Goal: Task Accomplishment & Management: Manage account settings

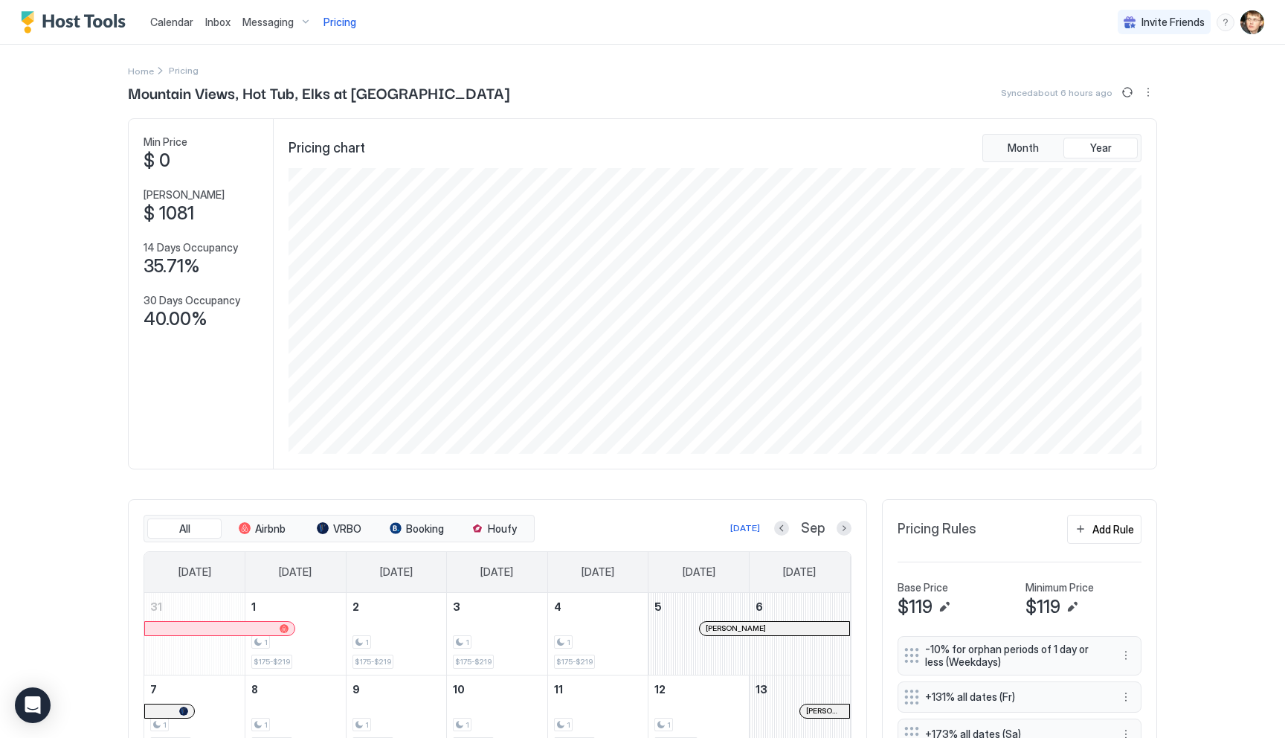
scroll to position [286, 856]
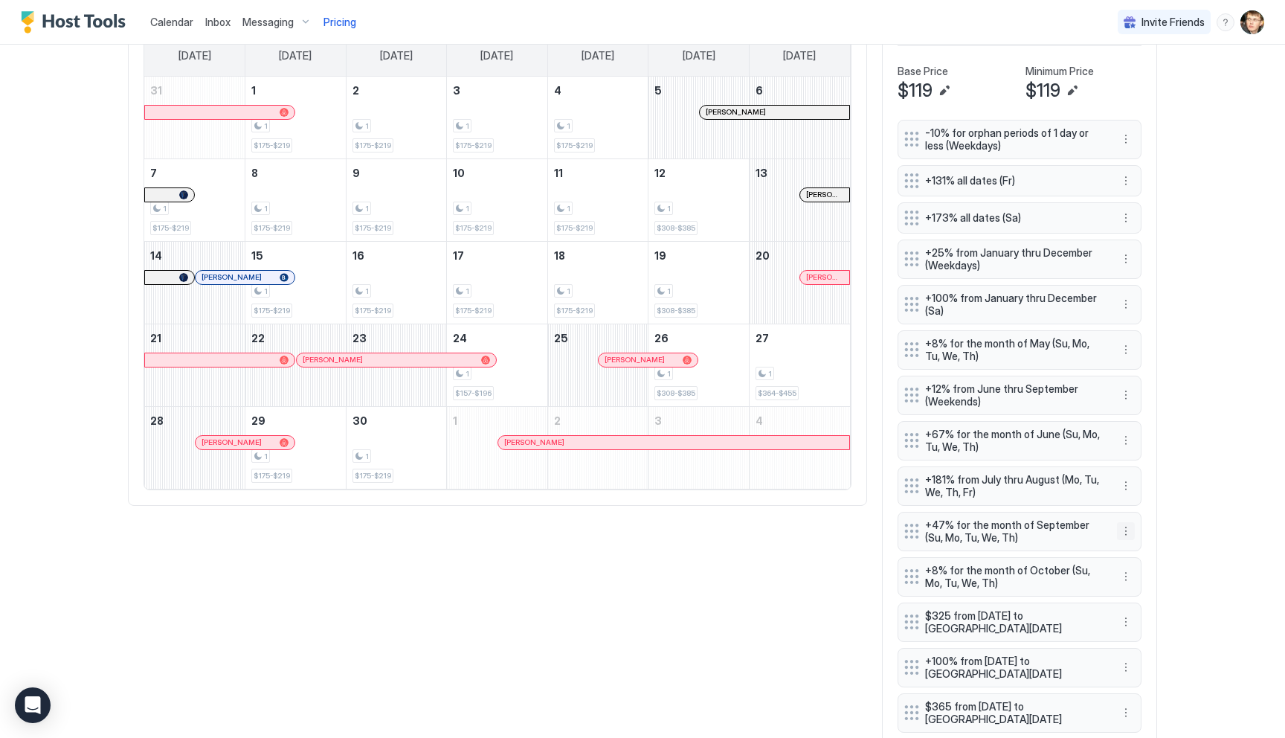
click at [1130, 534] on button "More options" at bounding box center [1126, 531] width 18 height 18
click at [1139, 550] on div "Edit" at bounding box center [1140, 551] width 33 height 11
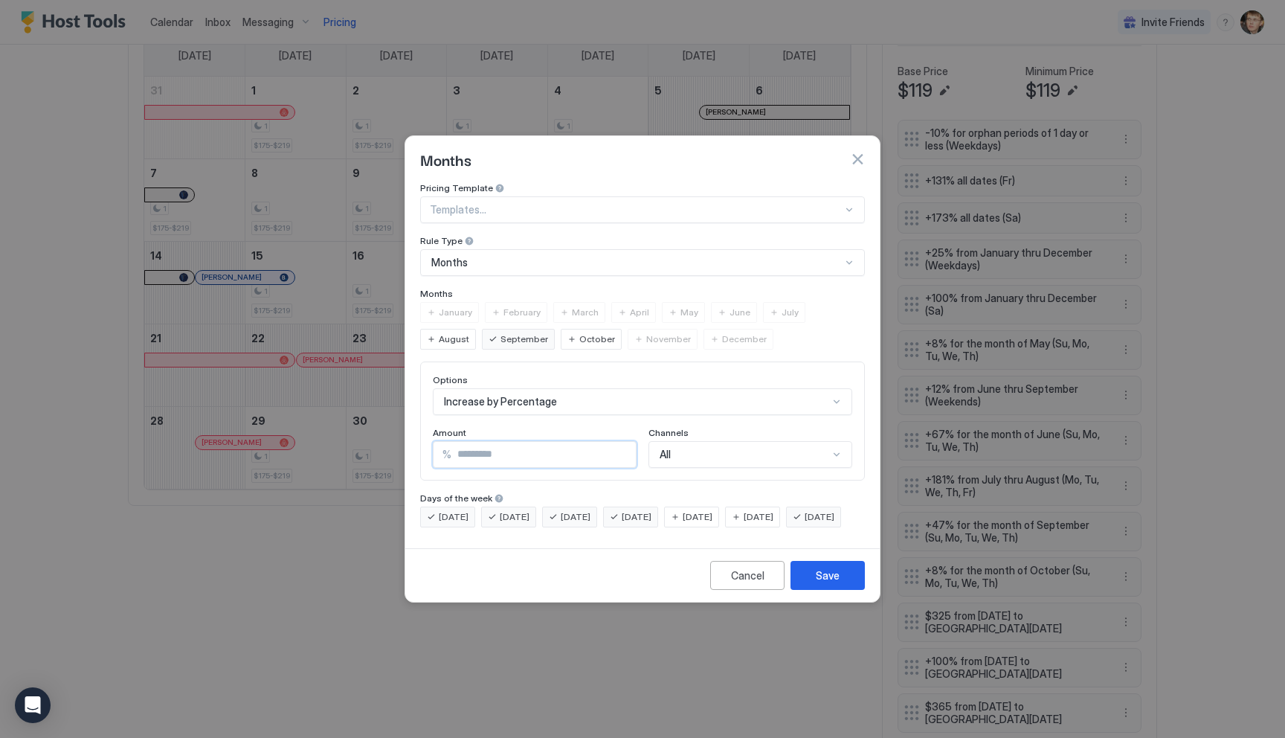
click at [479, 449] on input "**" at bounding box center [543, 454] width 184 height 25
type input "*"
type input "**"
click at [849, 579] on button "Save" at bounding box center [828, 575] width 74 height 29
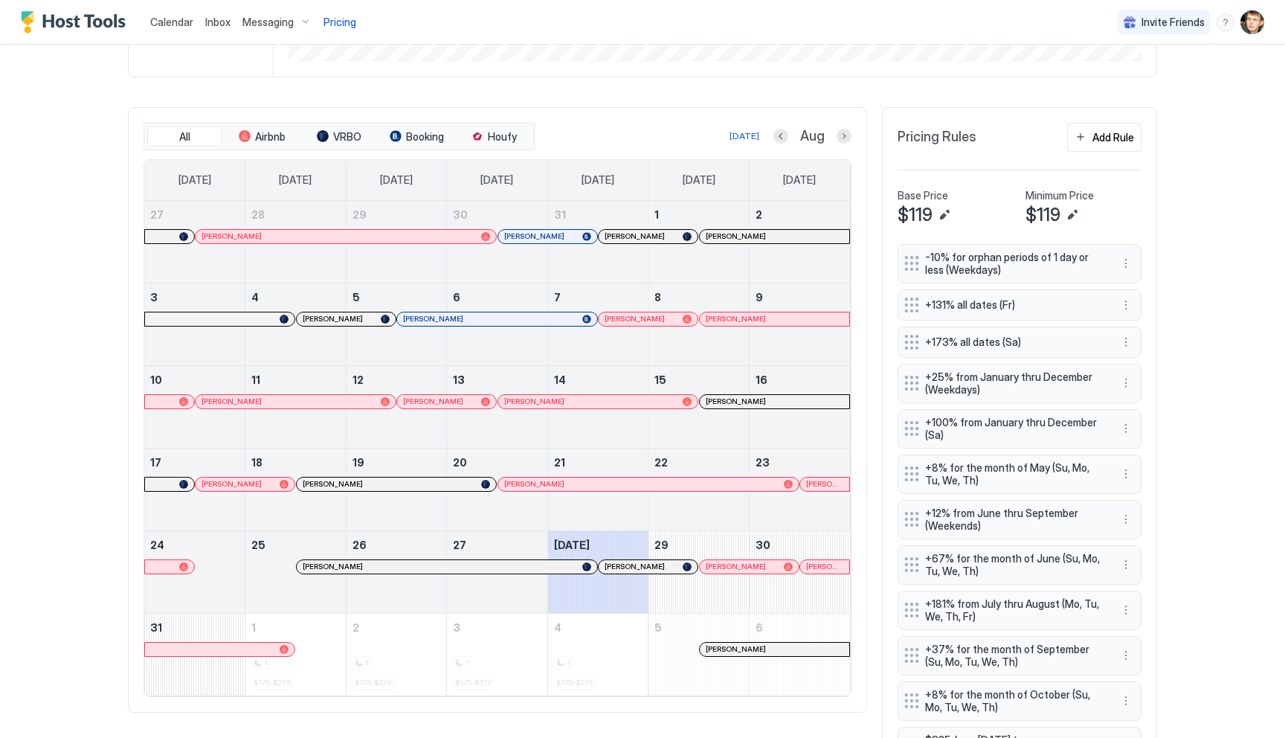
scroll to position [410, 0]
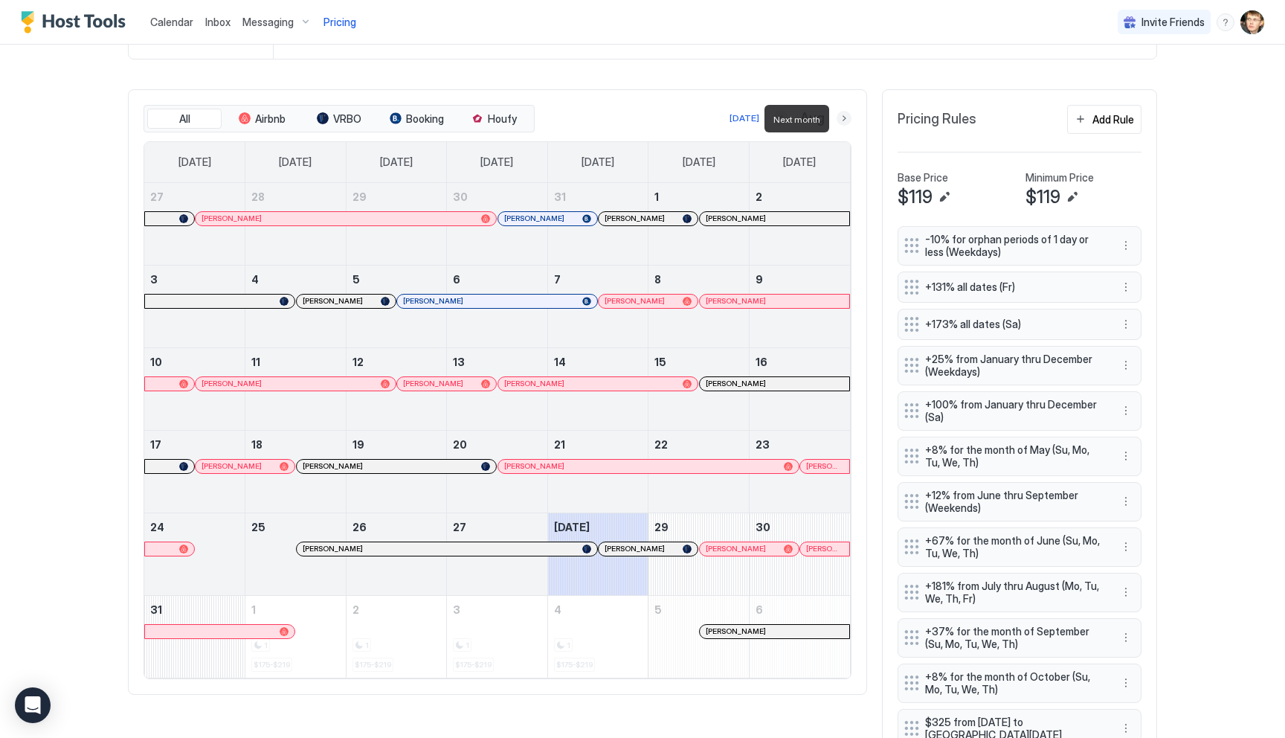
click at [844, 117] on button "Next month" at bounding box center [844, 118] width 15 height 15
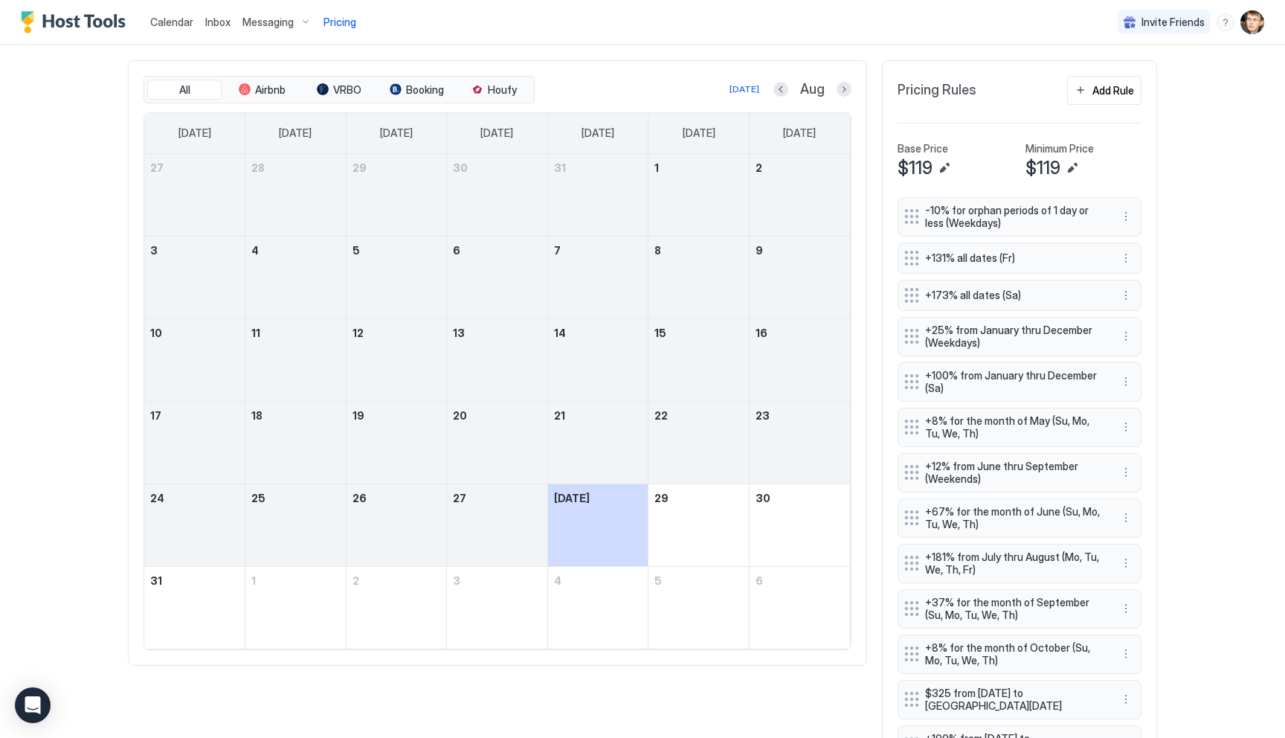
scroll to position [464, 0]
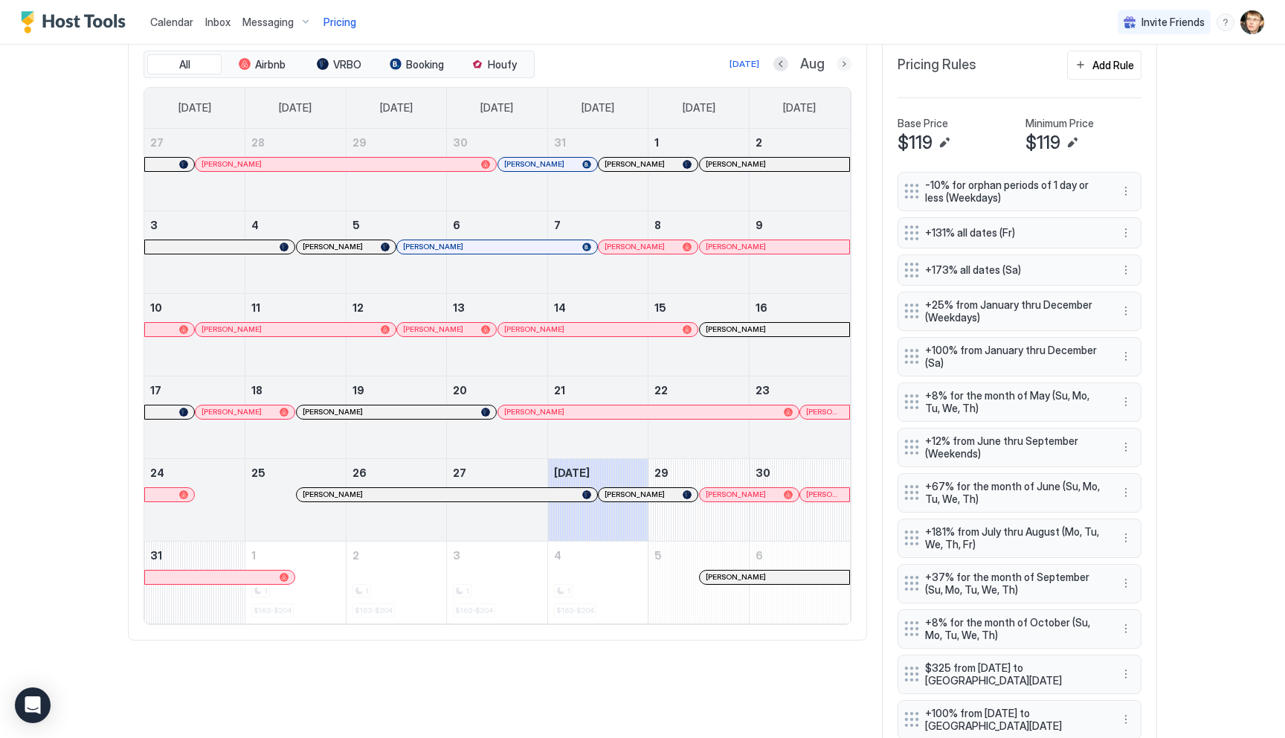
click at [838, 64] on button "Next month" at bounding box center [844, 64] width 15 height 15
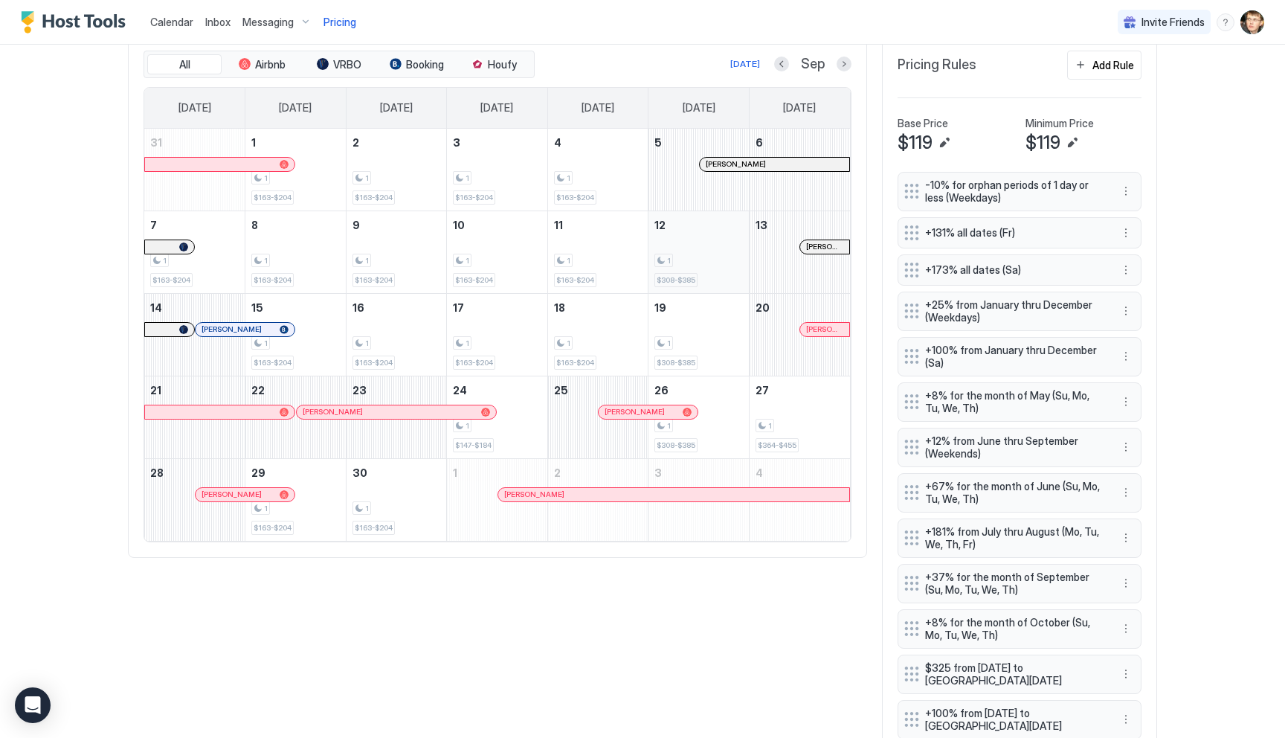
click at [727, 248] on div "1 $308-$385" at bounding box center [698, 252] width 88 height 70
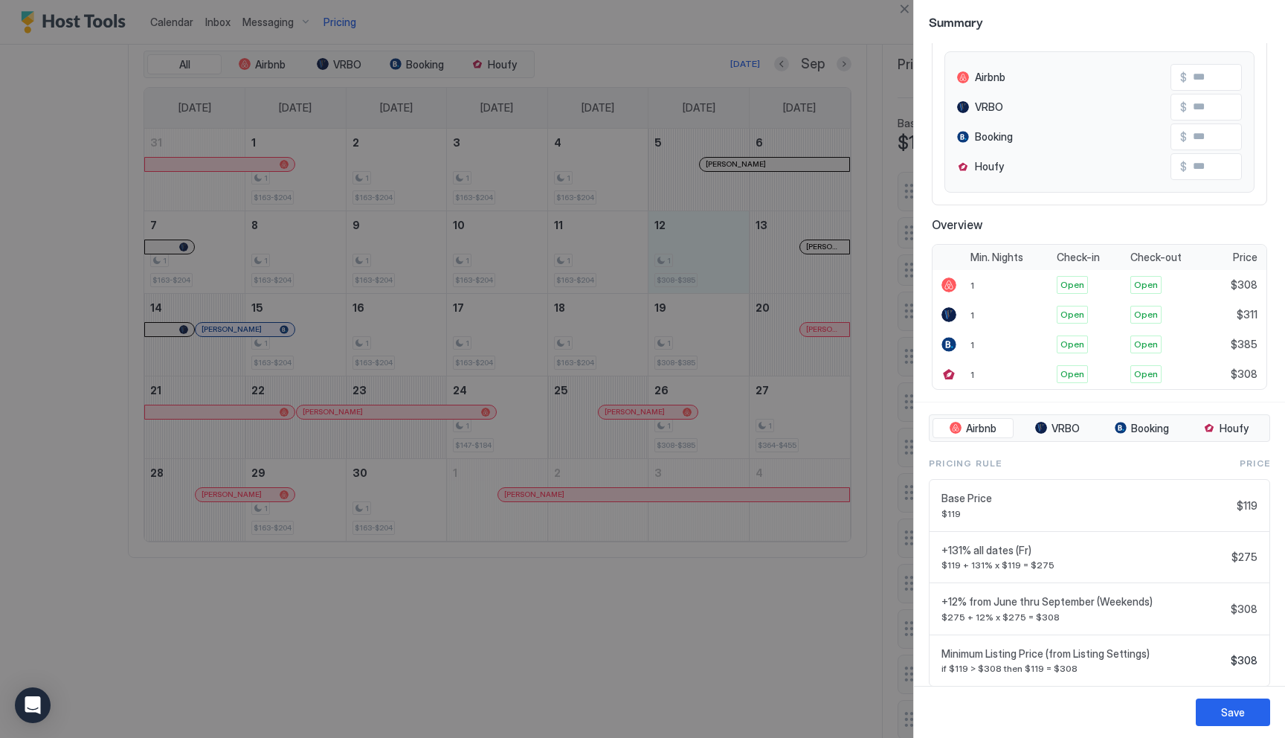
scroll to position [190, 0]
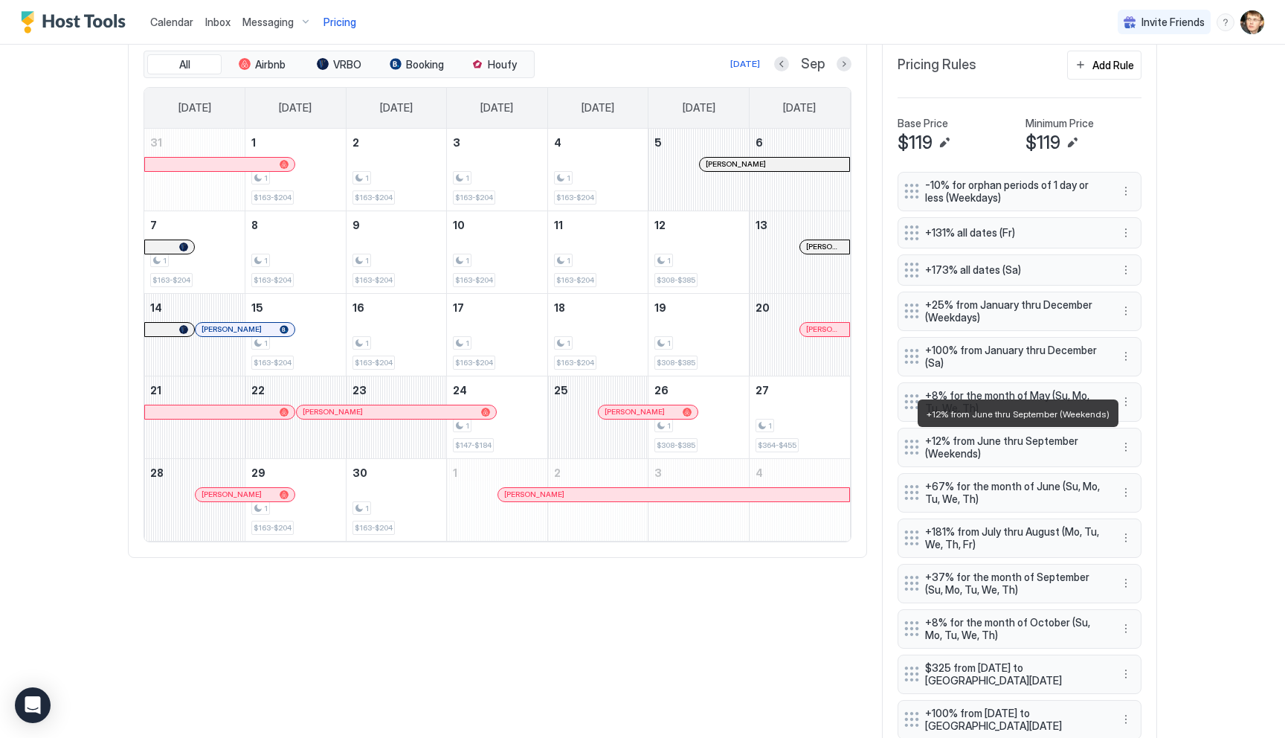
click at [1043, 450] on span "+12% from June thru September (Weekends)" at bounding box center [1013, 447] width 177 height 26
click at [1036, 444] on span "+12% from June thru September (Weekends)" at bounding box center [1013, 447] width 177 height 26
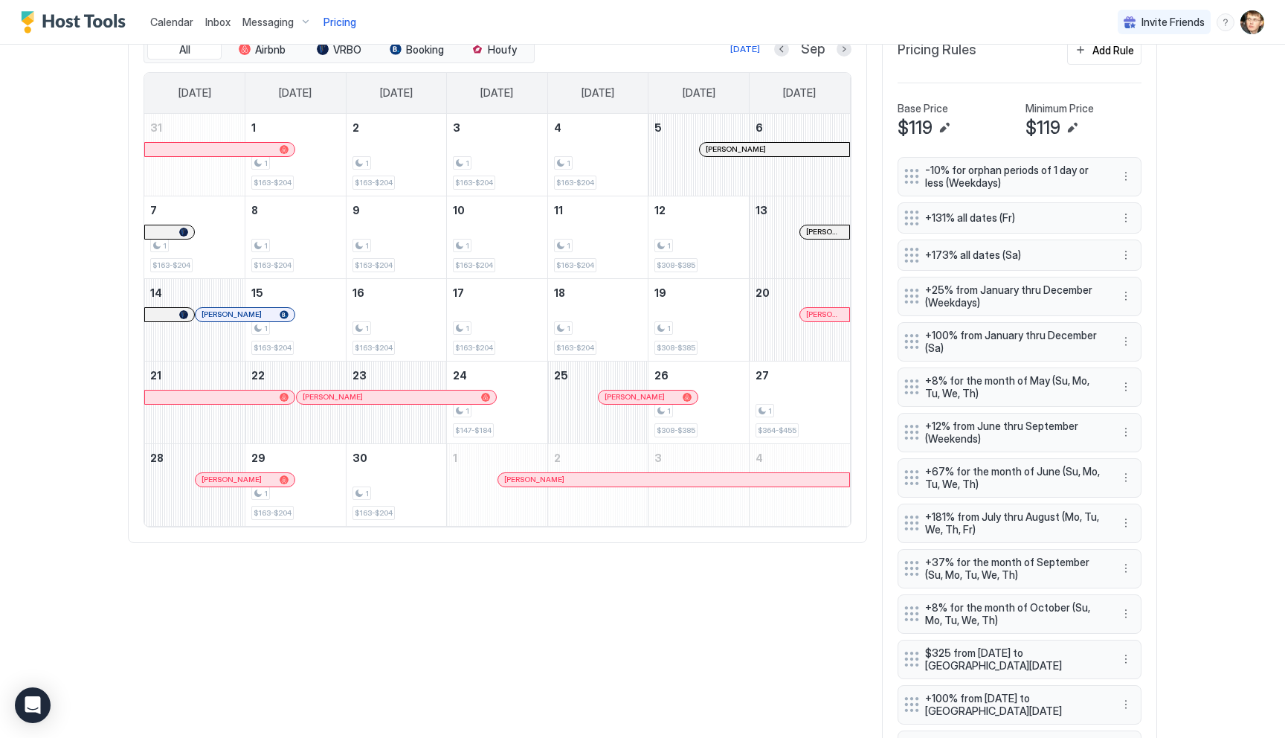
scroll to position [553, 0]
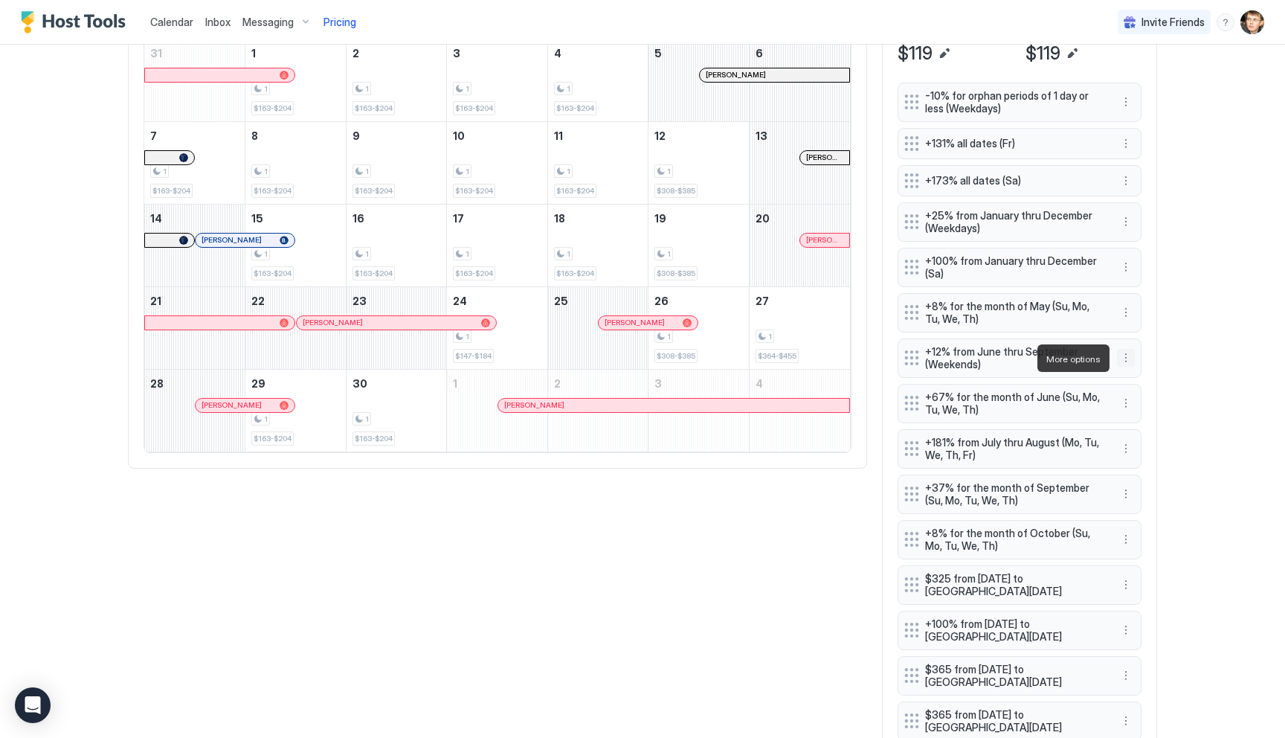
click at [1127, 350] on button "More options" at bounding box center [1126, 358] width 18 height 18
click at [1136, 376] on div "Edit" at bounding box center [1140, 378] width 33 height 11
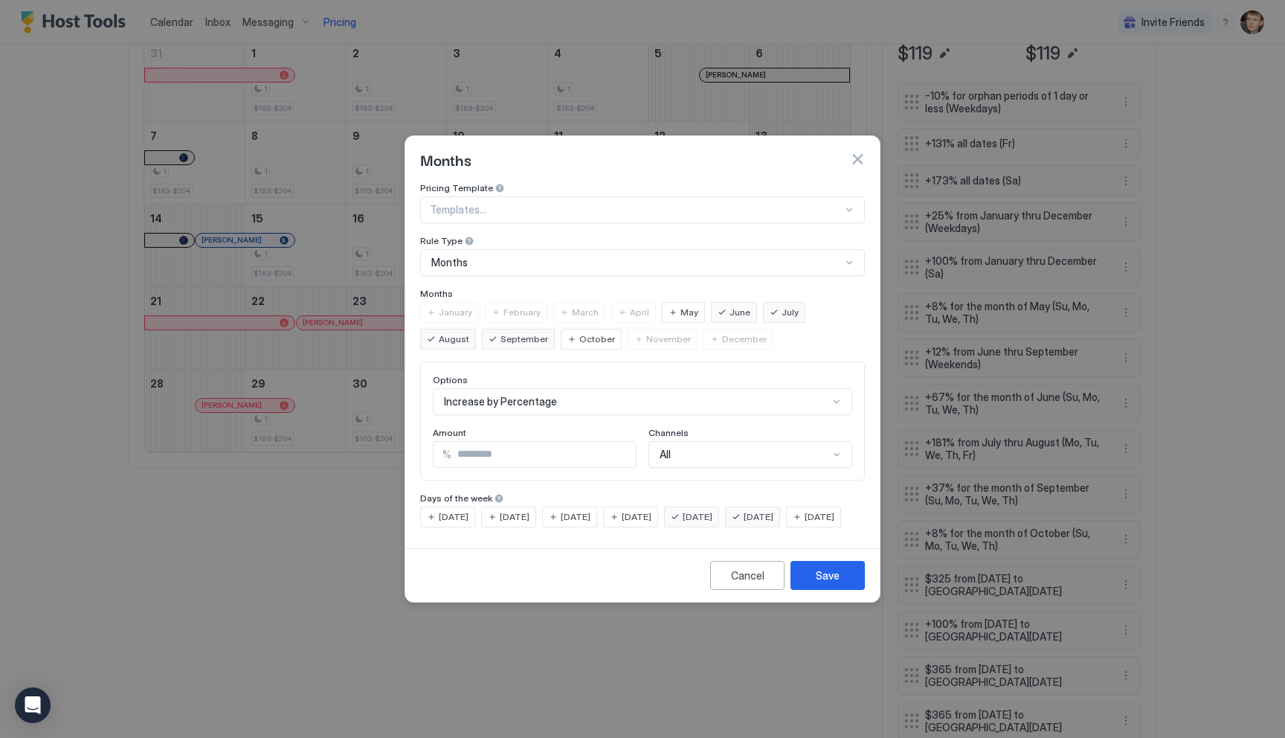
click at [712, 510] on span "[DATE]" at bounding box center [698, 516] width 30 height 13
click at [815, 590] on button "Save" at bounding box center [828, 575] width 74 height 29
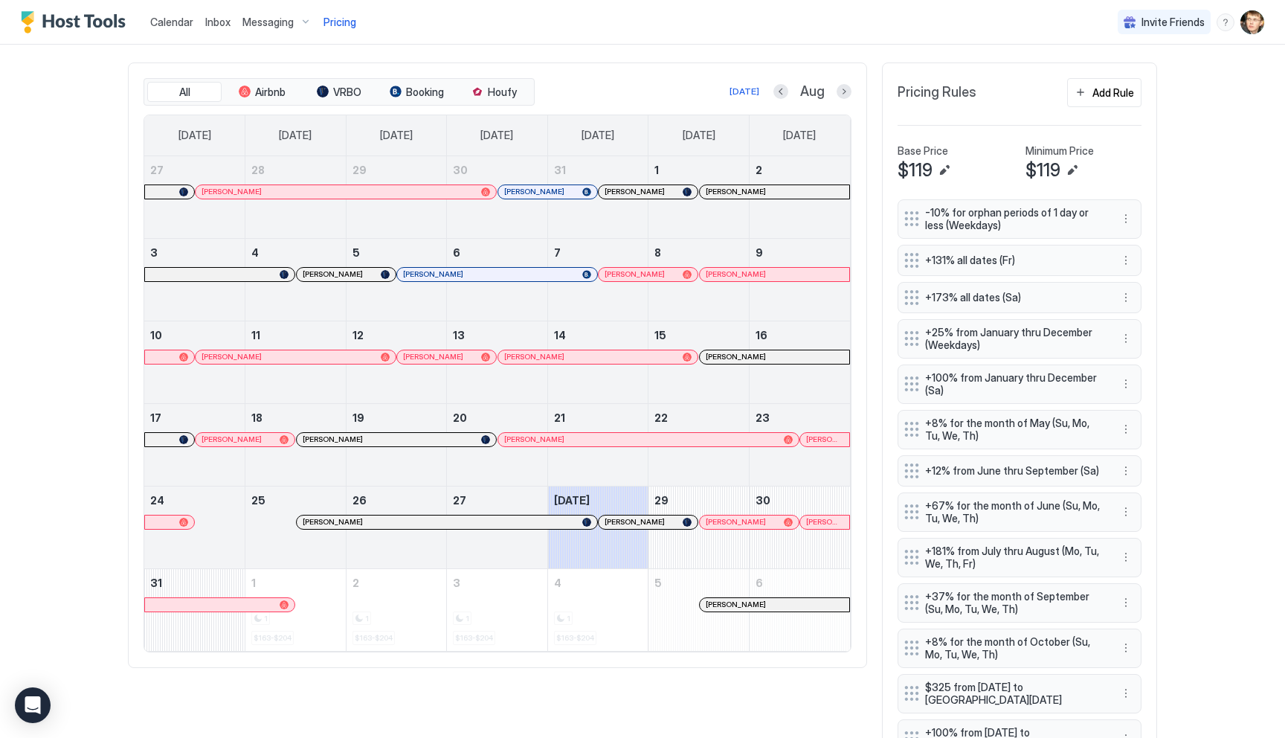
scroll to position [434, 0]
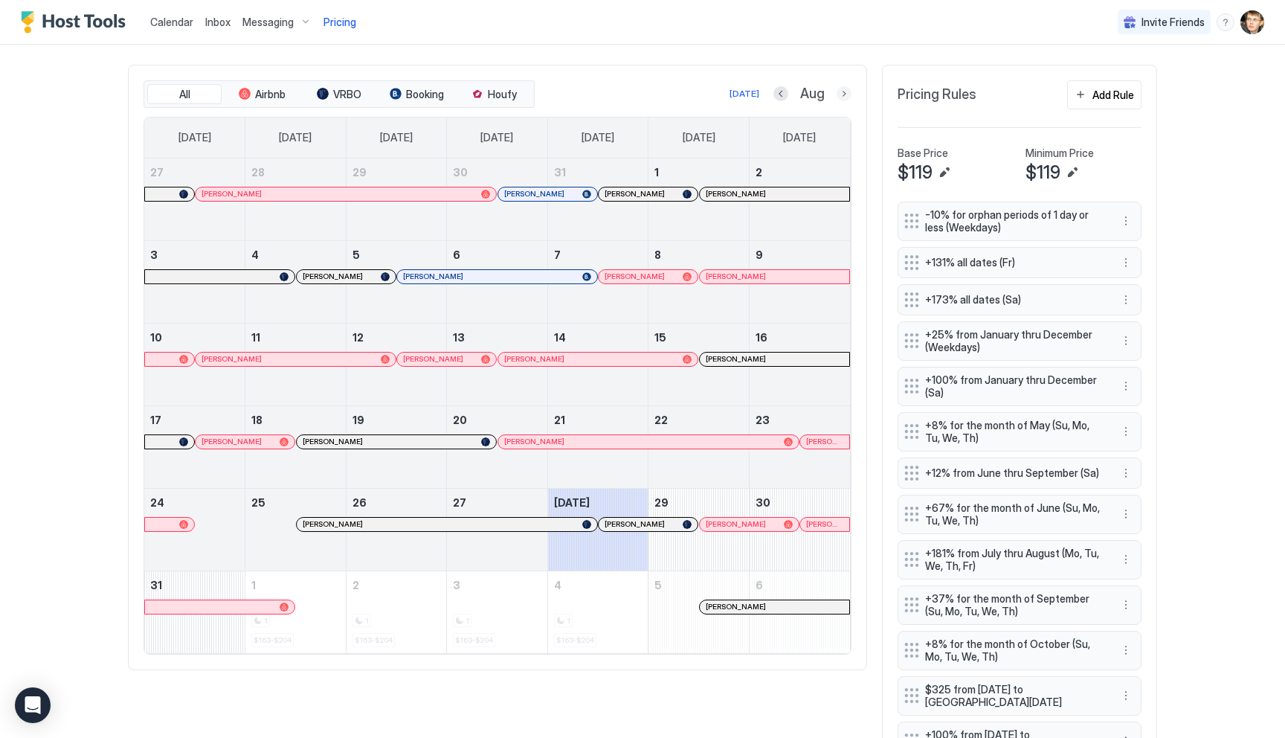
click at [843, 98] on button "Next month" at bounding box center [844, 93] width 15 height 15
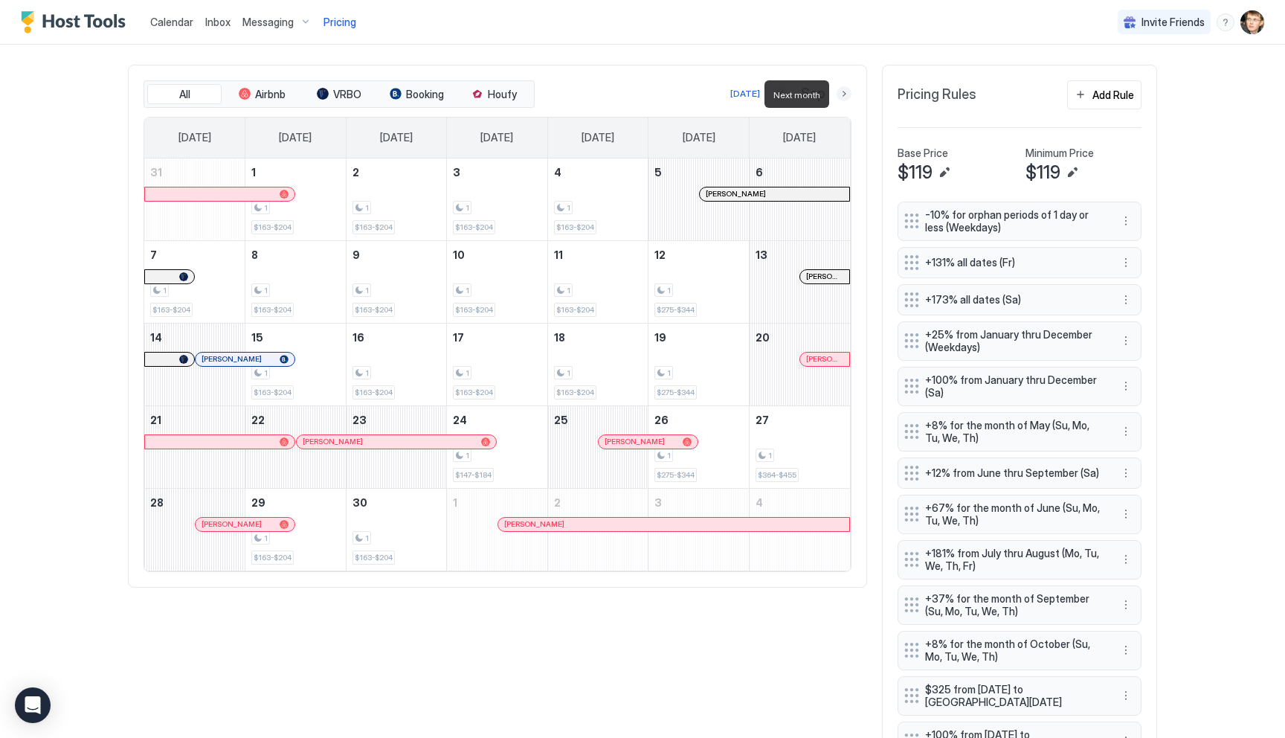
click at [843, 98] on button "Next month" at bounding box center [844, 93] width 15 height 15
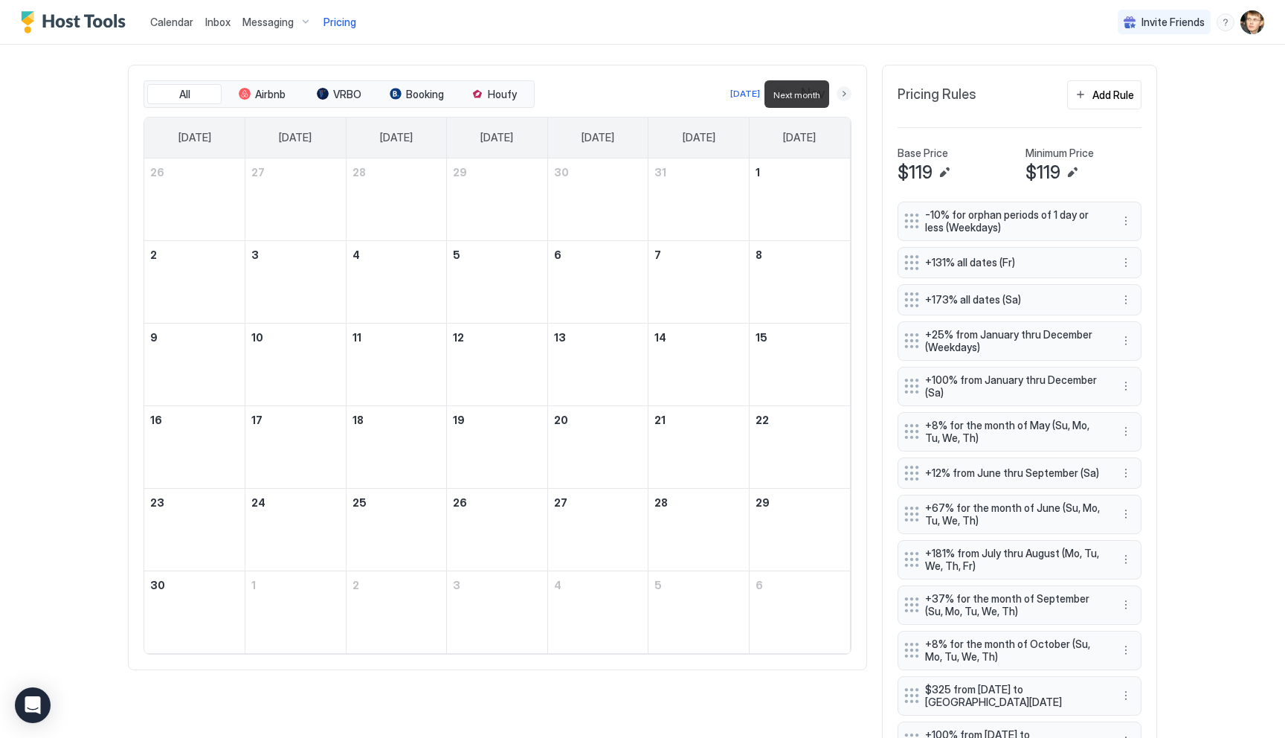
click at [843, 98] on button "Next month" at bounding box center [844, 93] width 15 height 15
click at [848, 95] on button "Next month" at bounding box center [844, 93] width 15 height 15
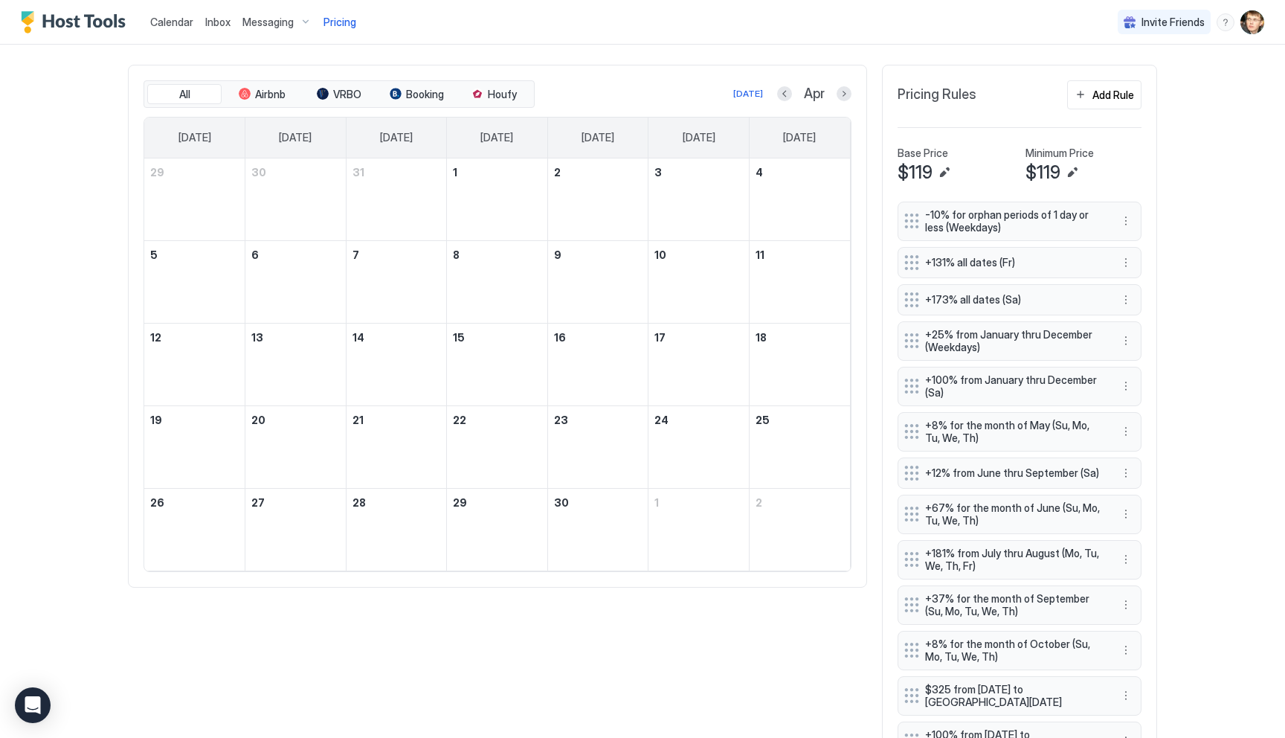
click at [848, 93] on button "Next month" at bounding box center [844, 93] width 15 height 15
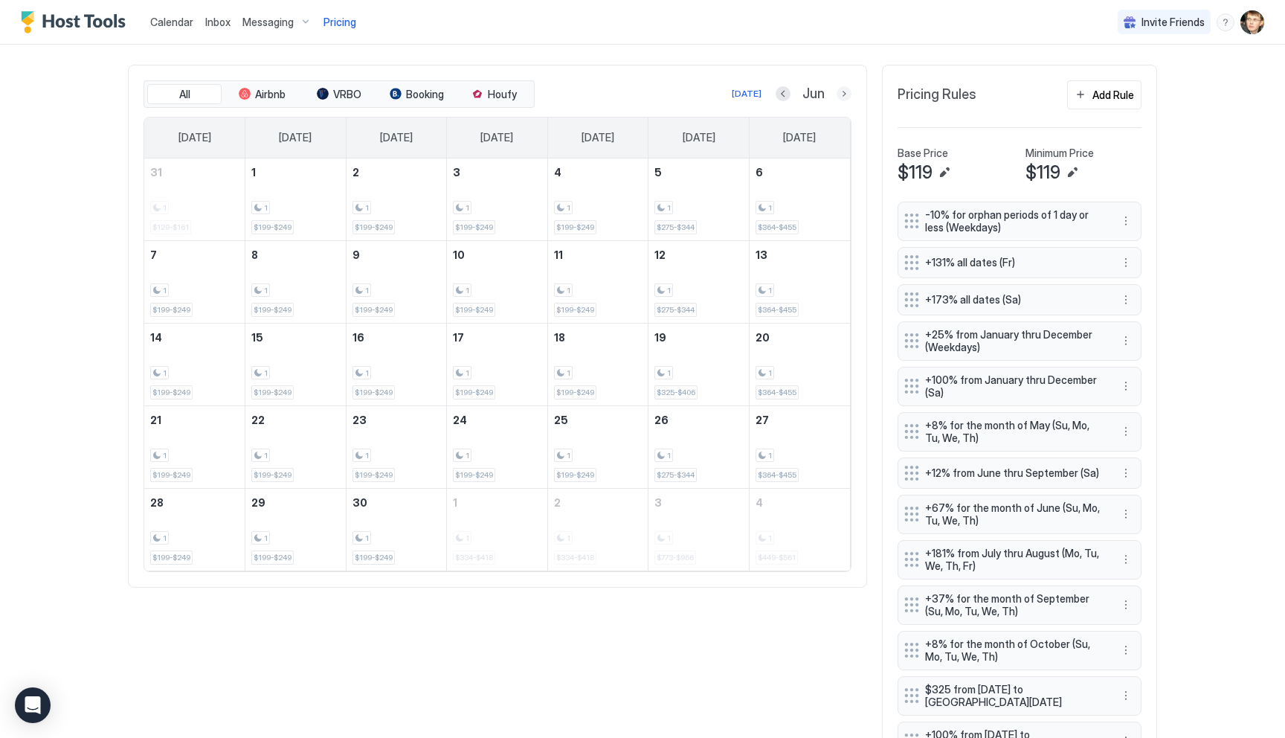
click at [848, 93] on button "Next month" at bounding box center [844, 93] width 15 height 15
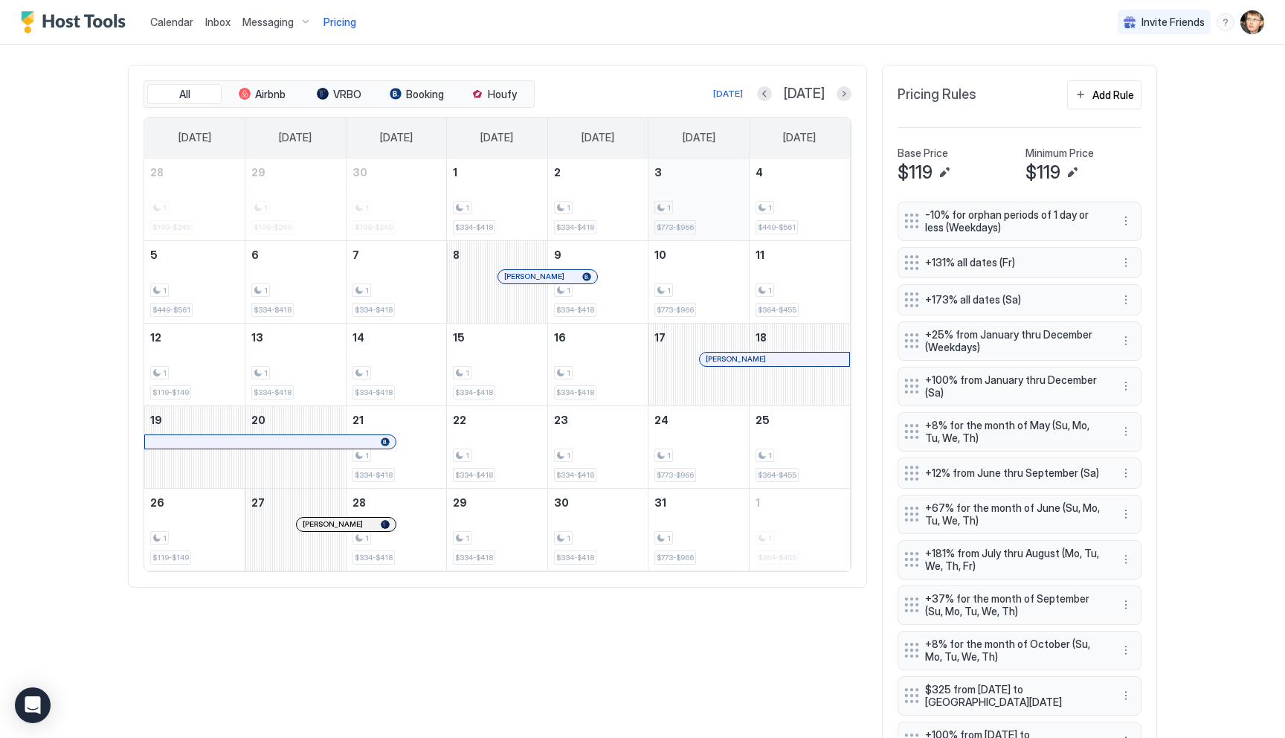
click at [722, 205] on div "1" at bounding box center [698, 208] width 88 height 14
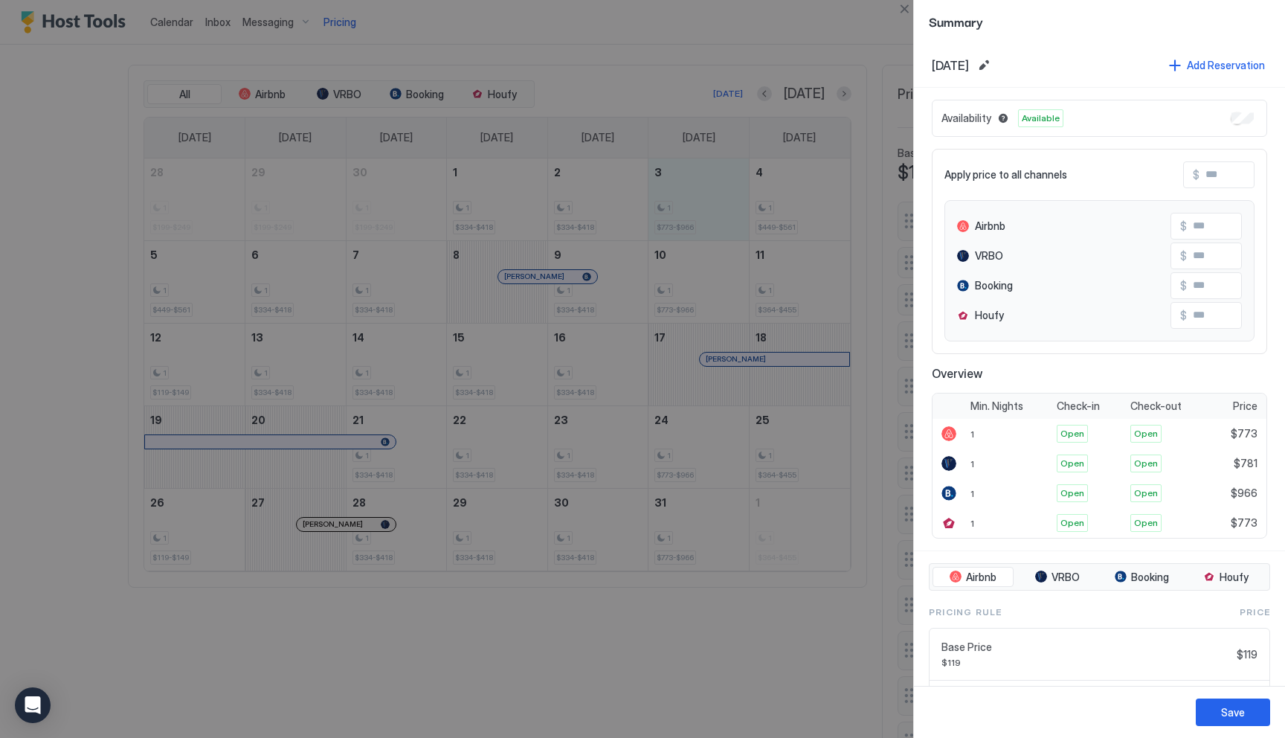
scroll to position [190, 0]
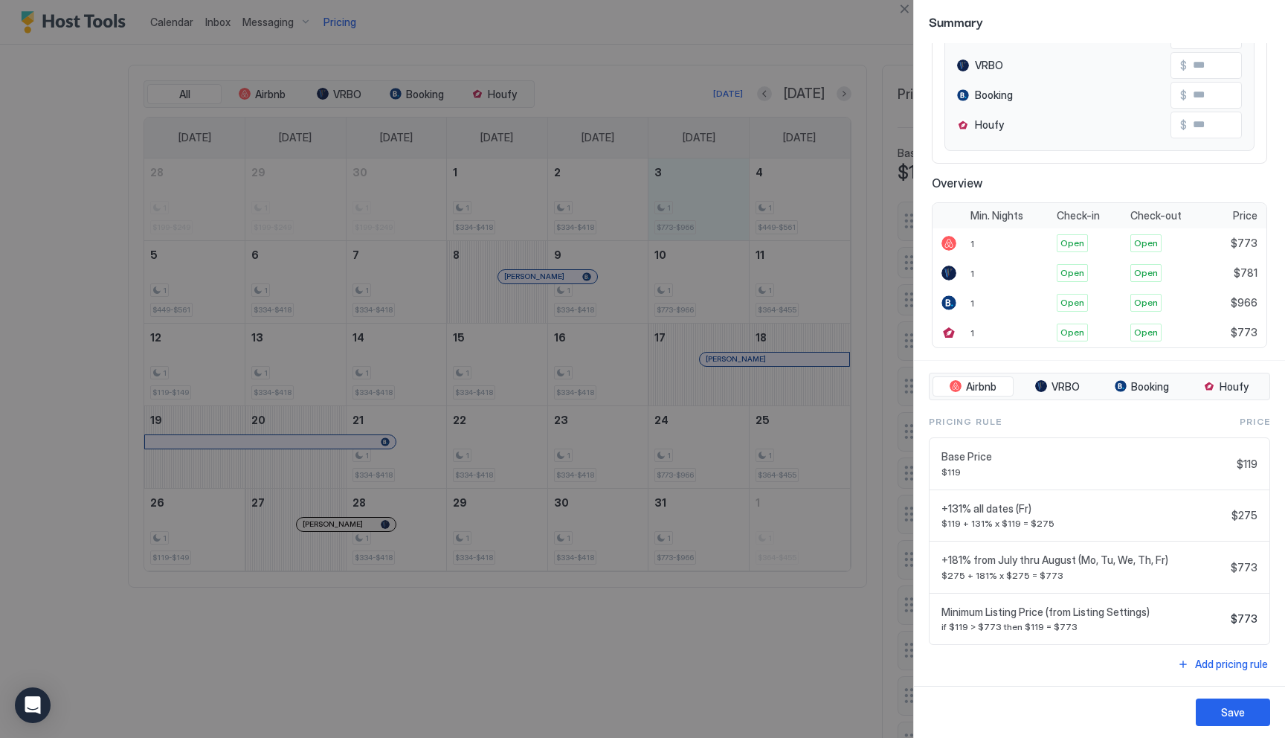
click at [791, 621] on div at bounding box center [642, 369] width 1285 height 738
click at [901, 11] on button "Close" at bounding box center [904, 9] width 18 height 18
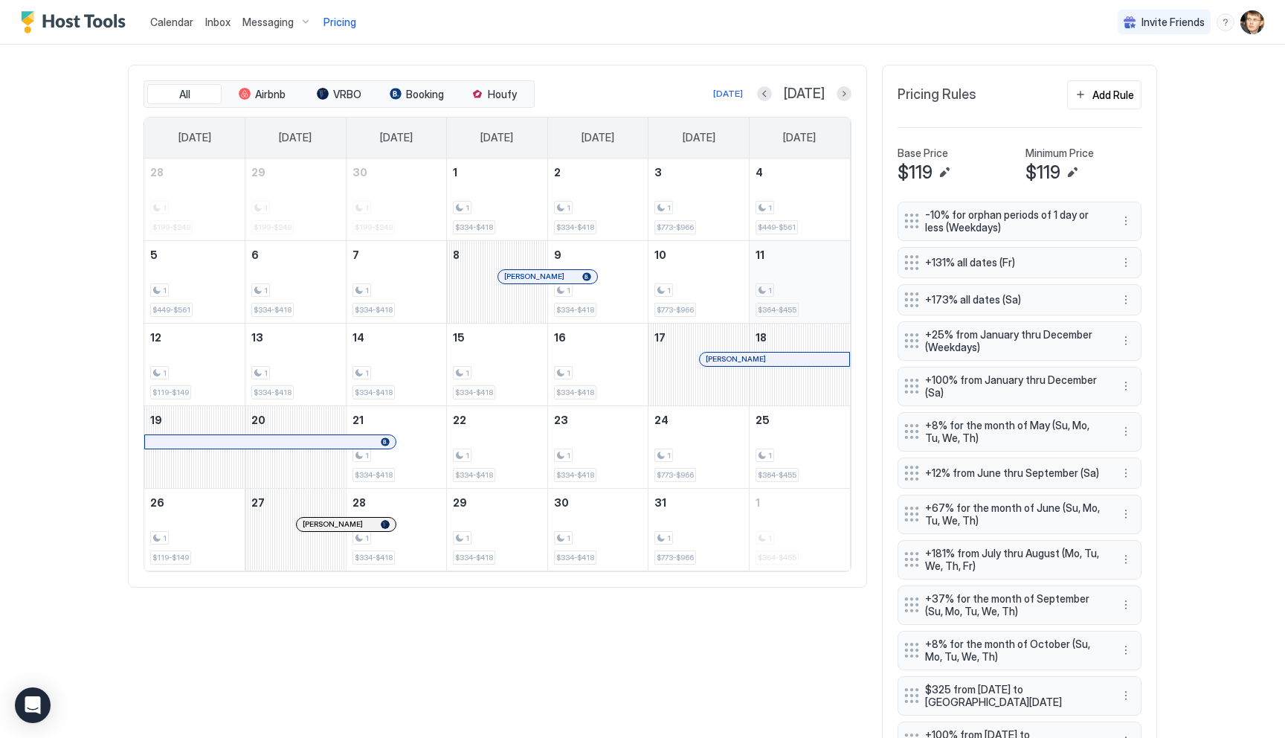
click at [777, 266] on div "1 $364-$455" at bounding box center [800, 282] width 88 height 70
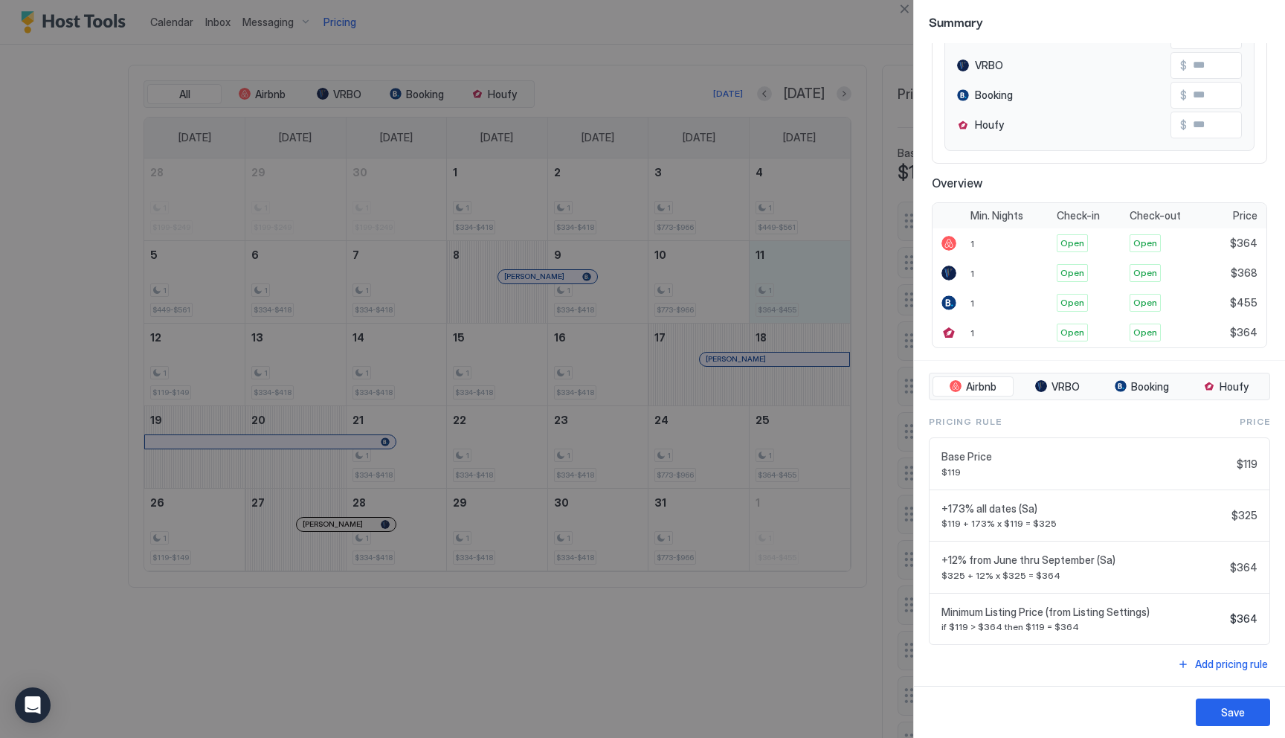
click at [832, 642] on div at bounding box center [642, 369] width 1285 height 738
click at [908, 7] on button "Close" at bounding box center [904, 9] width 18 height 18
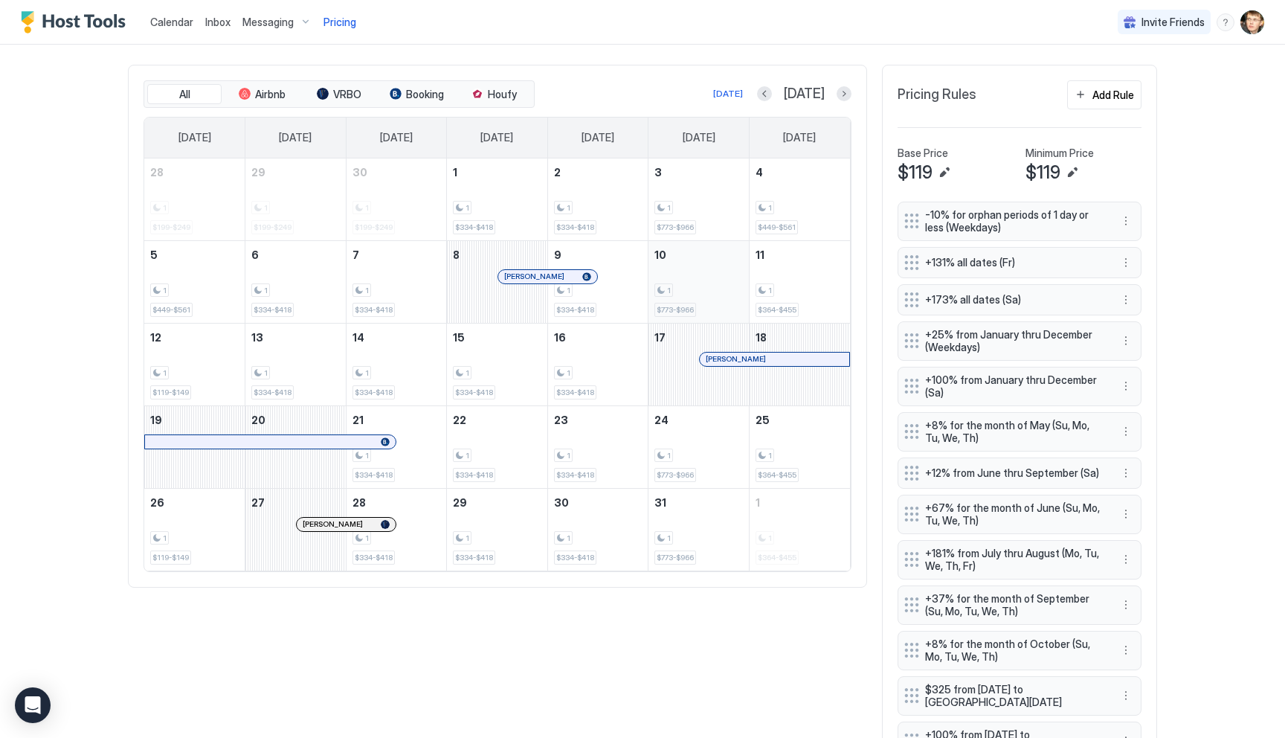
click at [669, 286] on span "1" at bounding box center [669, 291] width 4 height 10
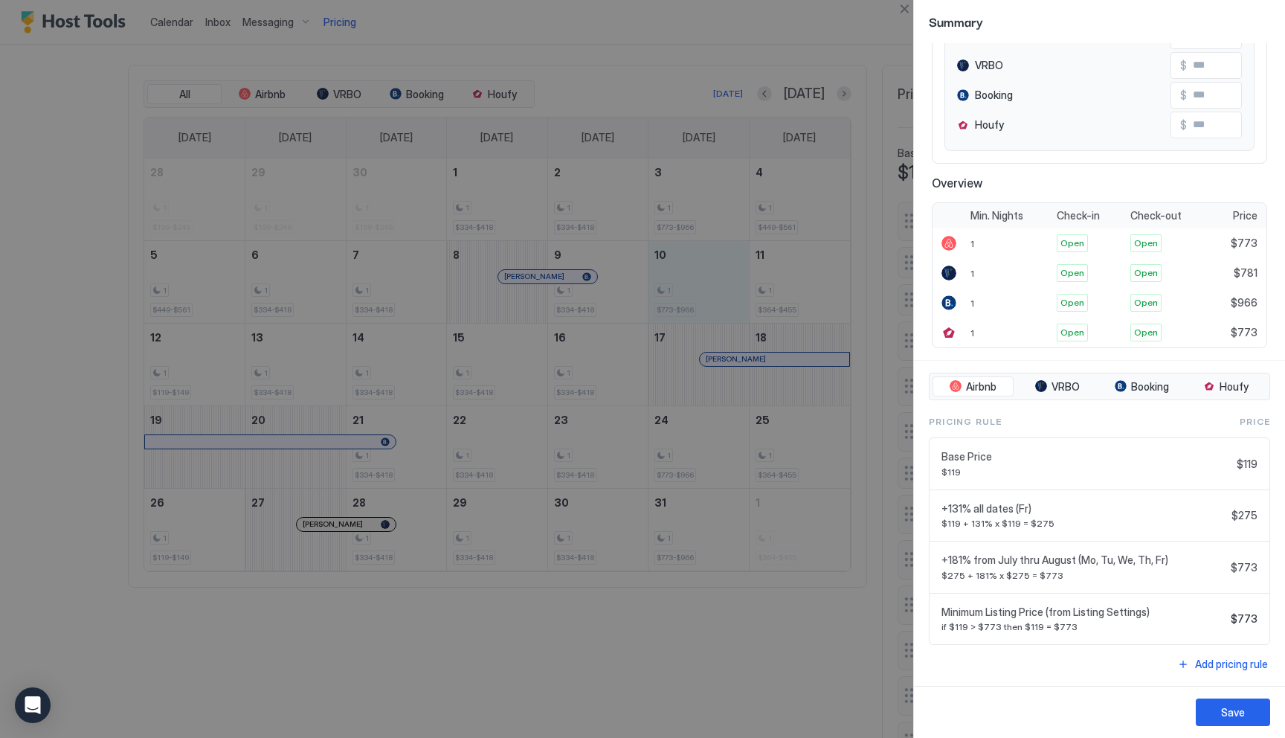
click at [781, 694] on div at bounding box center [642, 369] width 1285 height 738
click at [909, 8] on button "Close" at bounding box center [904, 9] width 18 height 18
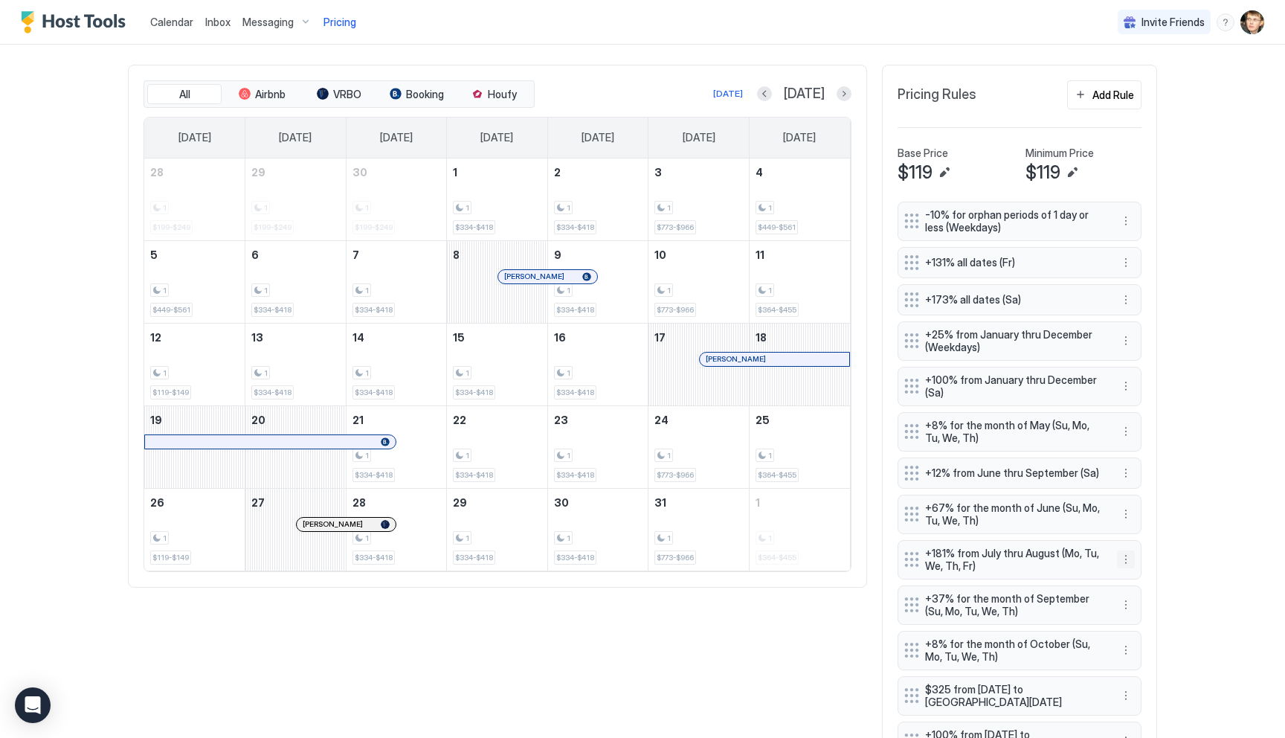
click at [1124, 563] on button "More options" at bounding box center [1126, 559] width 18 height 18
click at [1134, 575] on div "Edit" at bounding box center [1140, 580] width 33 height 11
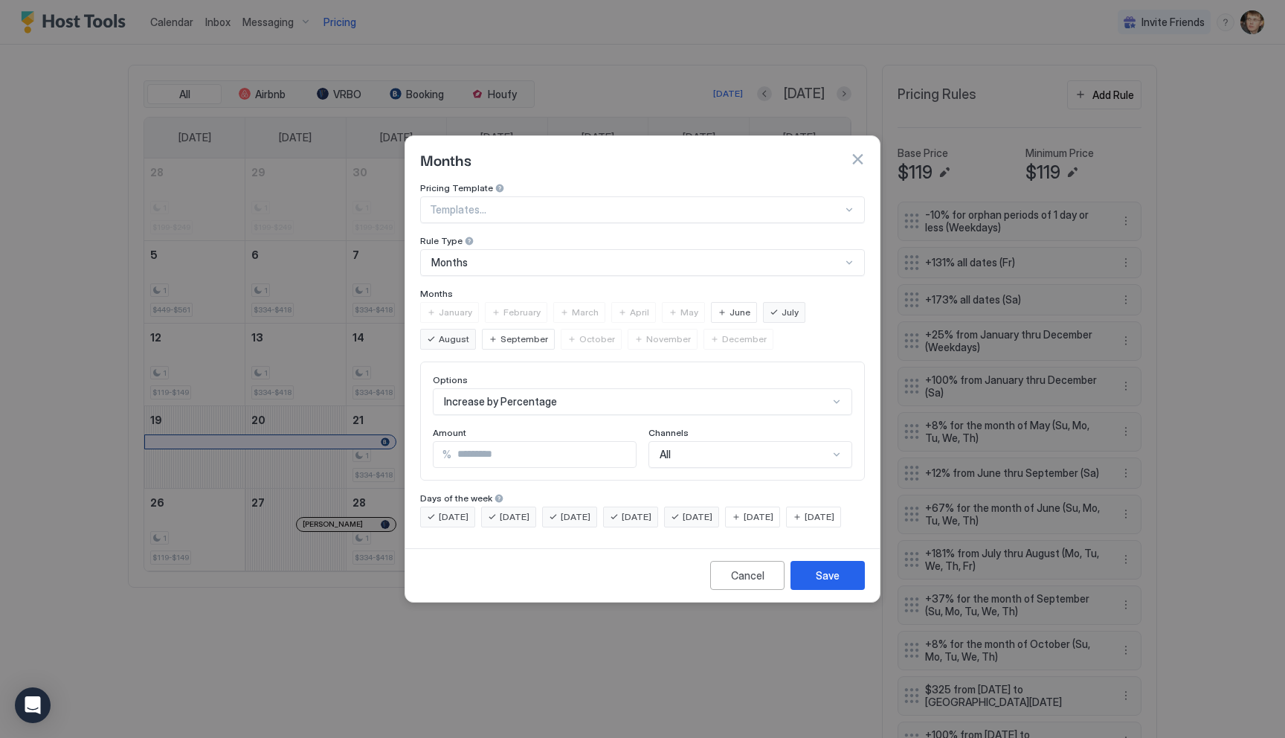
click at [712, 510] on span "[DATE]" at bounding box center [698, 516] width 30 height 13
click at [812, 582] on button "Save" at bounding box center [828, 575] width 74 height 29
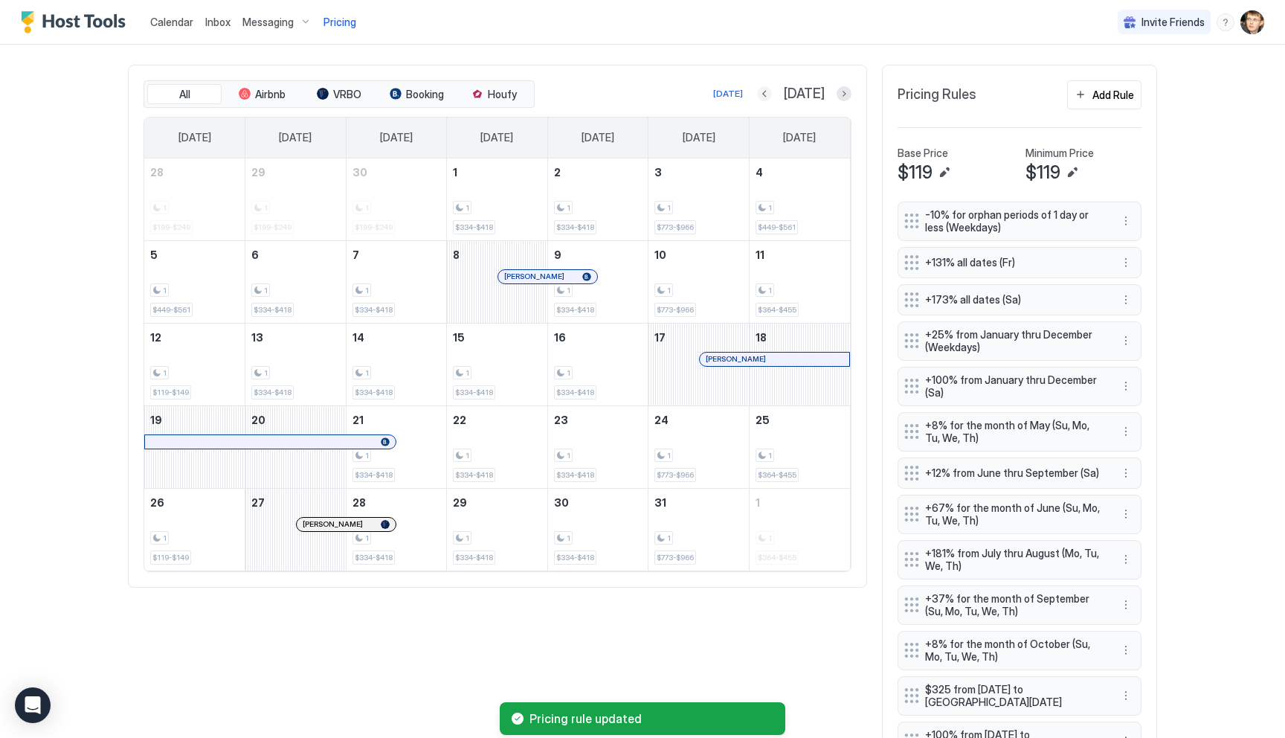
click at [772, 97] on button "Previous month" at bounding box center [764, 93] width 15 height 15
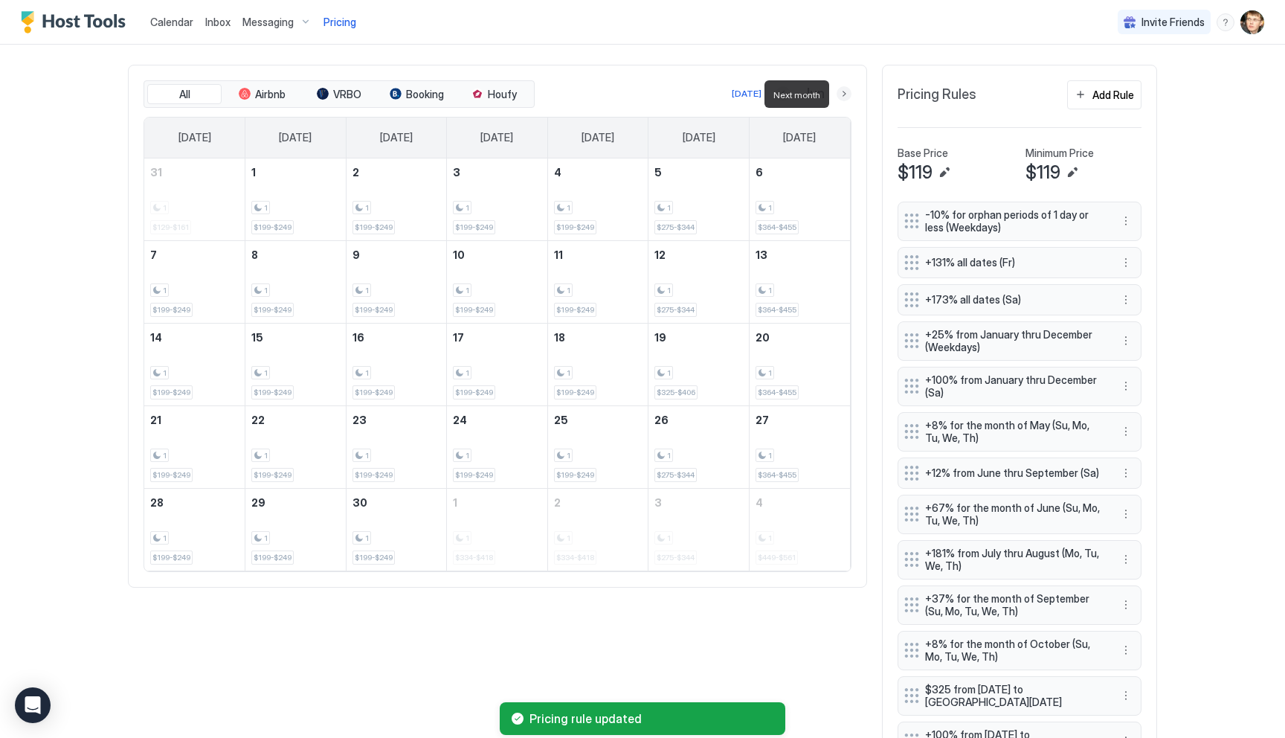
click at [845, 94] on button "Next month" at bounding box center [844, 93] width 15 height 15
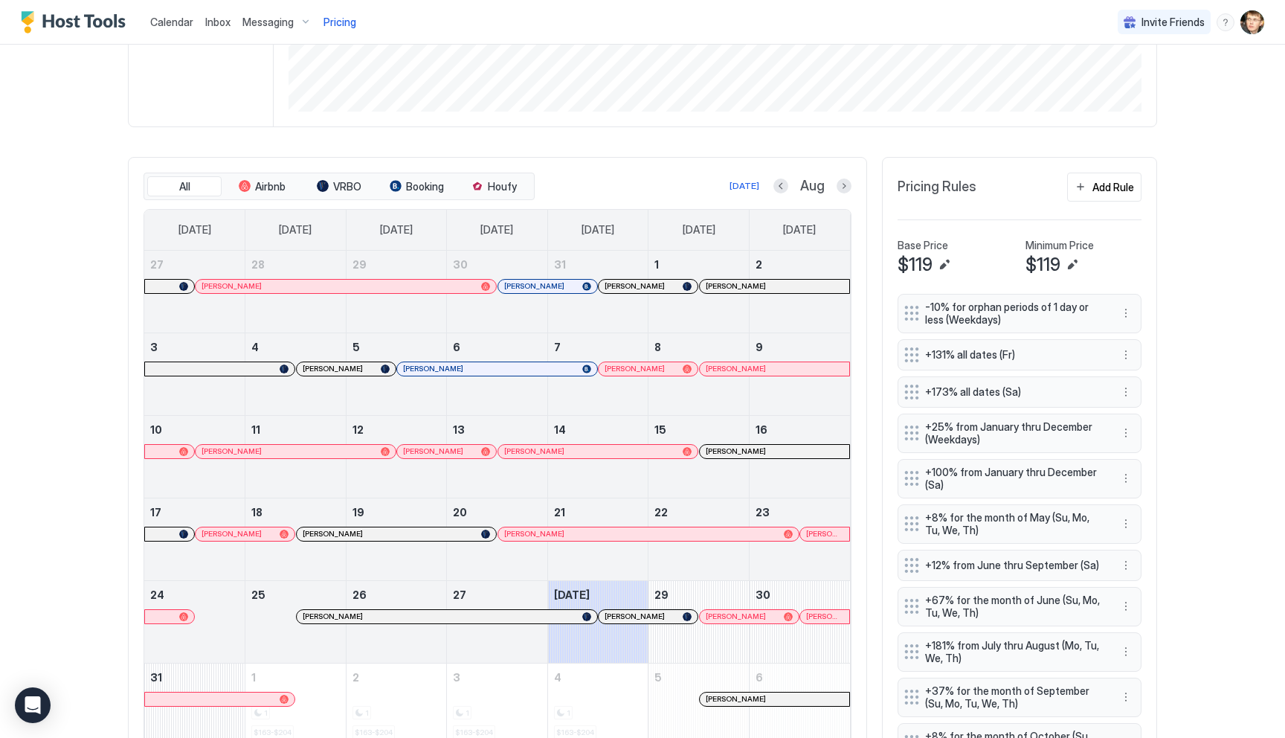
scroll to position [448, 0]
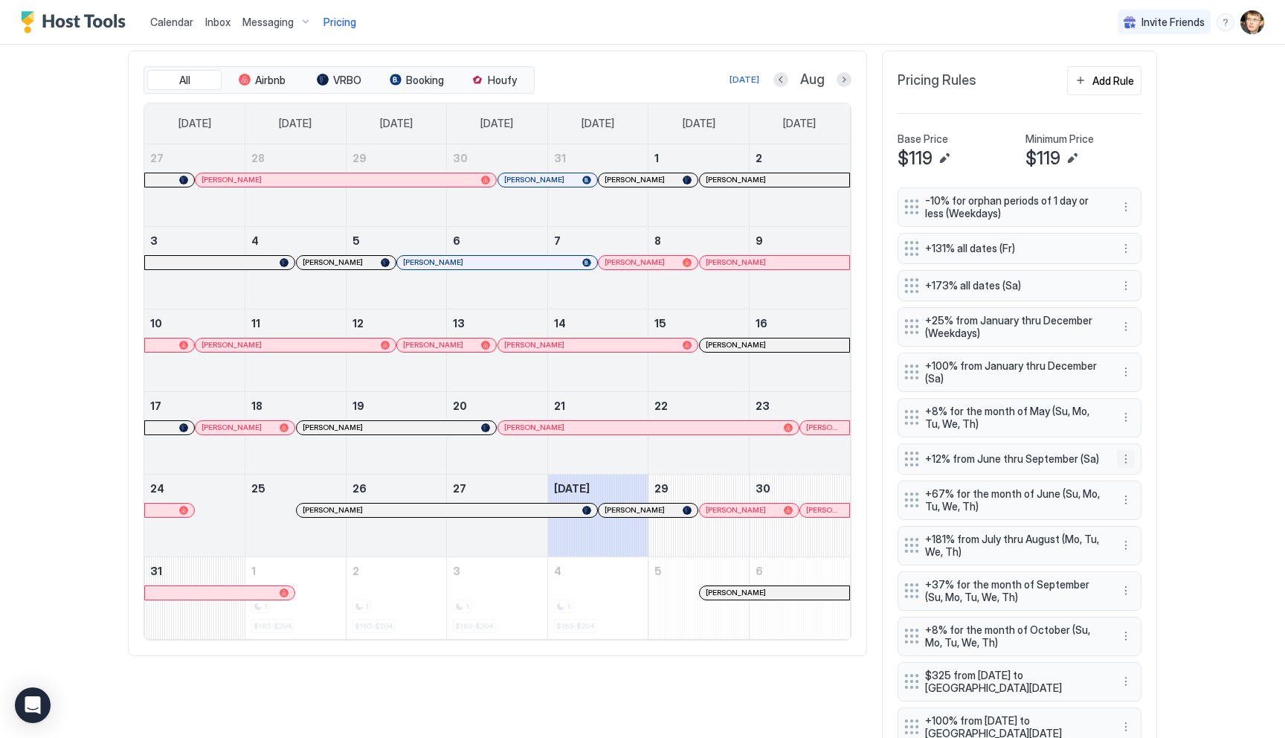
click at [1127, 457] on button "More options" at bounding box center [1126, 459] width 18 height 18
click at [1144, 479] on span "Edit" at bounding box center [1148, 479] width 16 height 11
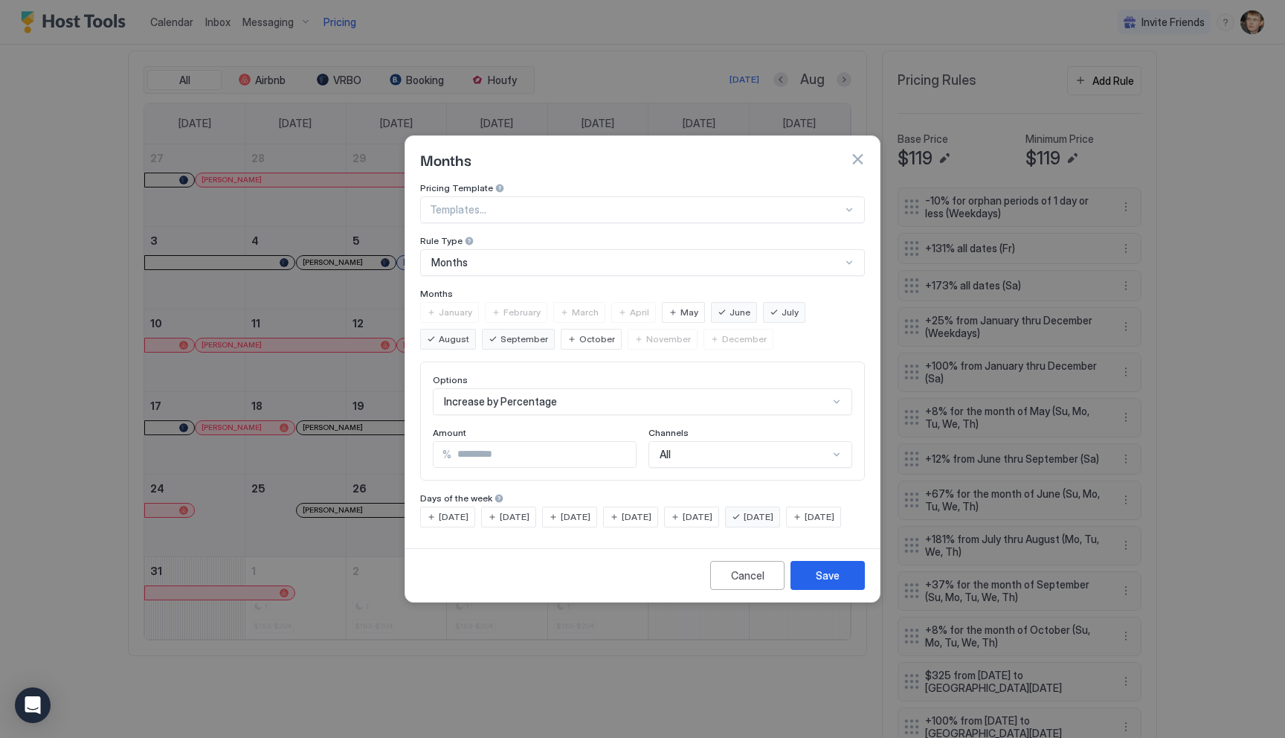
click at [500, 332] on span "September" at bounding box center [524, 338] width 48 height 13
click at [712, 510] on span "[DATE]" at bounding box center [698, 516] width 30 height 13
click at [834, 583] on div "Save" at bounding box center [828, 575] width 24 height 16
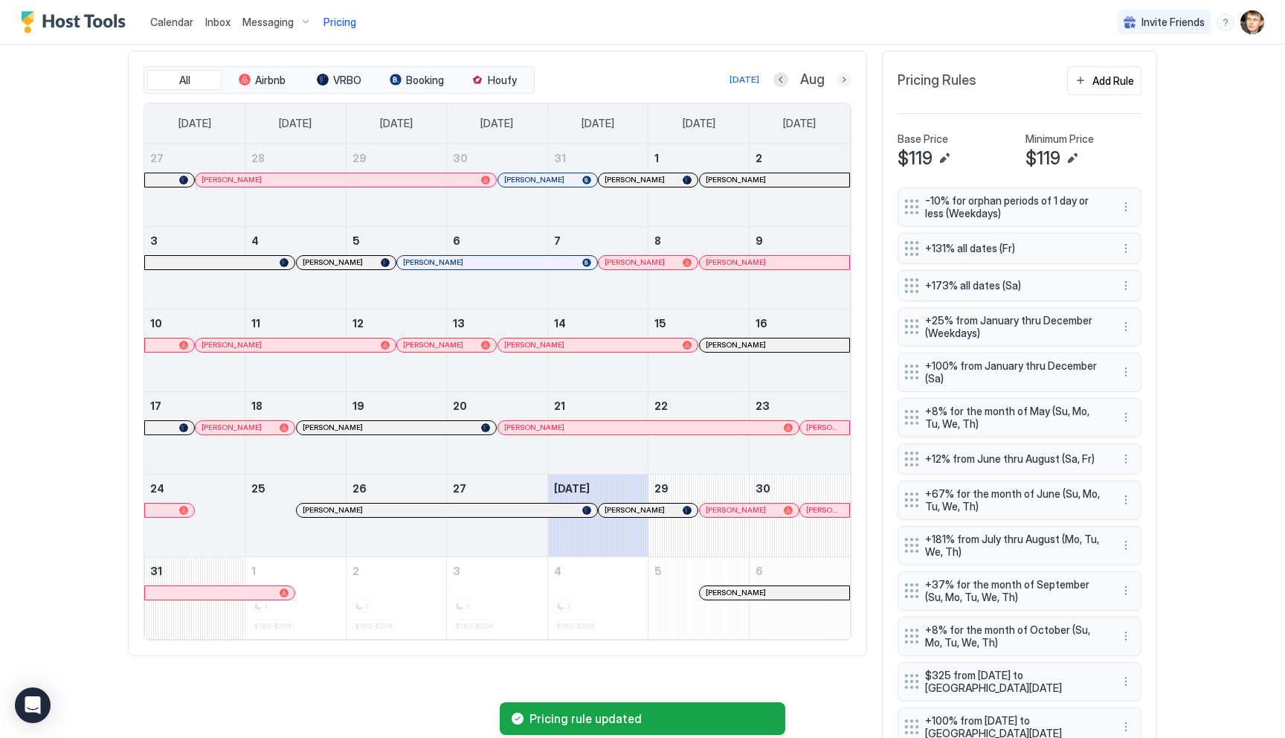
click at [843, 81] on button "Next month" at bounding box center [844, 79] width 15 height 15
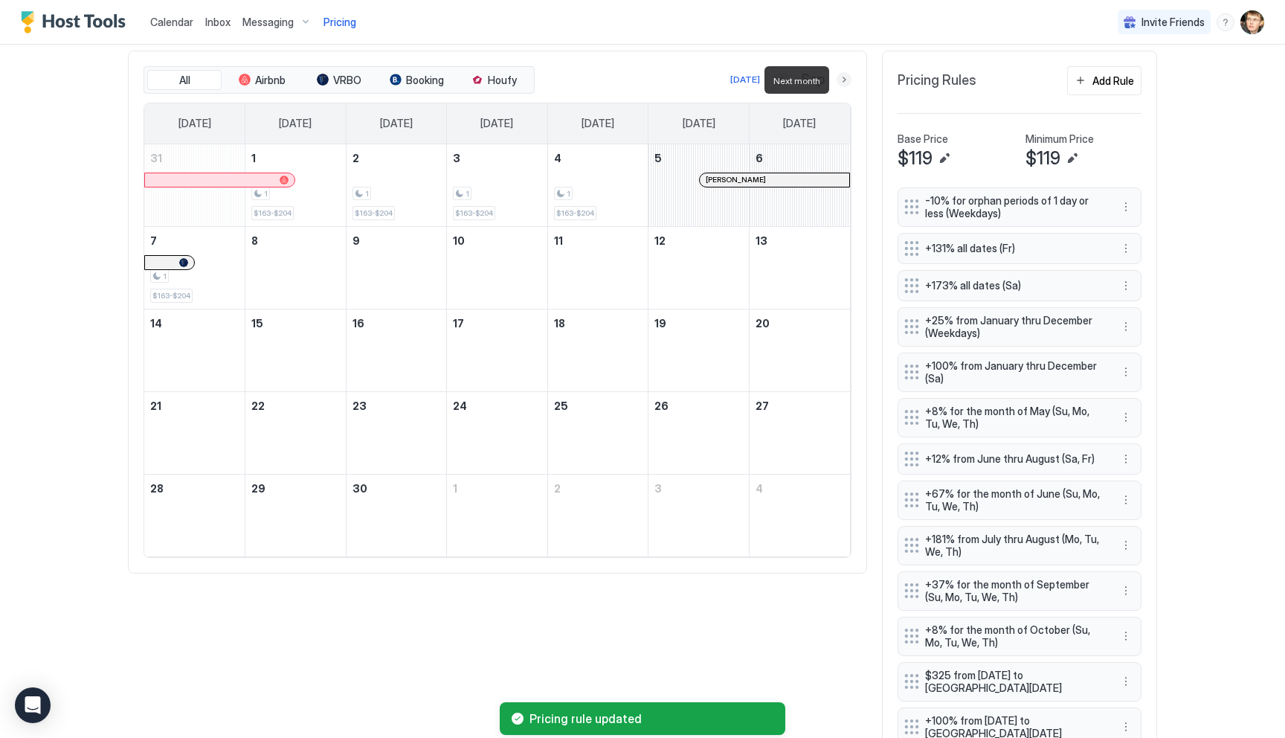
click at [843, 81] on button "Next month" at bounding box center [844, 79] width 15 height 15
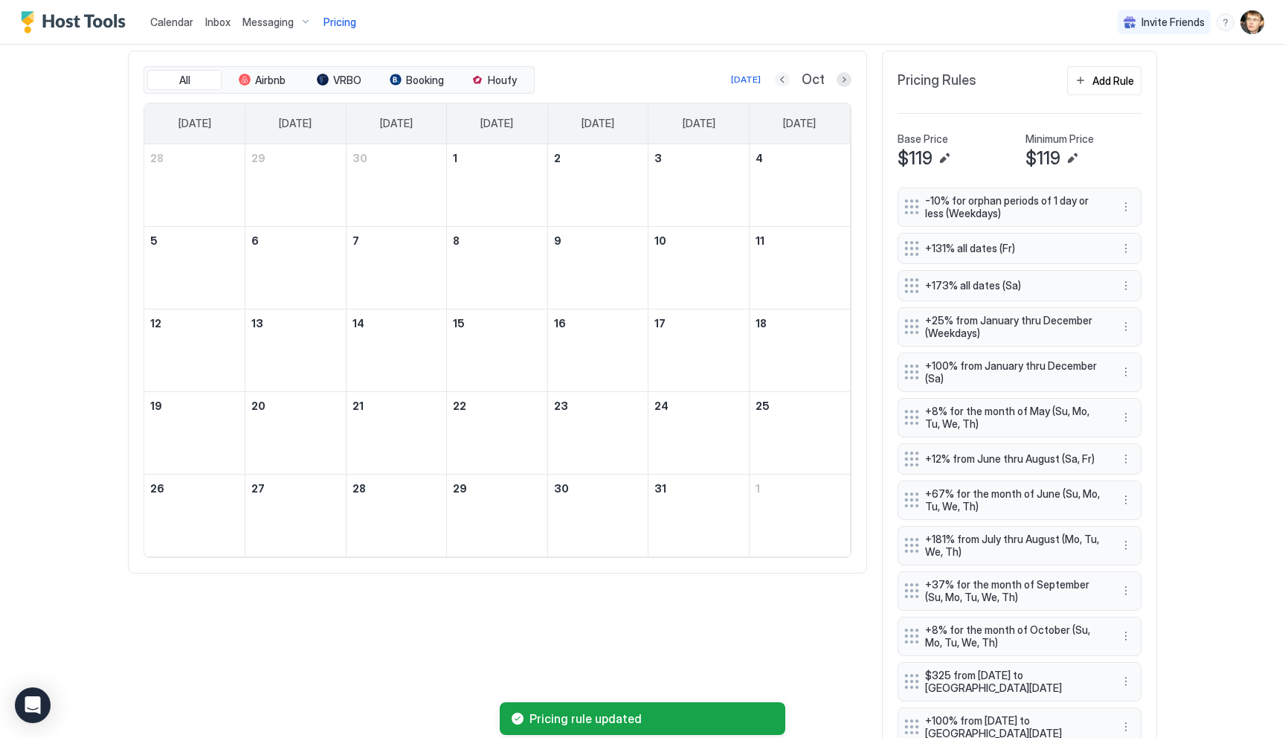
click at [789, 79] on button "Previous month" at bounding box center [782, 79] width 15 height 15
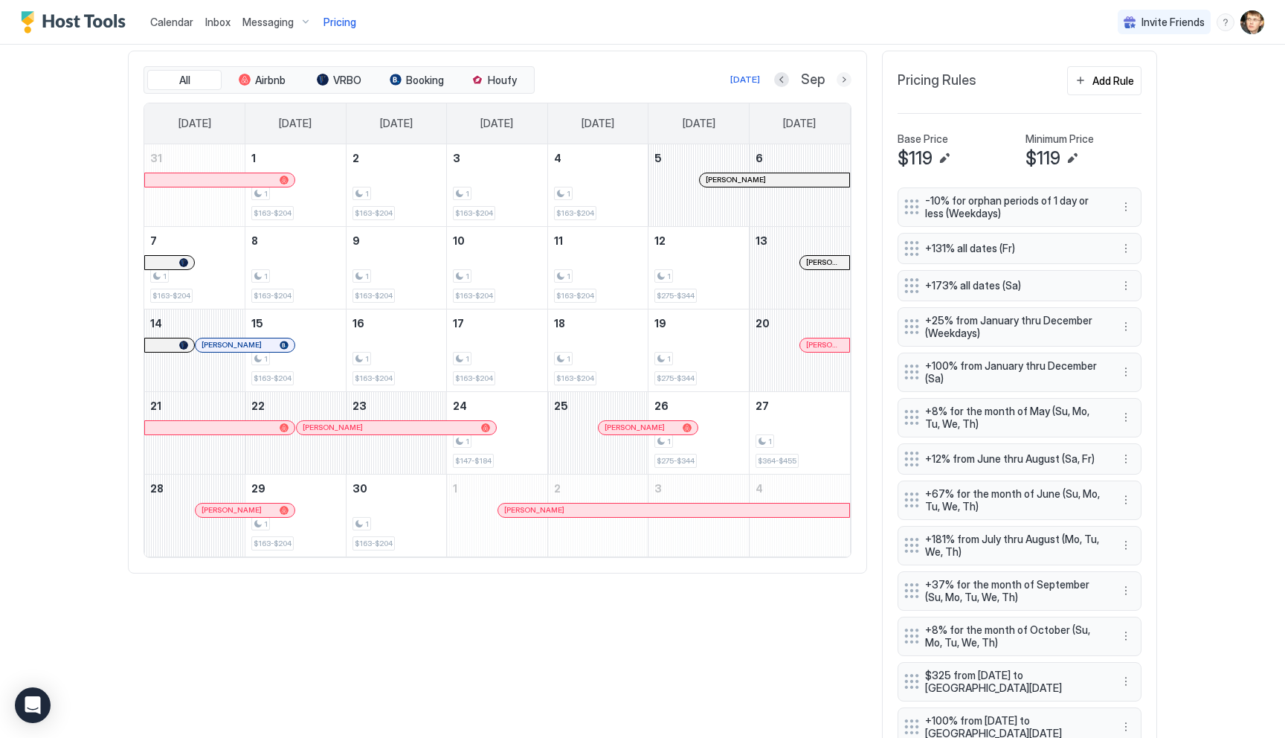
click at [837, 77] on button "Next month" at bounding box center [844, 79] width 15 height 15
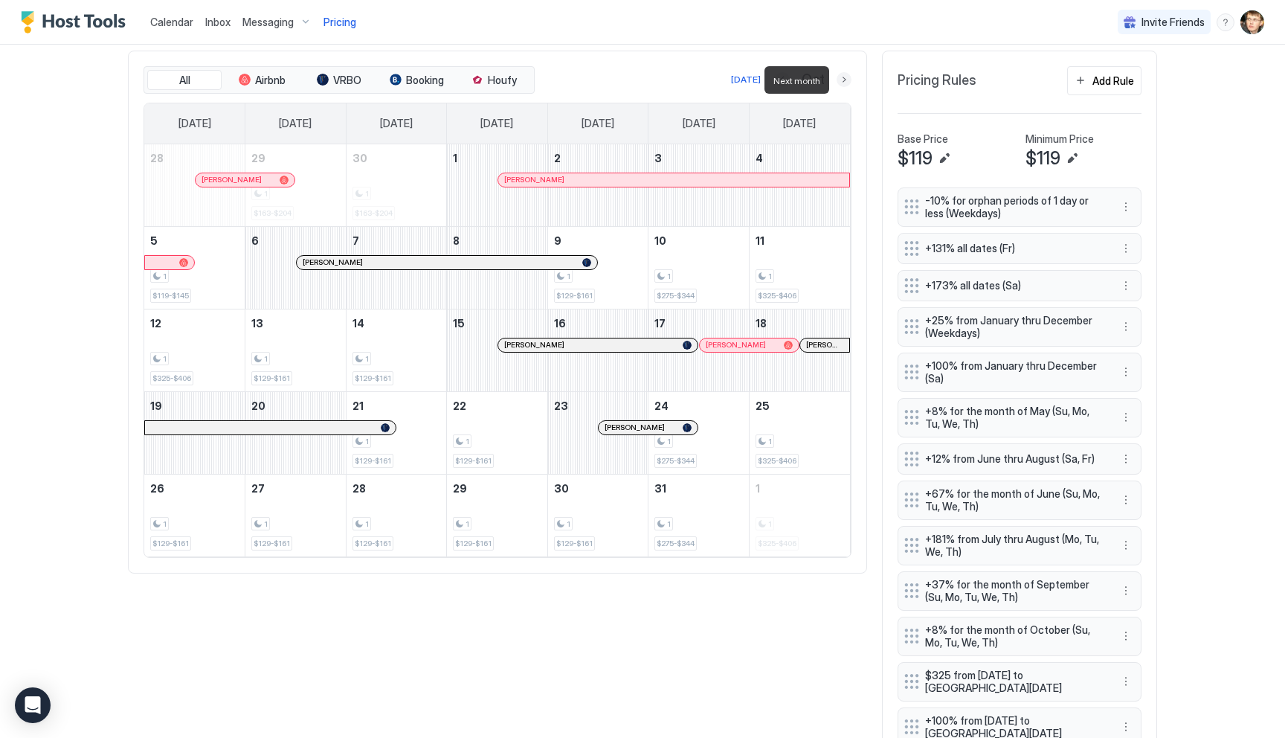
click at [837, 77] on button "Next month" at bounding box center [844, 79] width 15 height 15
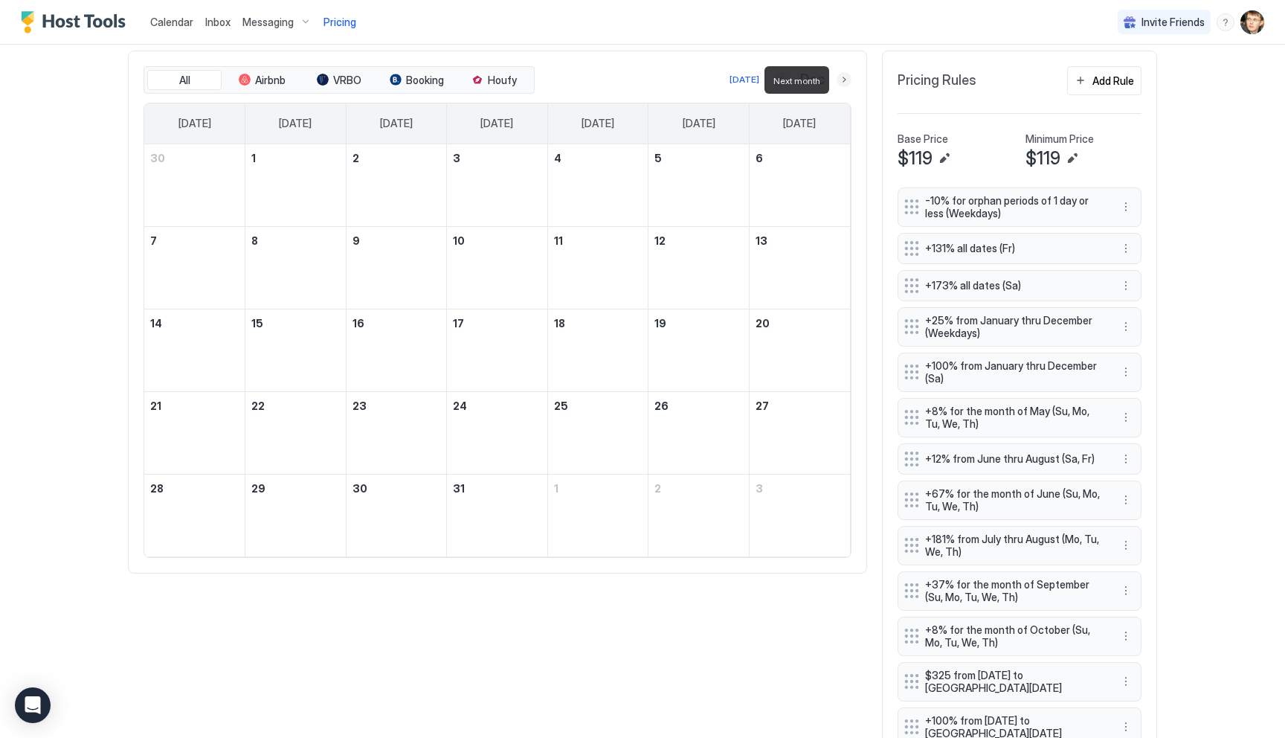
click at [837, 77] on button "Next month" at bounding box center [844, 79] width 15 height 15
click at [849, 83] on button "Next month" at bounding box center [844, 79] width 15 height 15
click at [849, 82] on button "Next month" at bounding box center [844, 79] width 15 height 15
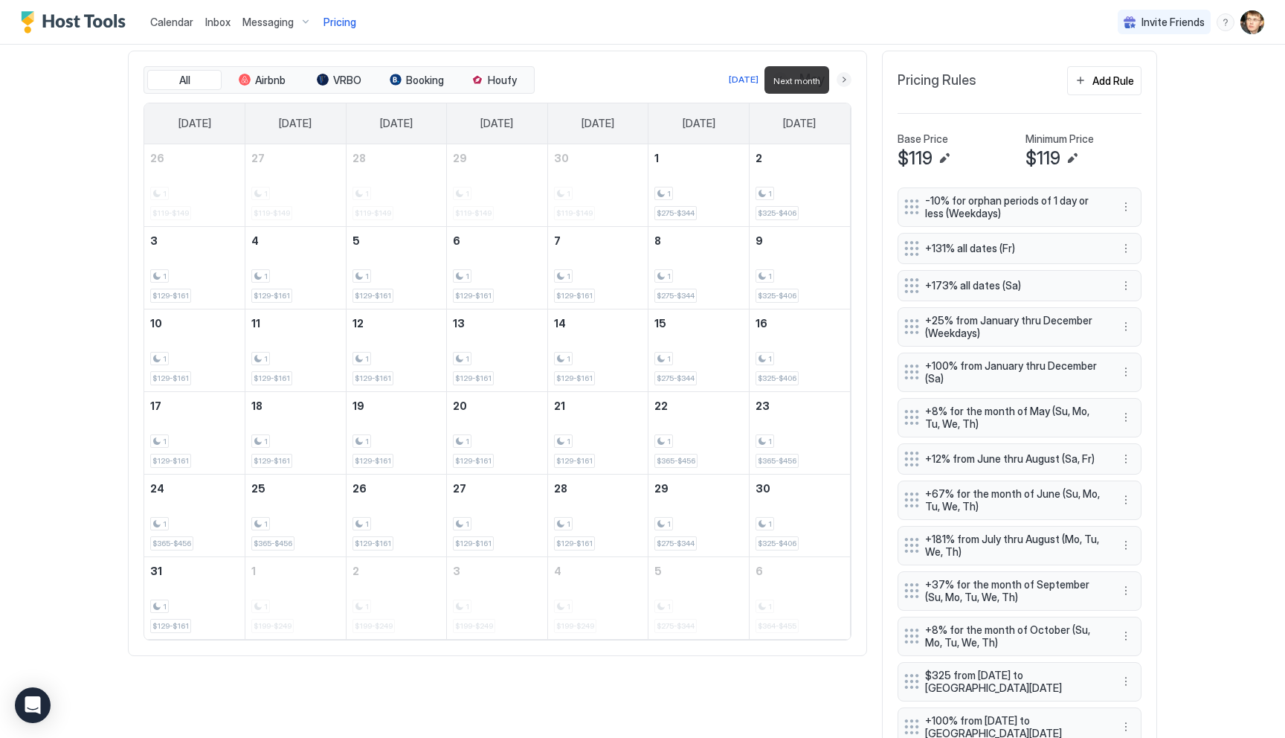
click at [846, 79] on button "Next month" at bounding box center [844, 79] width 15 height 15
click at [840, 77] on button "Next month" at bounding box center [844, 79] width 15 height 15
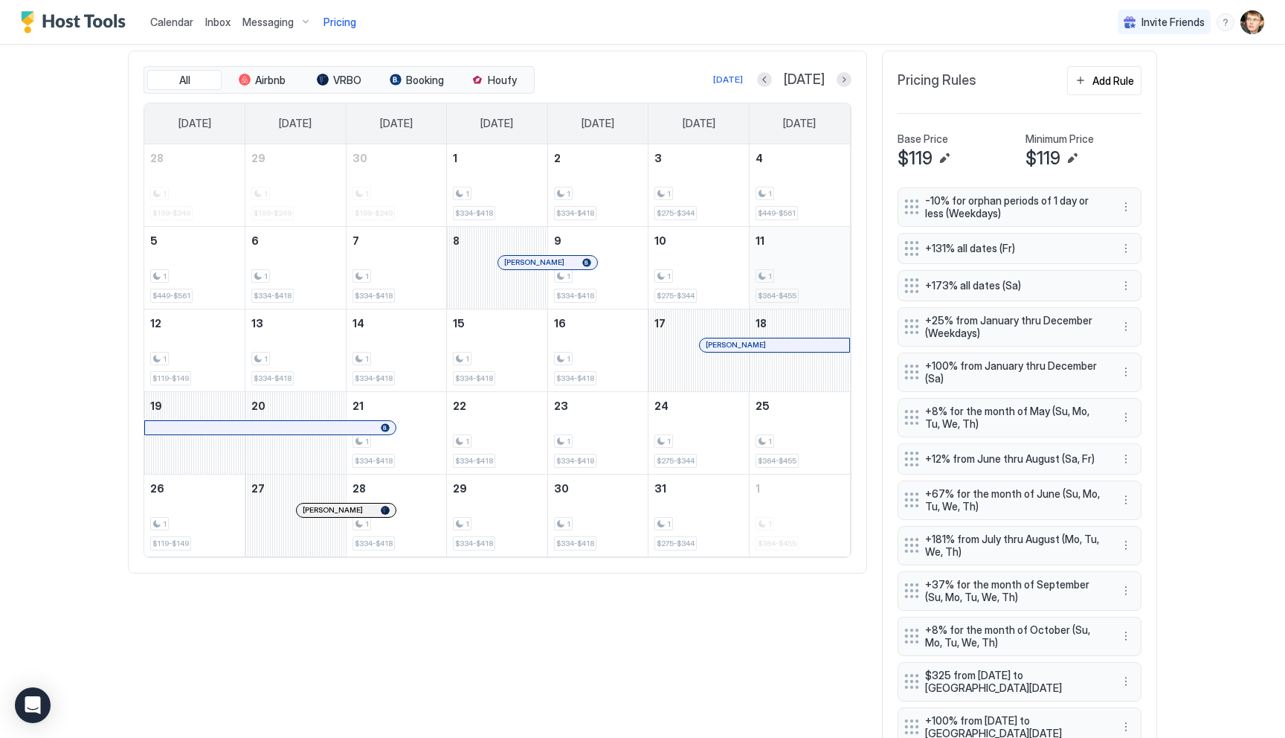
click at [779, 251] on div "1 $364-$455" at bounding box center [800, 268] width 88 height 70
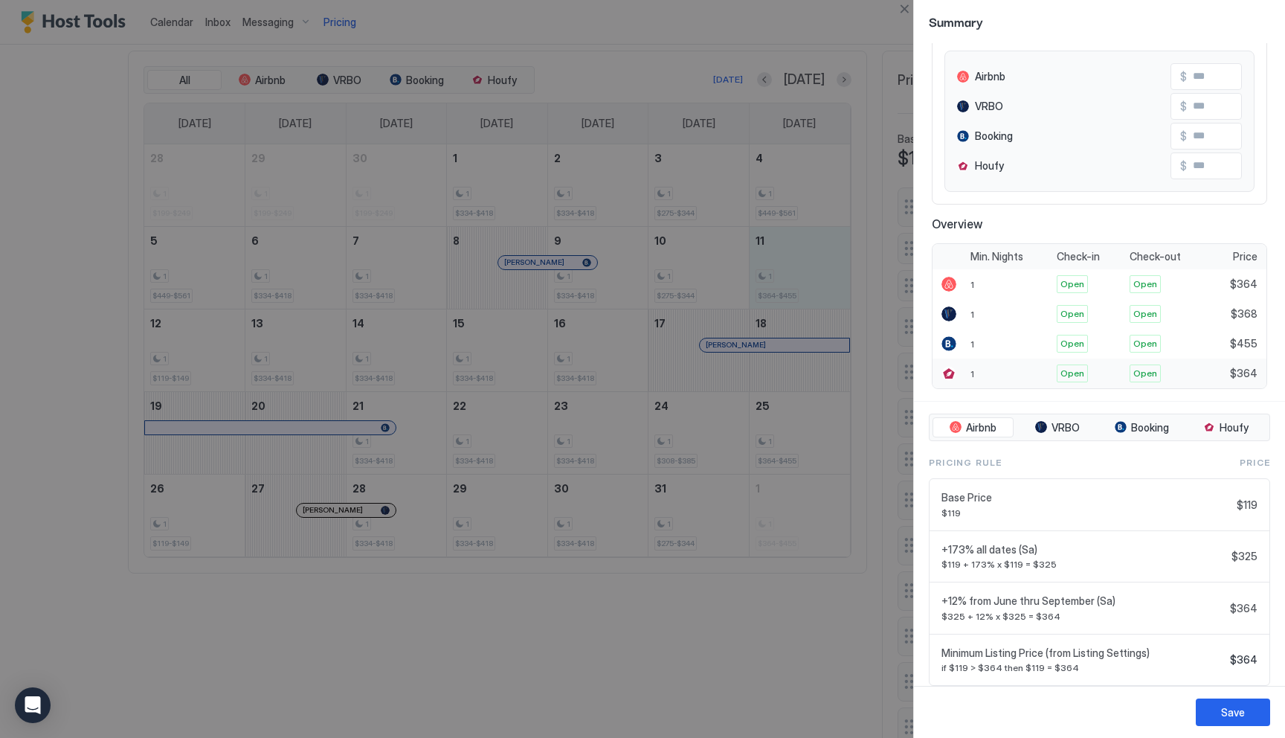
scroll to position [190, 0]
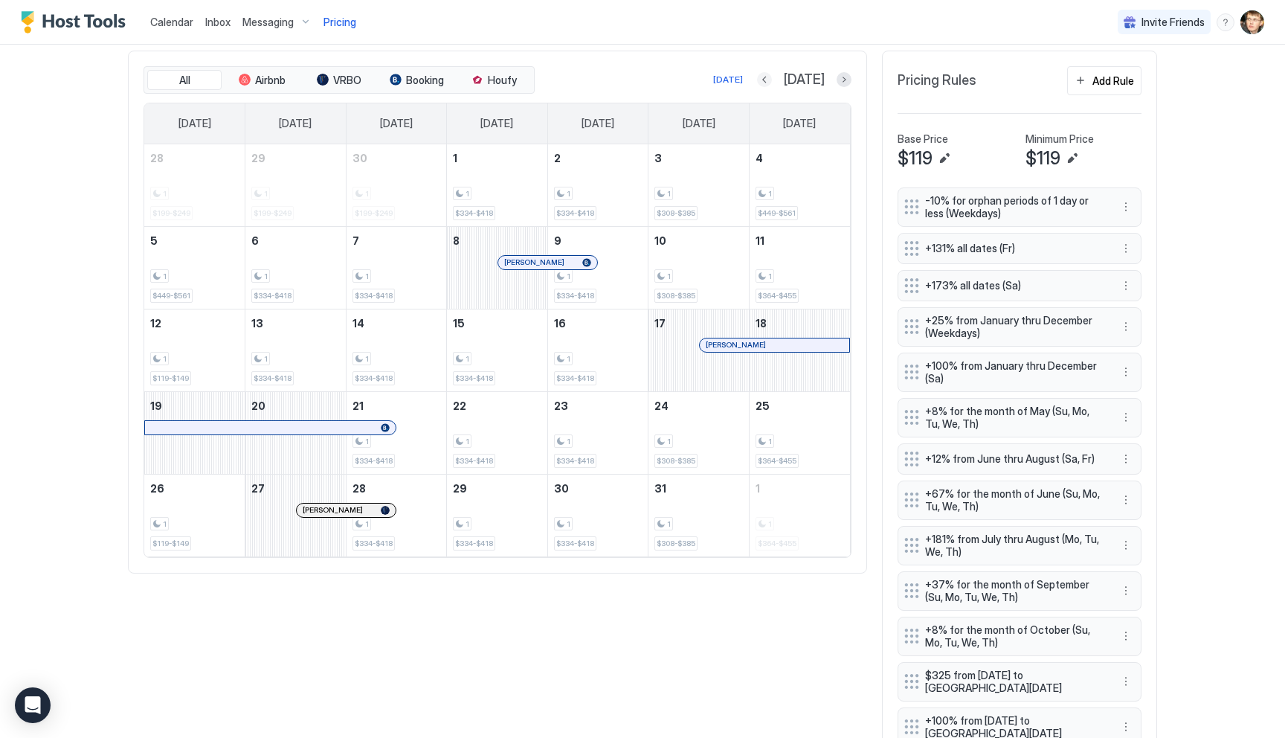
click at [772, 76] on button "Previous month" at bounding box center [764, 79] width 15 height 15
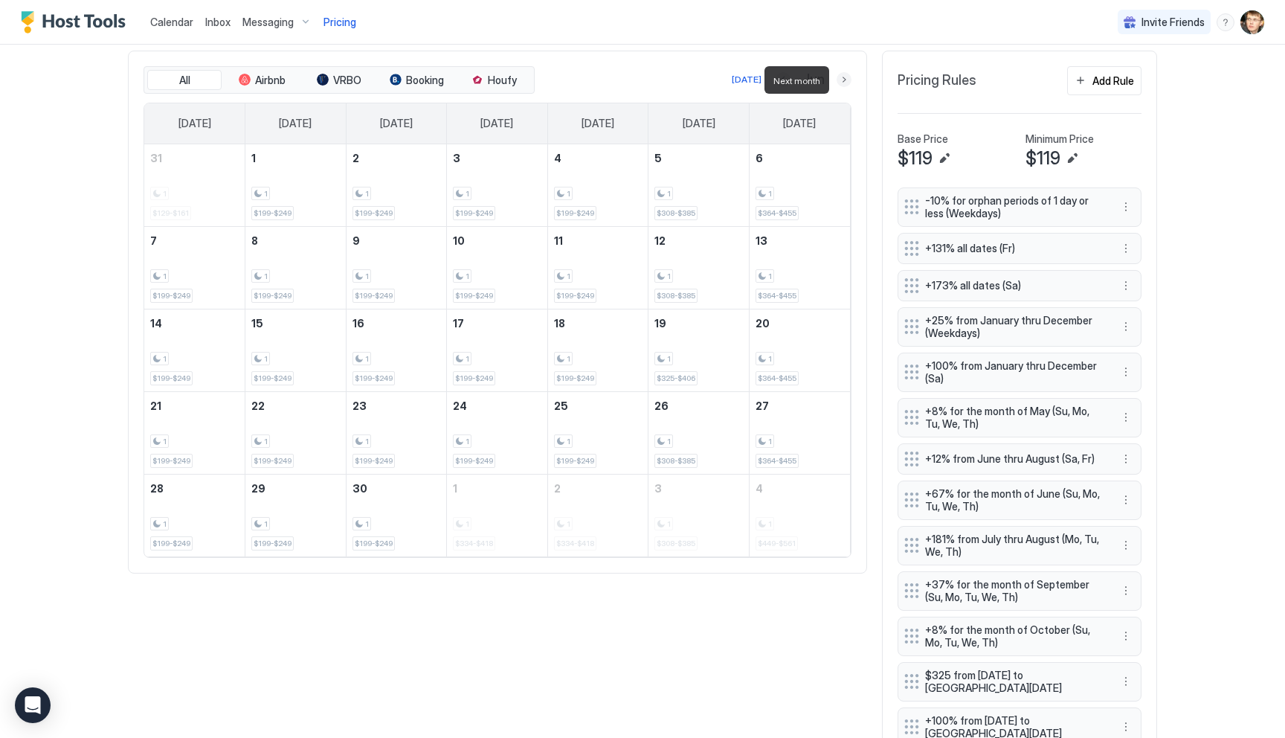
click at [846, 84] on button "Next month" at bounding box center [844, 79] width 15 height 15
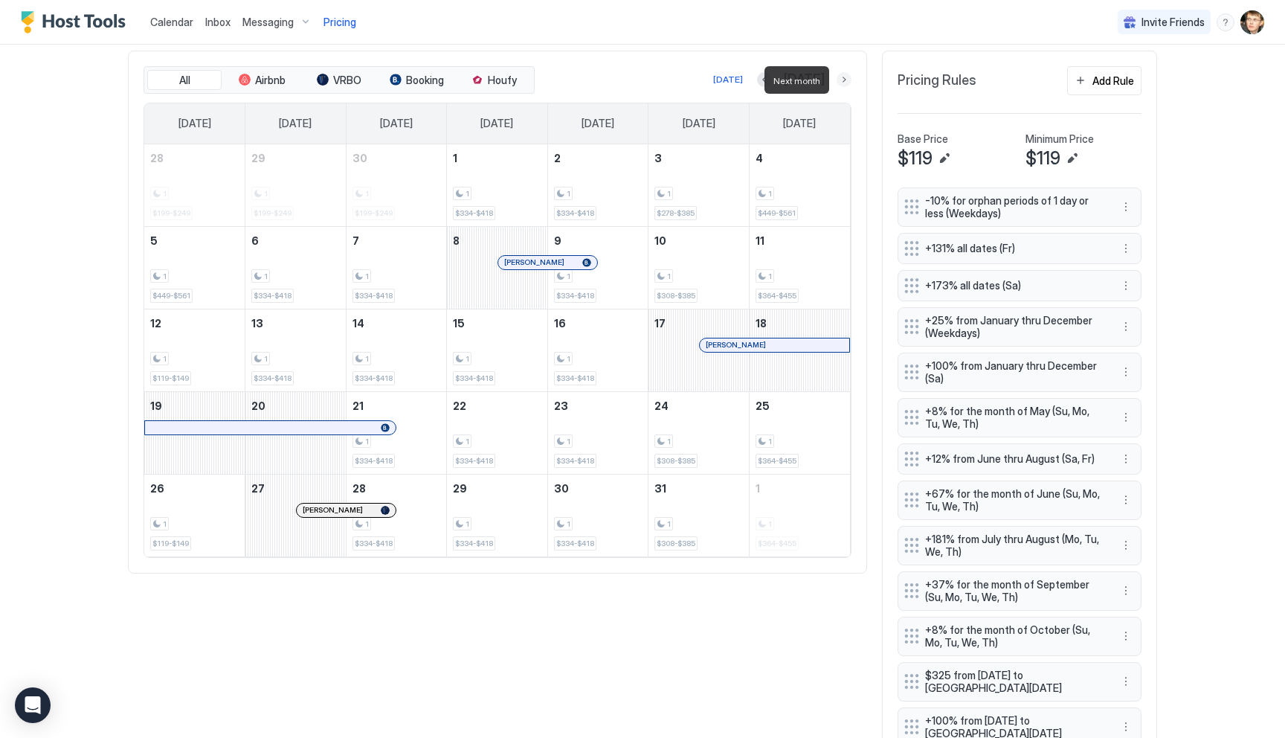
click at [846, 83] on button "Next month" at bounding box center [844, 79] width 15 height 15
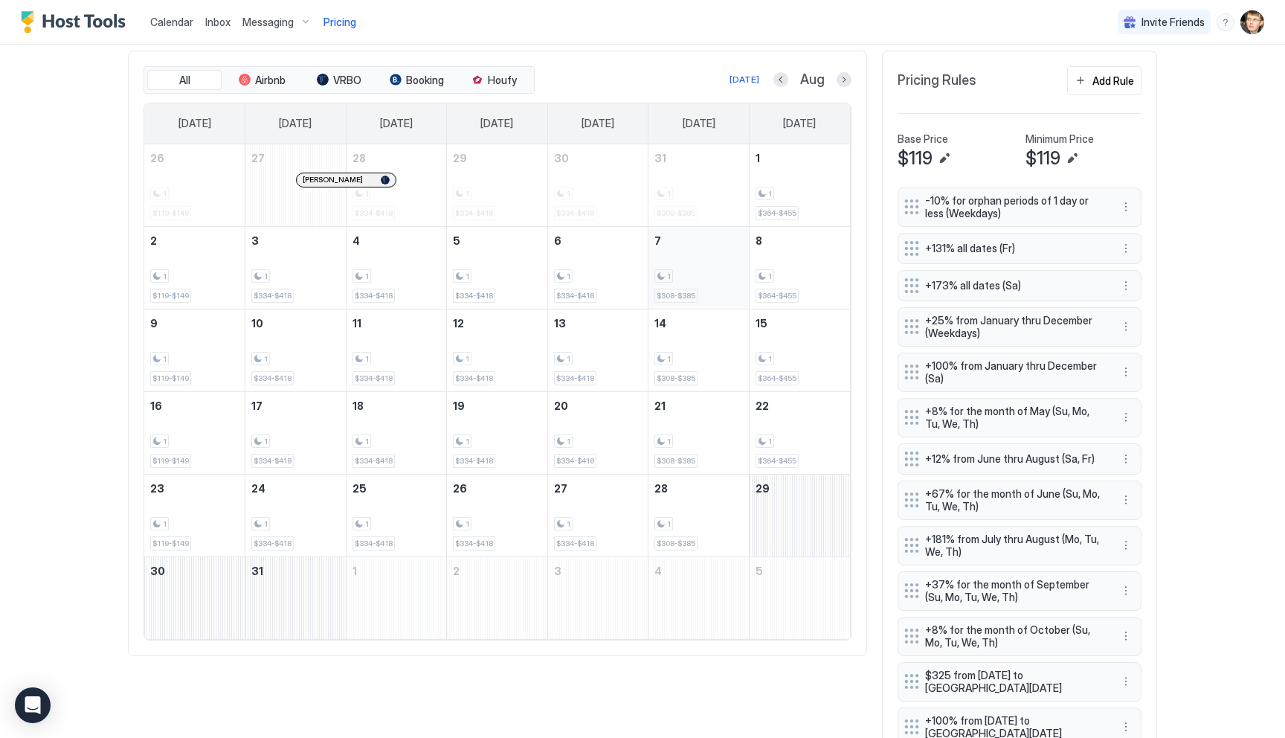
click at [702, 256] on div "1 $308-$385" at bounding box center [698, 268] width 88 height 70
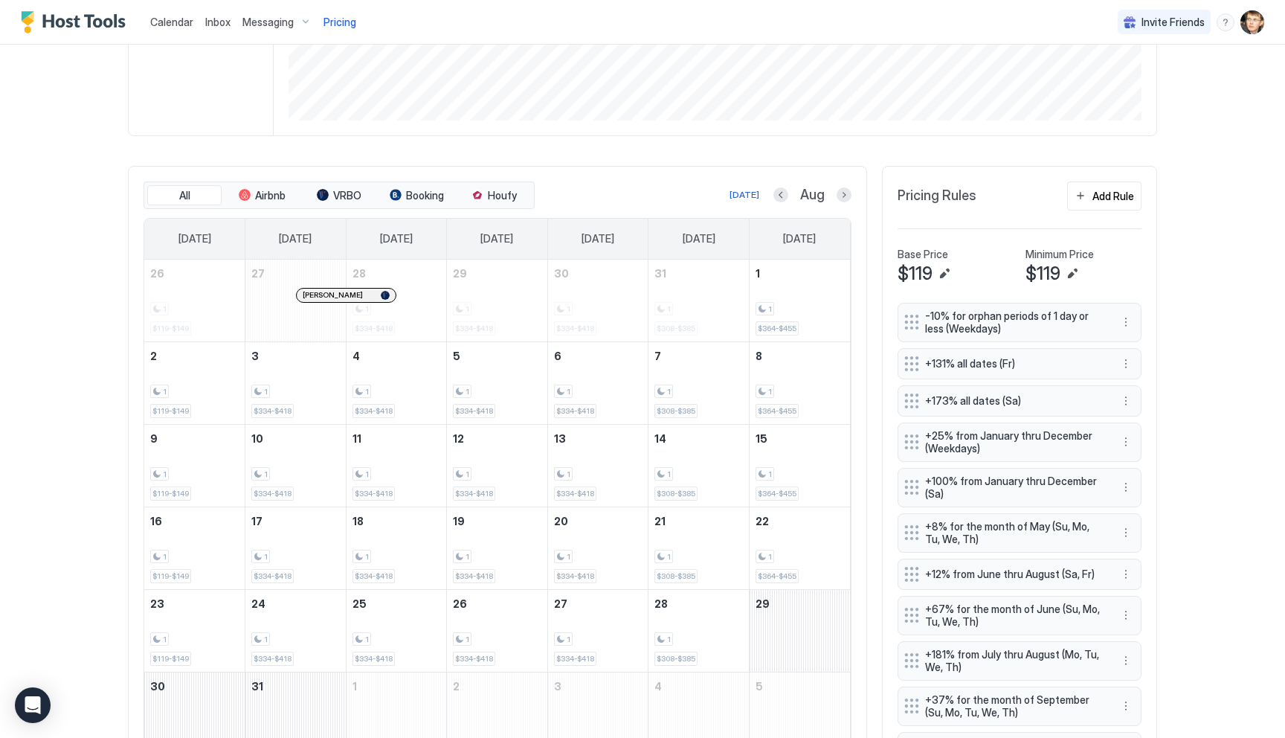
scroll to position [330, 0]
click at [1120, 199] on div "Add Rule" at bounding box center [1113, 199] width 42 height 16
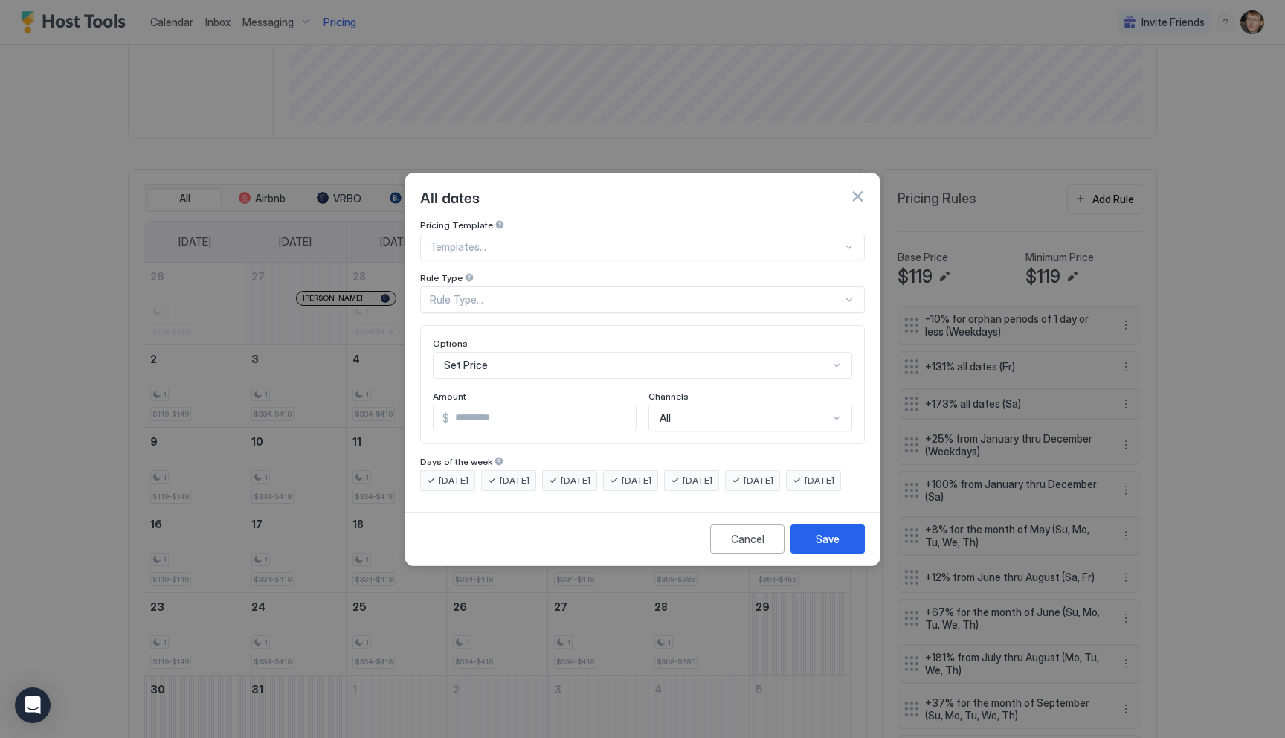
click at [663, 240] on div at bounding box center [636, 246] width 413 height 13
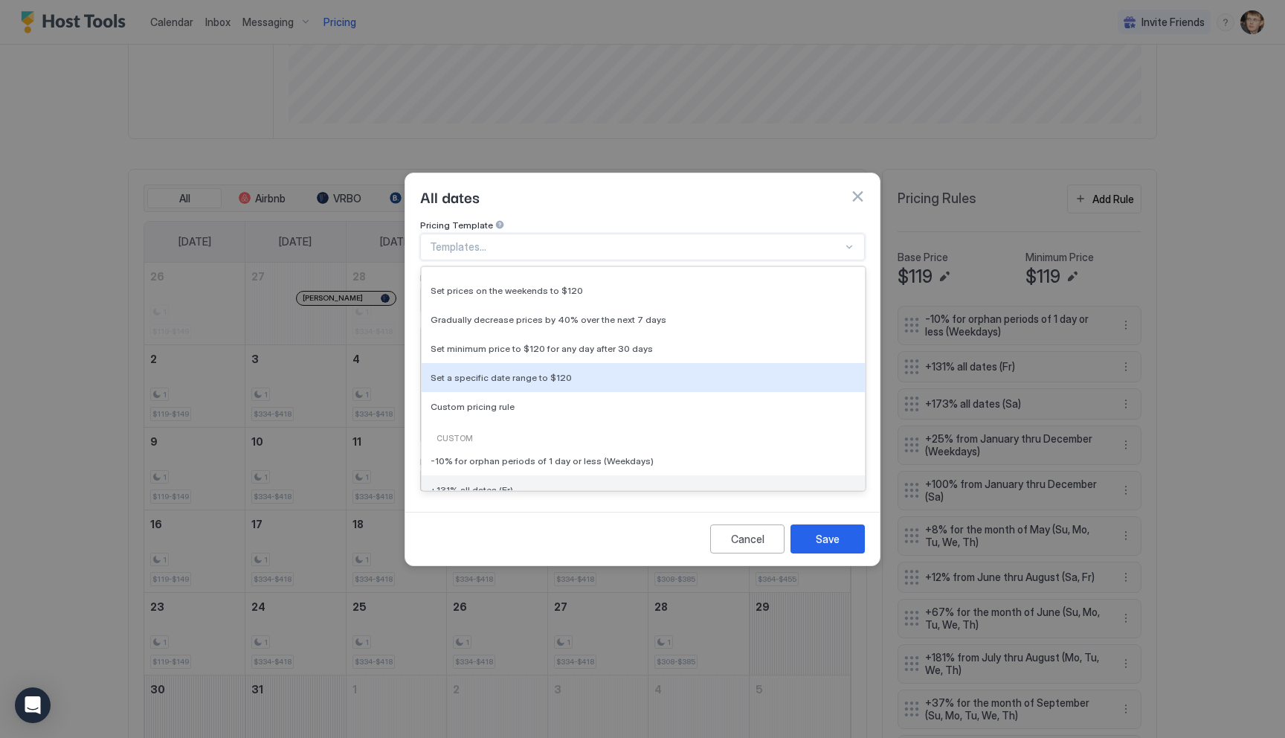
scroll to position [0, 0]
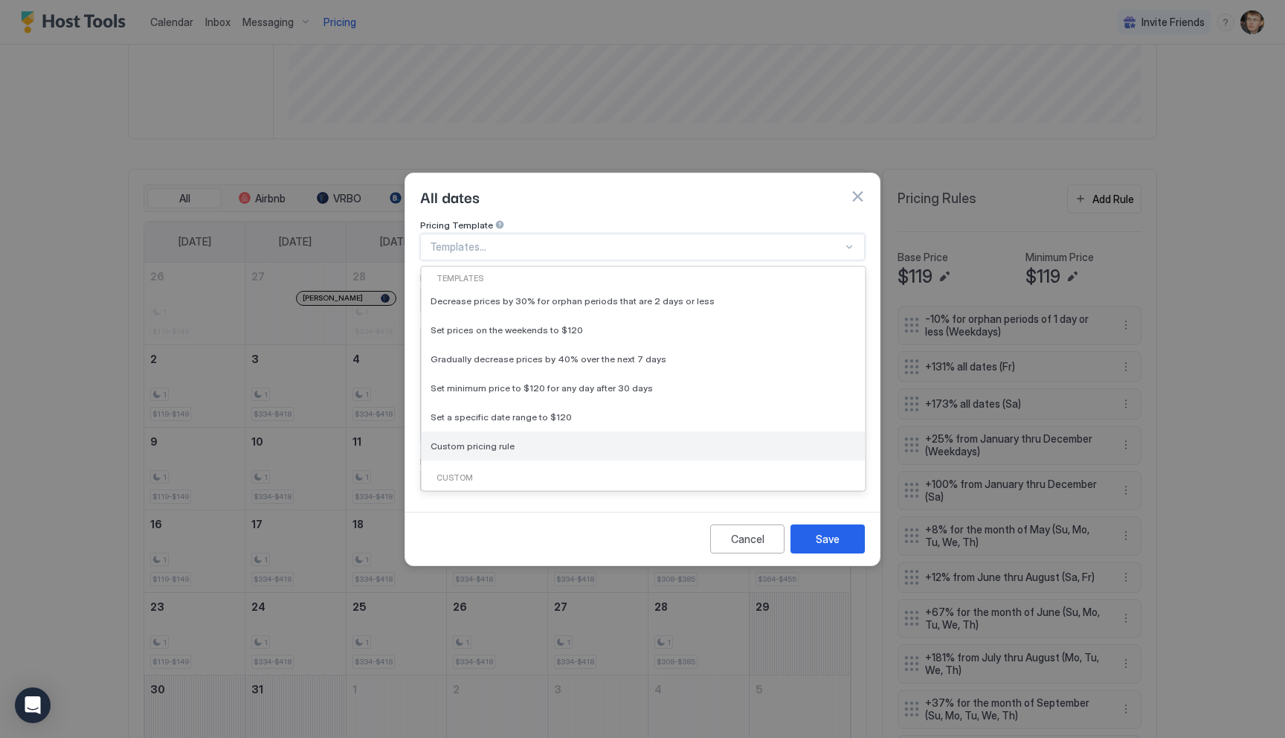
click at [562, 439] on div "Custom pricing rule" at bounding box center [643, 445] width 443 height 29
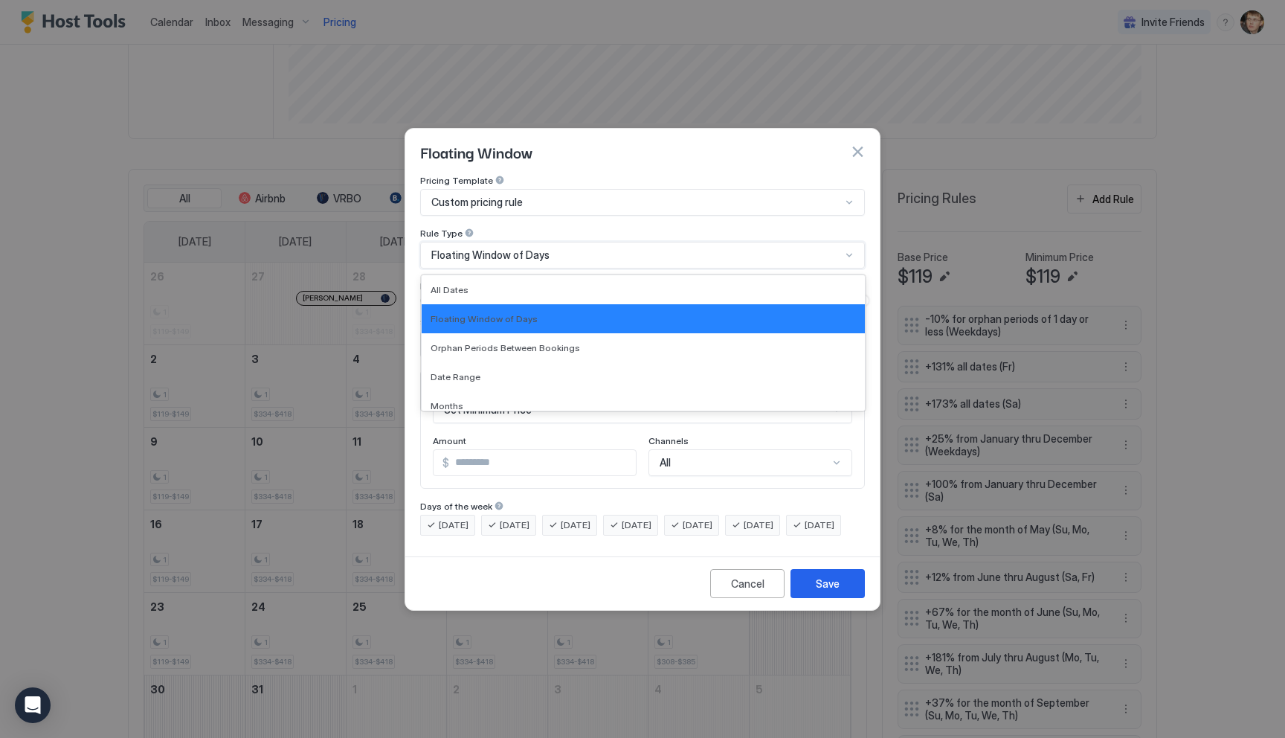
click at [535, 248] on div "Floating Window of Days" at bounding box center [642, 255] width 445 height 27
click at [532, 283] on div "All Dates" at bounding box center [643, 289] width 443 height 29
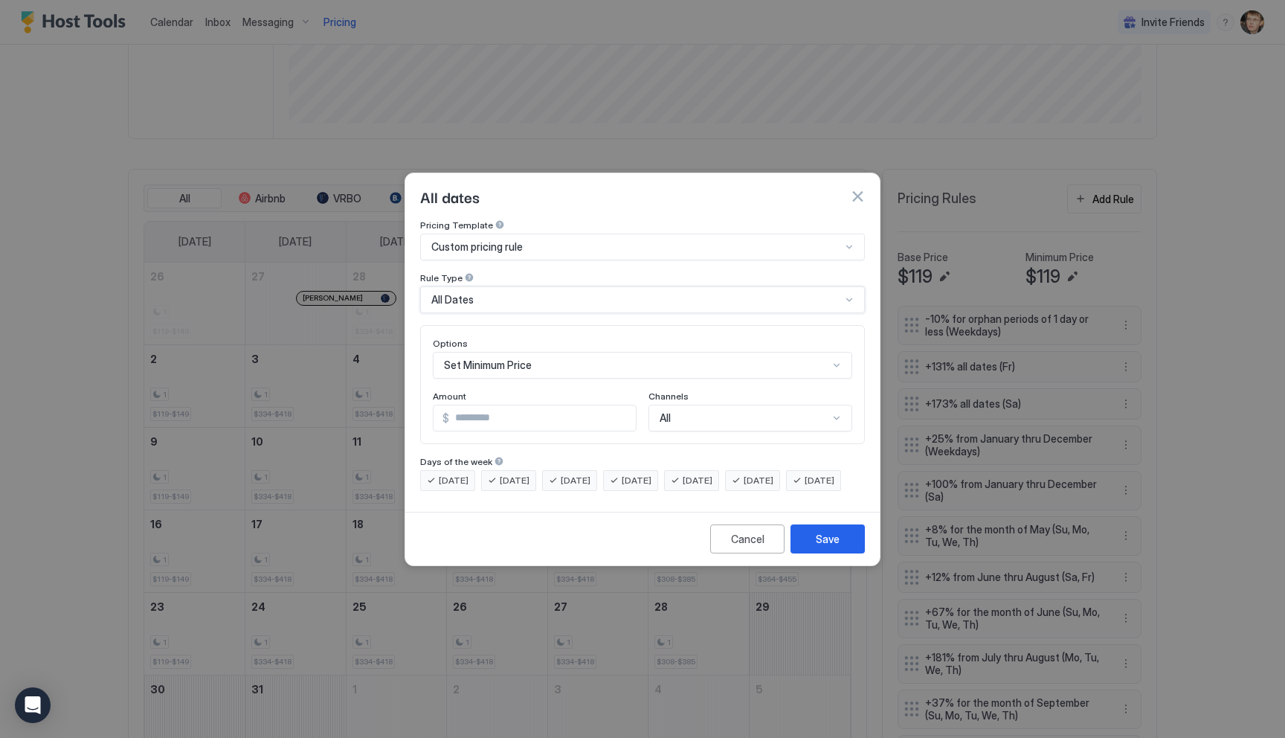
click at [532, 352] on div "Set Minimum Price" at bounding box center [642, 365] width 419 height 27
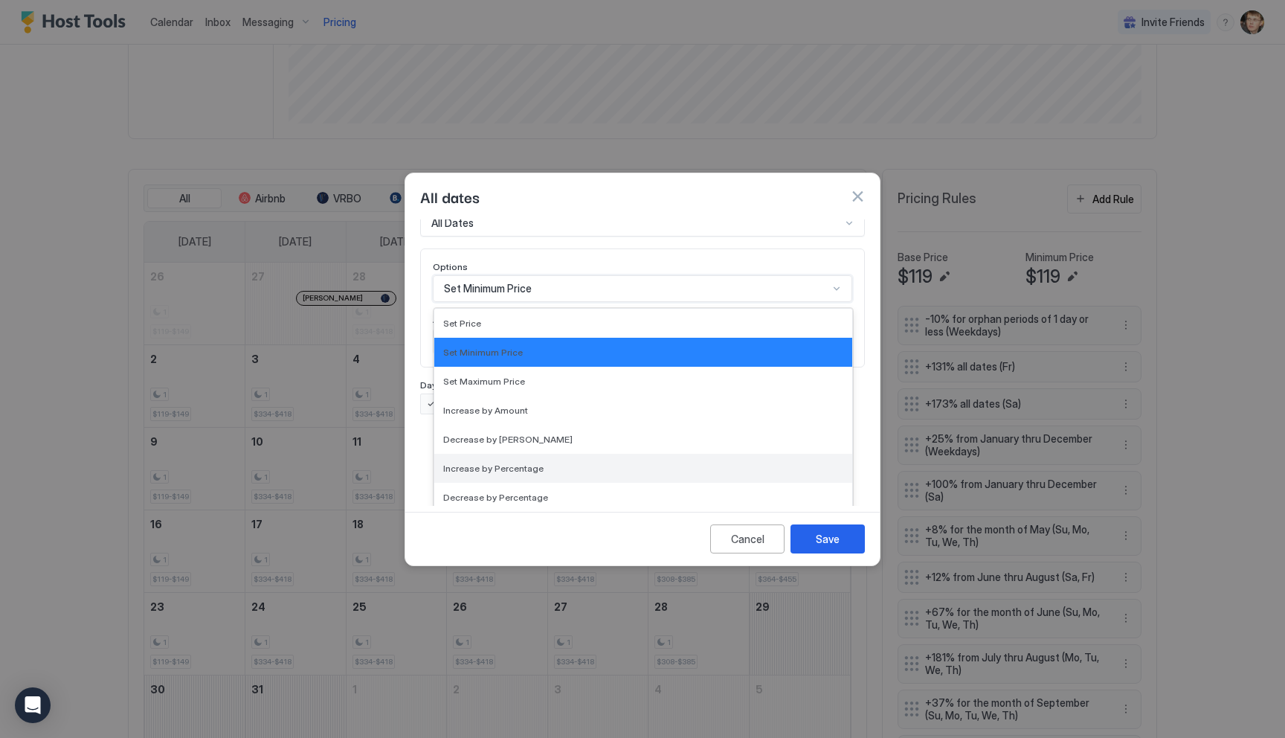
click at [557, 463] on div "Increase by Percentage" at bounding box center [643, 468] width 400 height 11
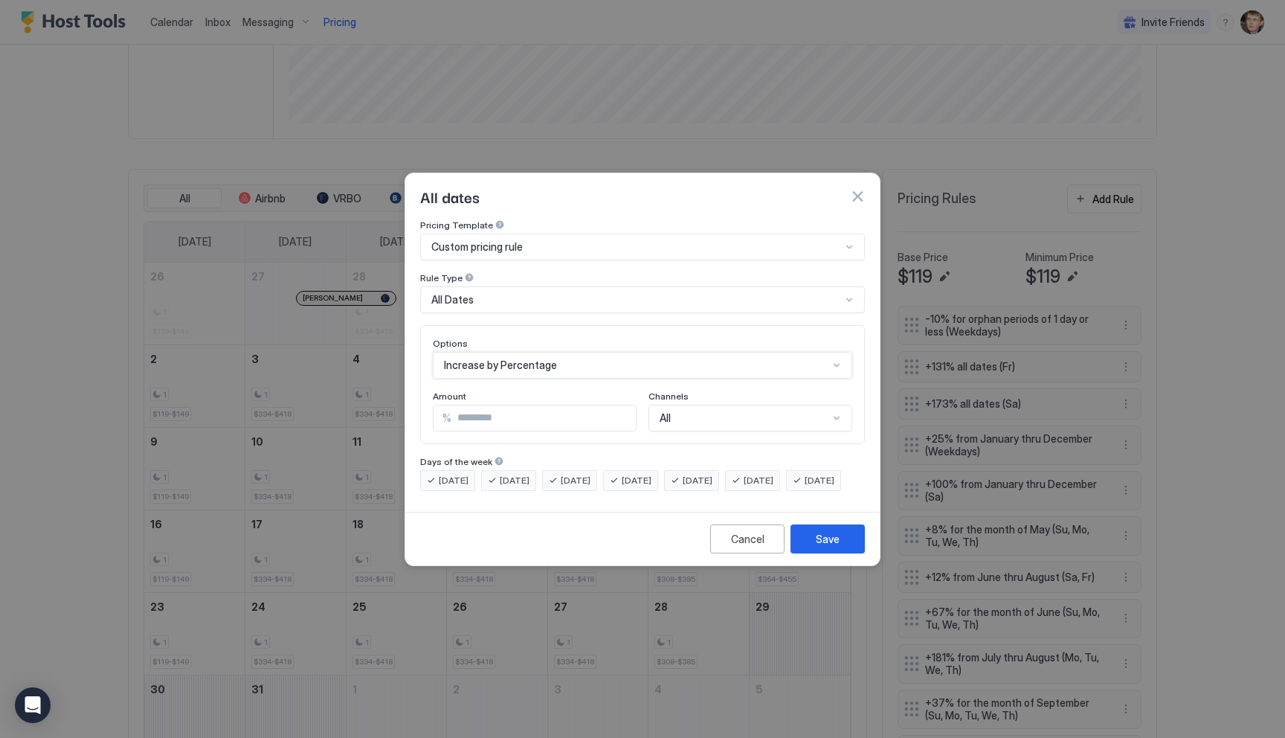
click at [532, 405] on input "***" at bounding box center [543, 417] width 184 height 25
click at [509, 293] on div "All Dates" at bounding box center [636, 299] width 410 height 13
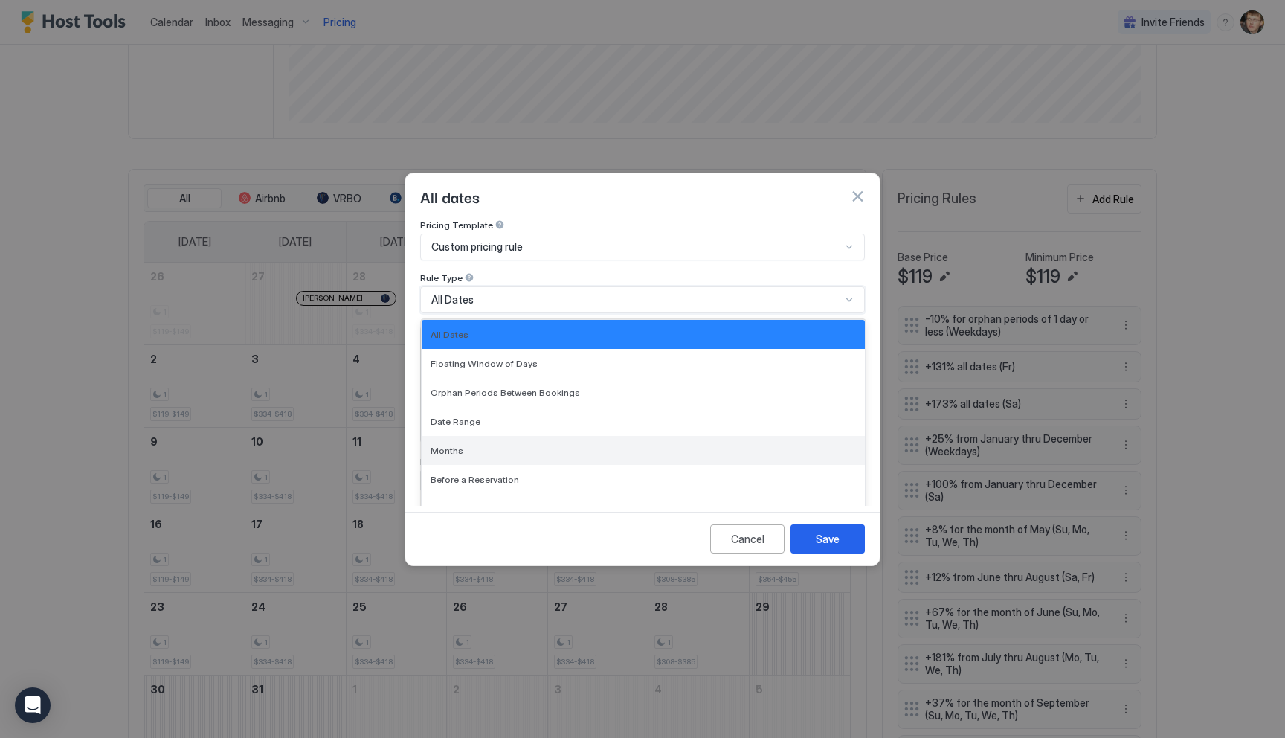
click at [527, 445] on div "Months" at bounding box center [643, 450] width 425 height 11
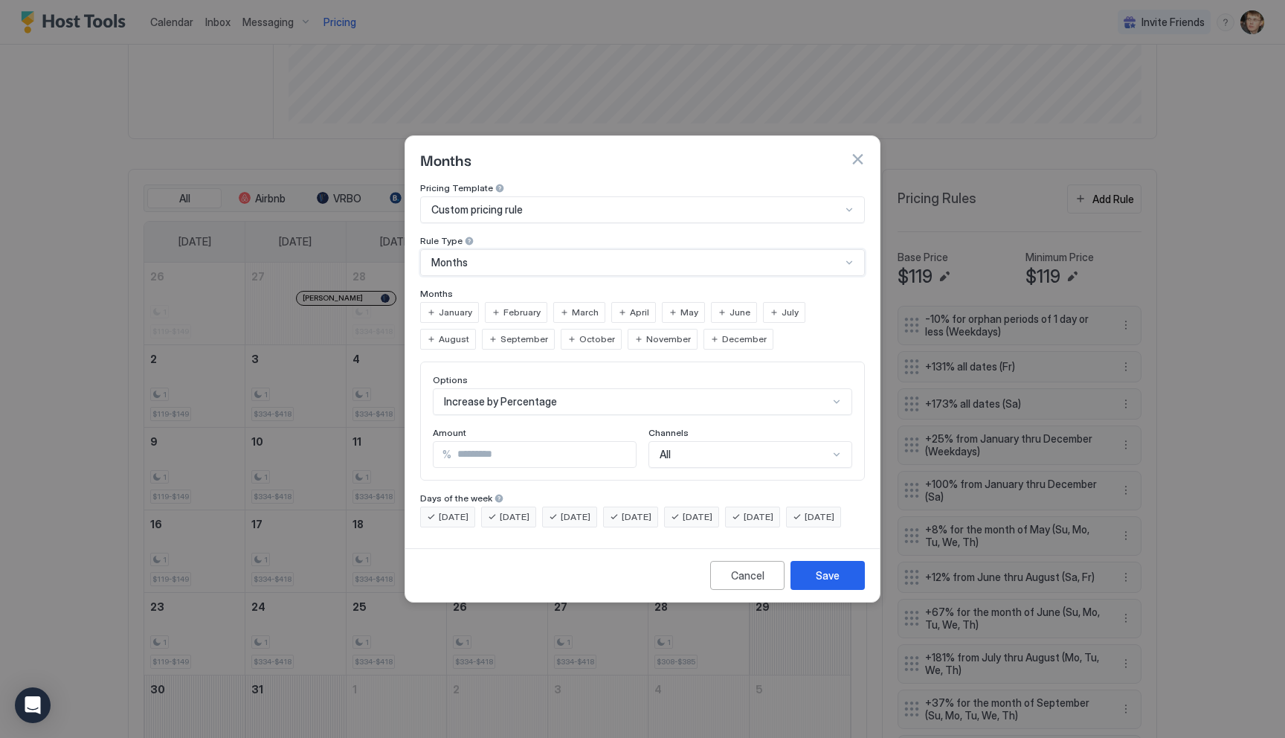
click at [739, 306] on span "June" at bounding box center [740, 312] width 21 height 13
click at [770, 302] on div "July" at bounding box center [784, 312] width 42 height 21
click at [469, 332] on span "August" at bounding box center [454, 338] width 30 height 13
click at [558, 448] on input "**" at bounding box center [543, 454] width 184 height 25
type input "**"
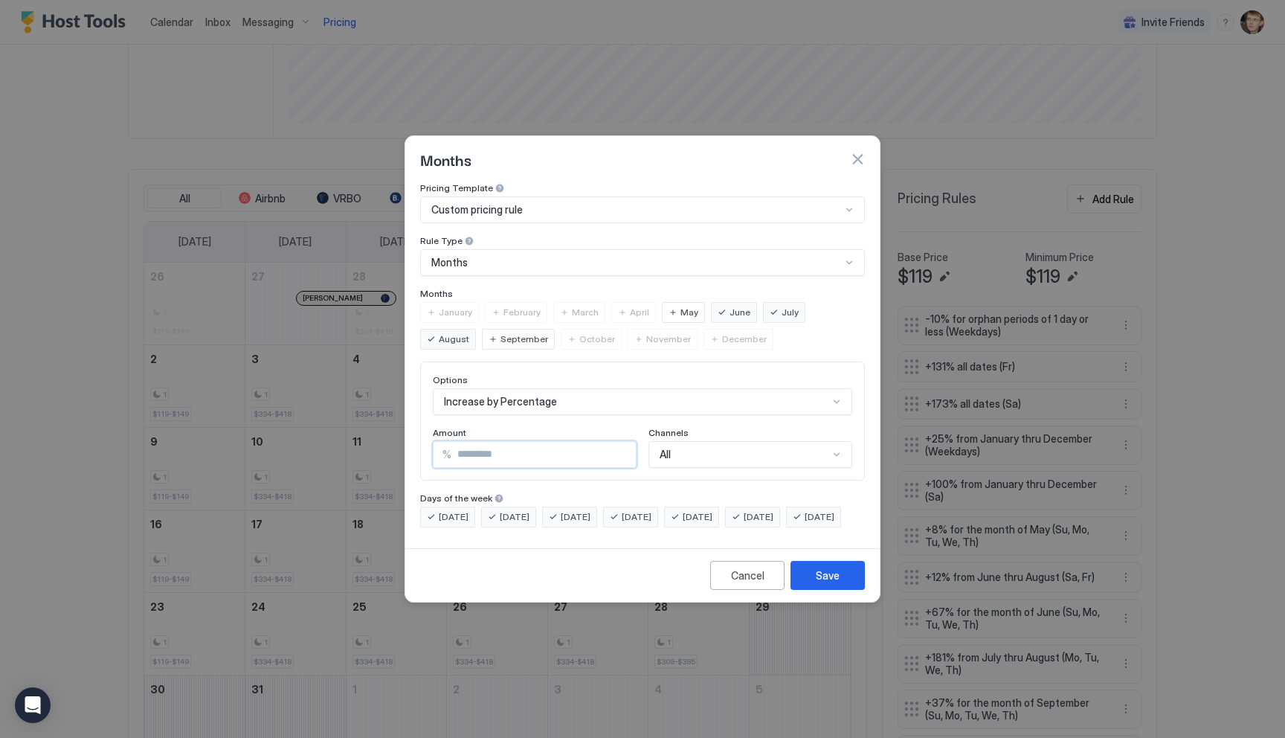
click at [435, 514] on div "Monday Tuesday Wednesday Thursday Friday Saturday Sunday" at bounding box center [642, 516] width 445 height 21
click at [448, 510] on span "[DATE]" at bounding box center [454, 516] width 30 height 13
click at [494, 506] on div "[DATE]" at bounding box center [508, 516] width 55 height 21
click at [575, 510] on span "[DATE]" at bounding box center [576, 516] width 30 height 13
click at [651, 510] on span "[DATE]" at bounding box center [637, 516] width 30 height 13
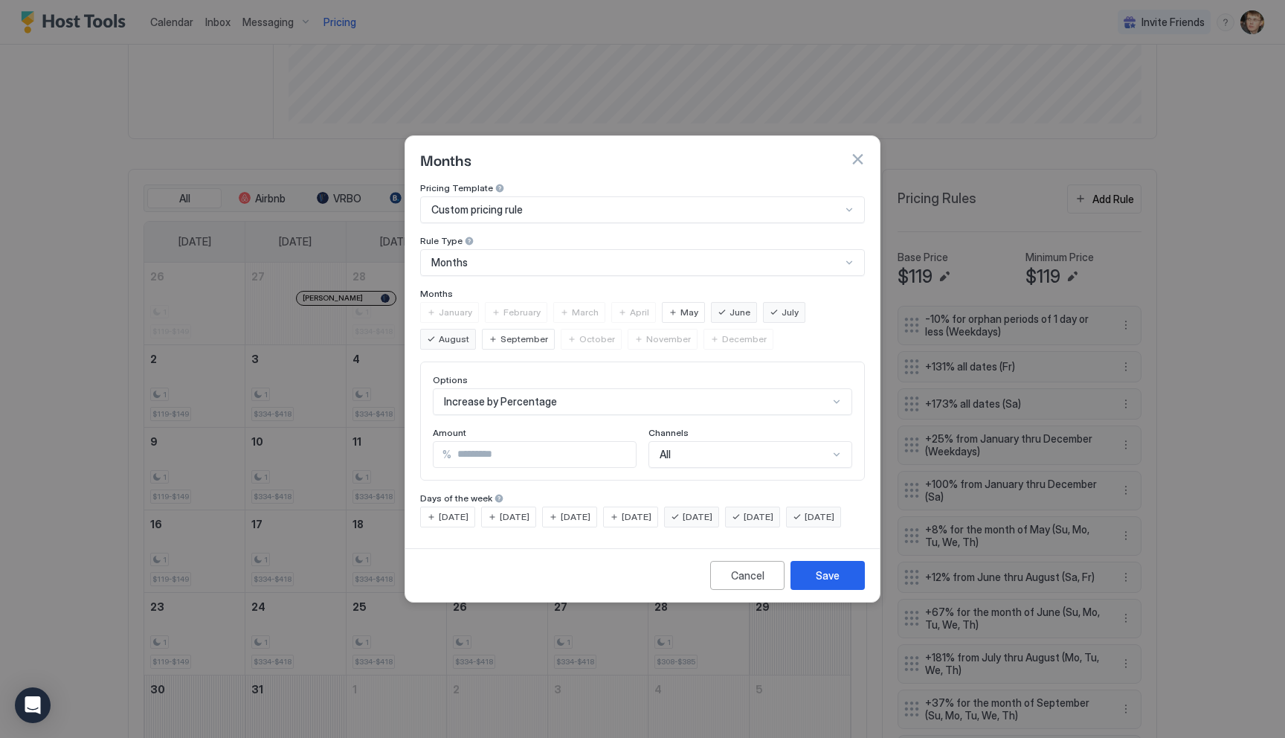
click at [773, 510] on span "[DATE]" at bounding box center [759, 516] width 30 height 13
click at [805, 524] on span "[DATE]" at bounding box center [820, 516] width 30 height 13
click at [804, 582] on button "Save" at bounding box center [828, 575] width 74 height 29
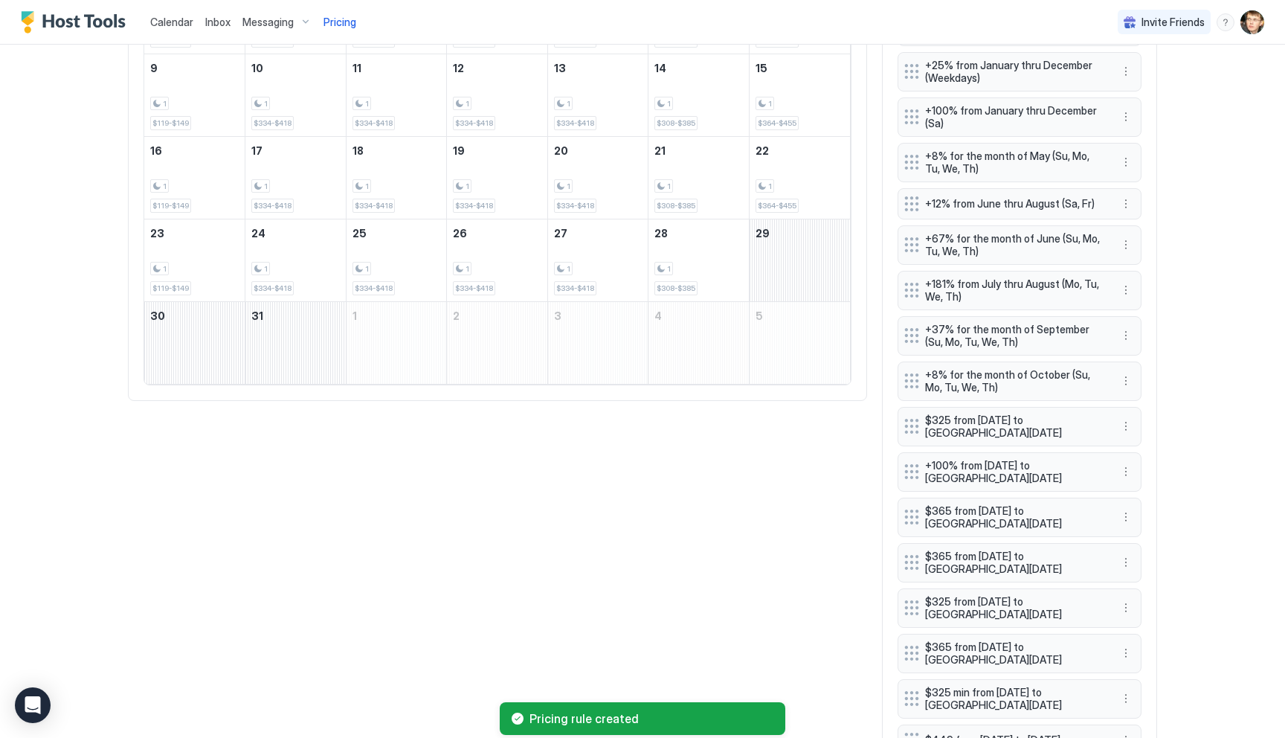
scroll to position [898, 0]
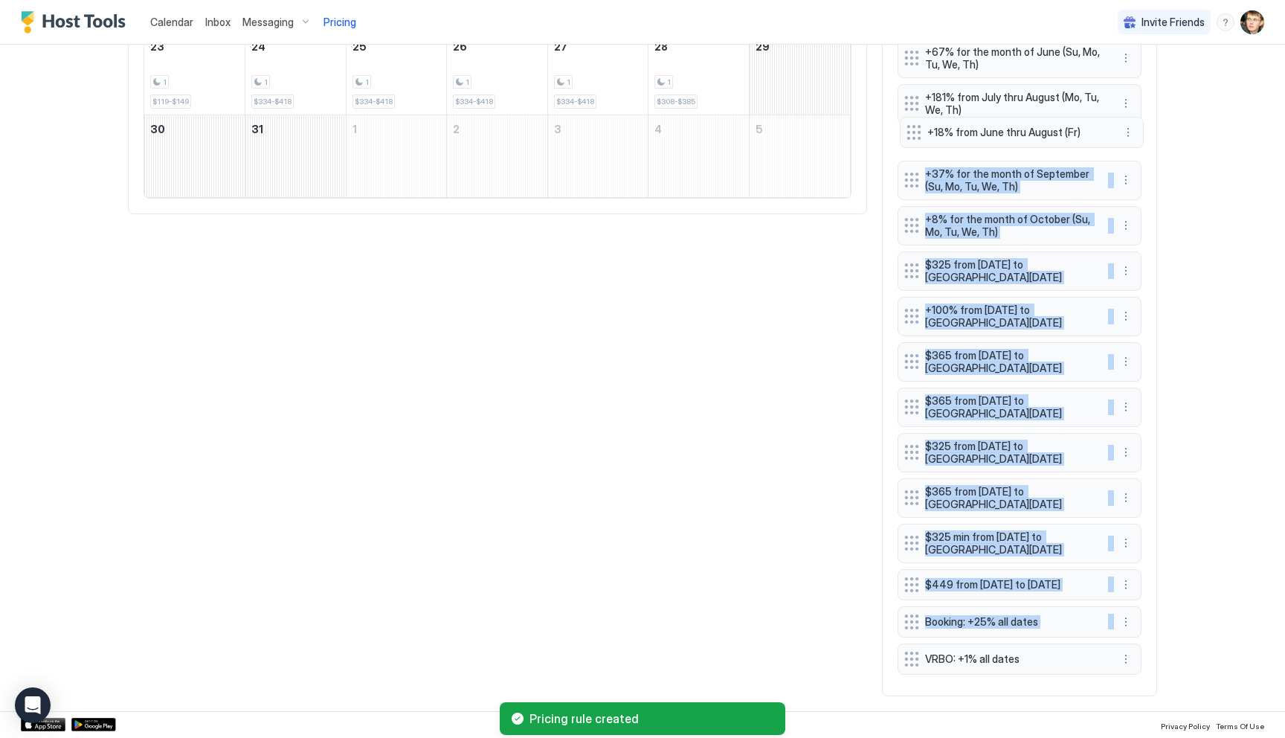
drag, startPoint x: 908, startPoint y: 664, endPoint x: 911, endPoint y: 128, distance: 536.2
click at [911, 129] on div "-10% for orphan periods of 1 day or less (Weekdays) +131% all dates (Fr) +173% …" at bounding box center [1020, 213] width 244 height 935
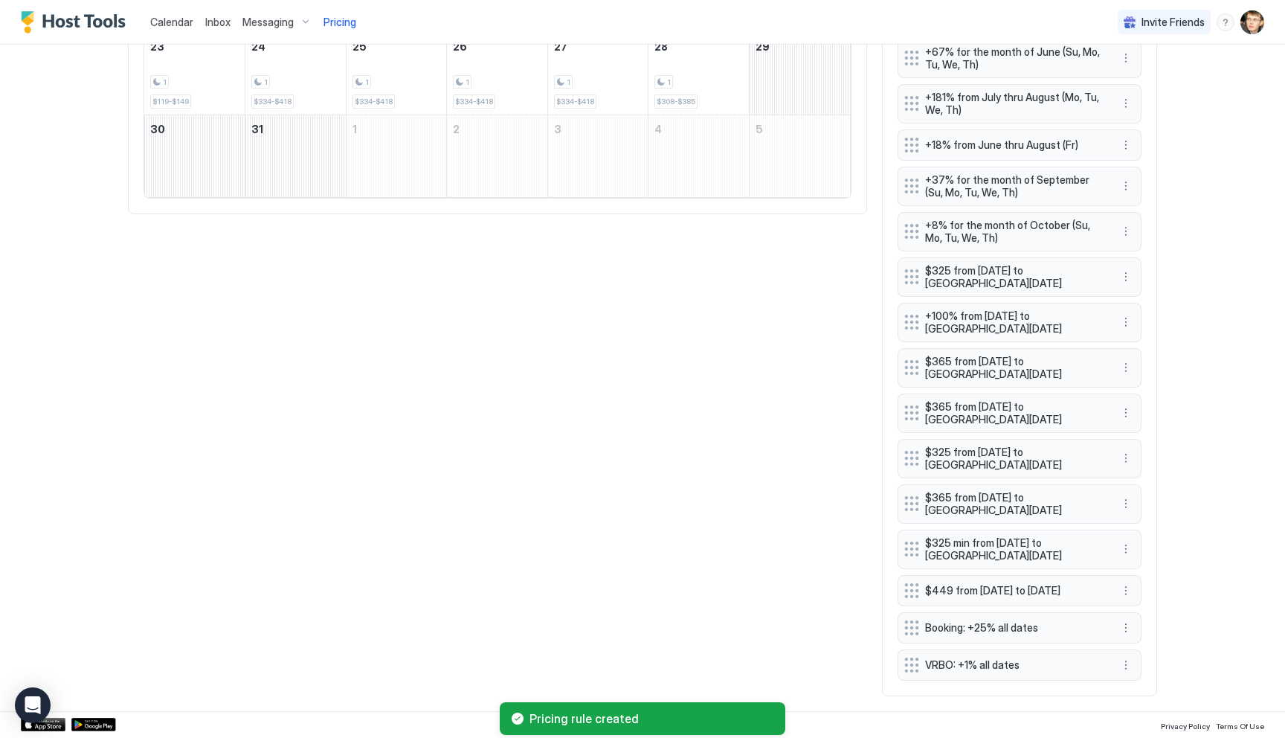
scroll to position [578, 0]
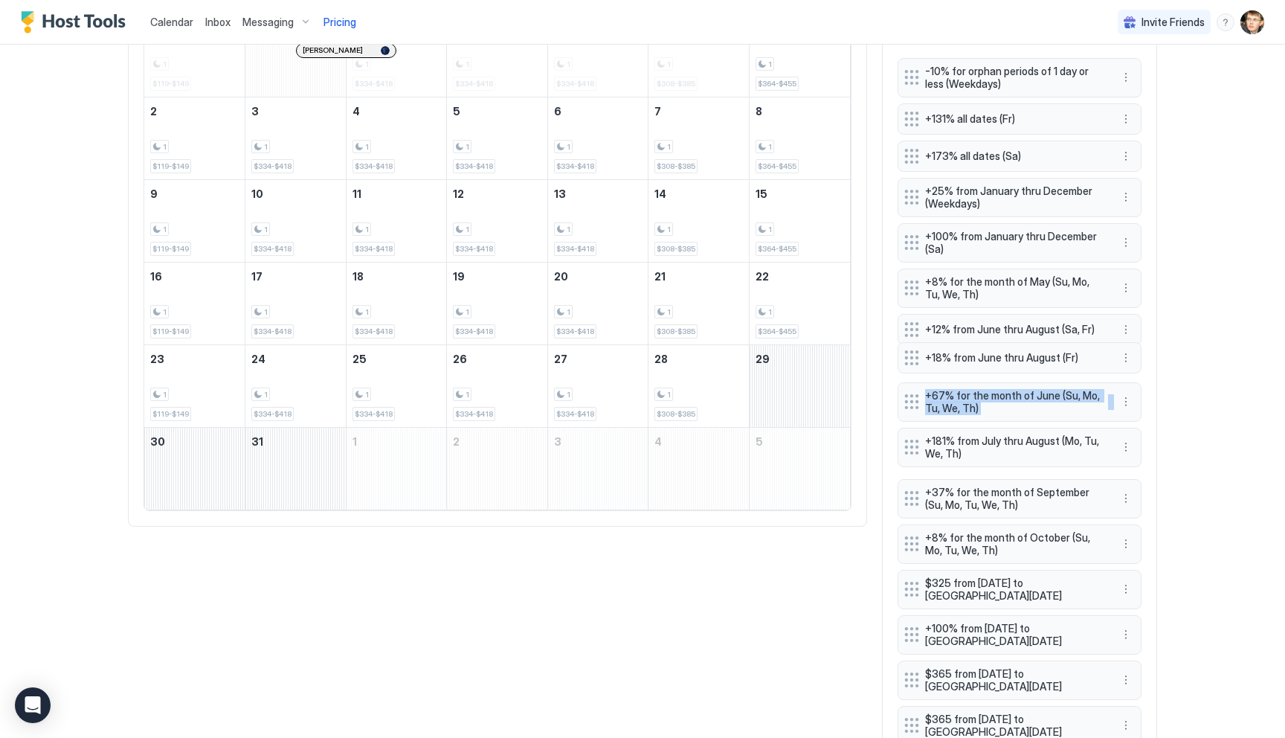
drag, startPoint x: 905, startPoint y: 454, endPoint x: 905, endPoint y: 355, distance: 98.9
click at [905, 355] on div "-10% for orphan periods of 1 day or less (Weekdays) +131% all dates (Fr) +173% …" at bounding box center [1020, 525] width 244 height 935
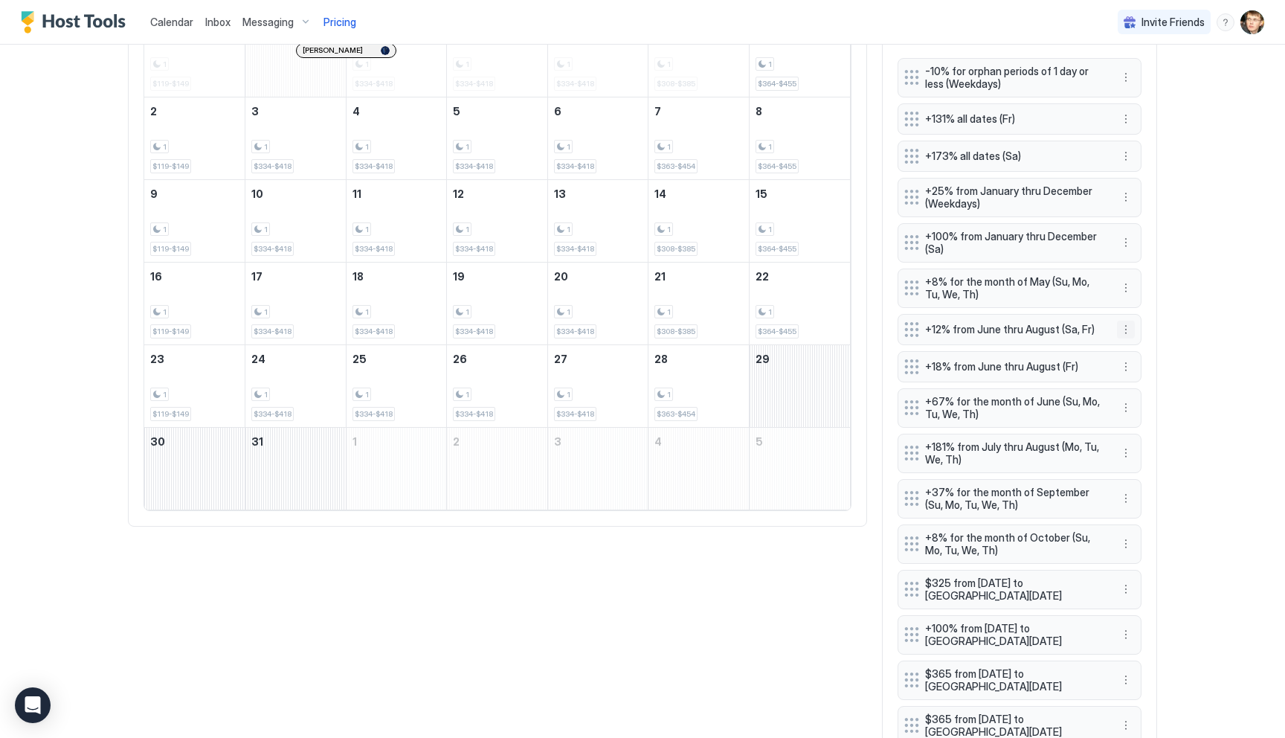
click at [1125, 330] on button "More options" at bounding box center [1126, 330] width 18 height 18
click at [1145, 349] on span "Edit" at bounding box center [1148, 349] width 16 height 11
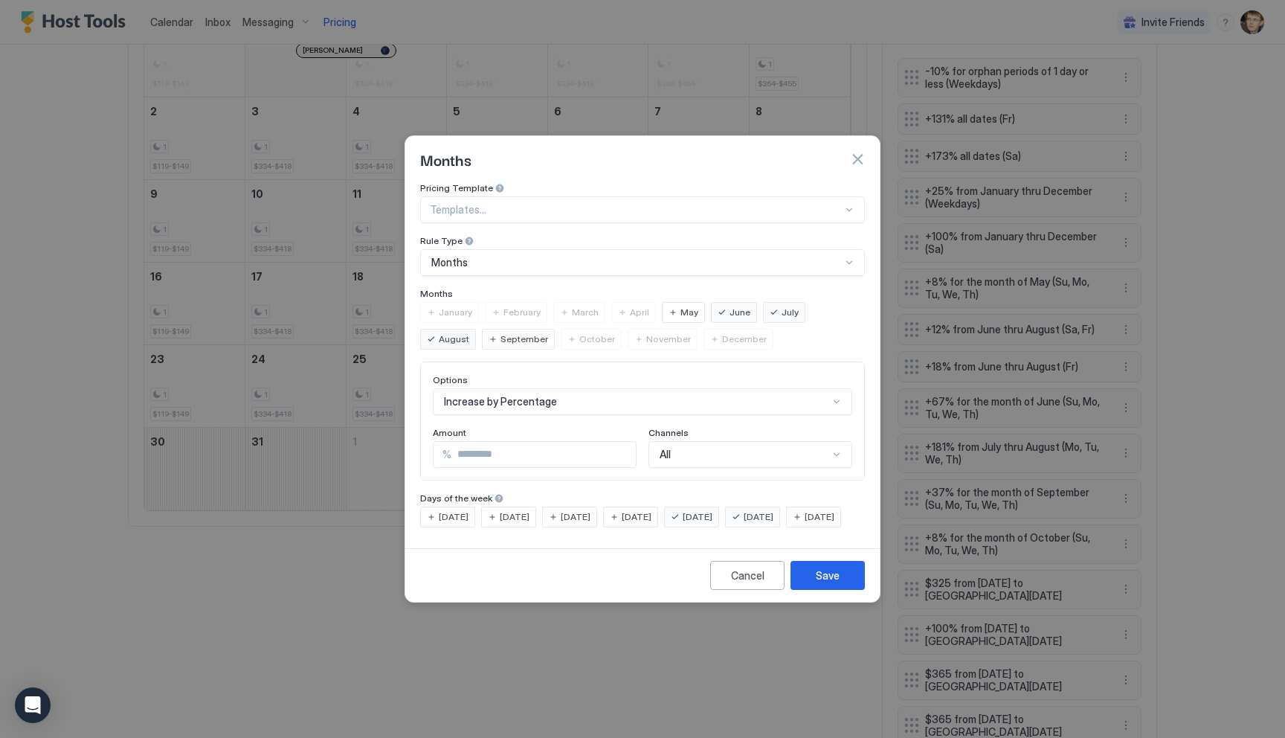
click at [710, 506] on div "[DATE]" at bounding box center [691, 516] width 55 height 21
click at [827, 583] on div "Save" at bounding box center [828, 575] width 24 height 16
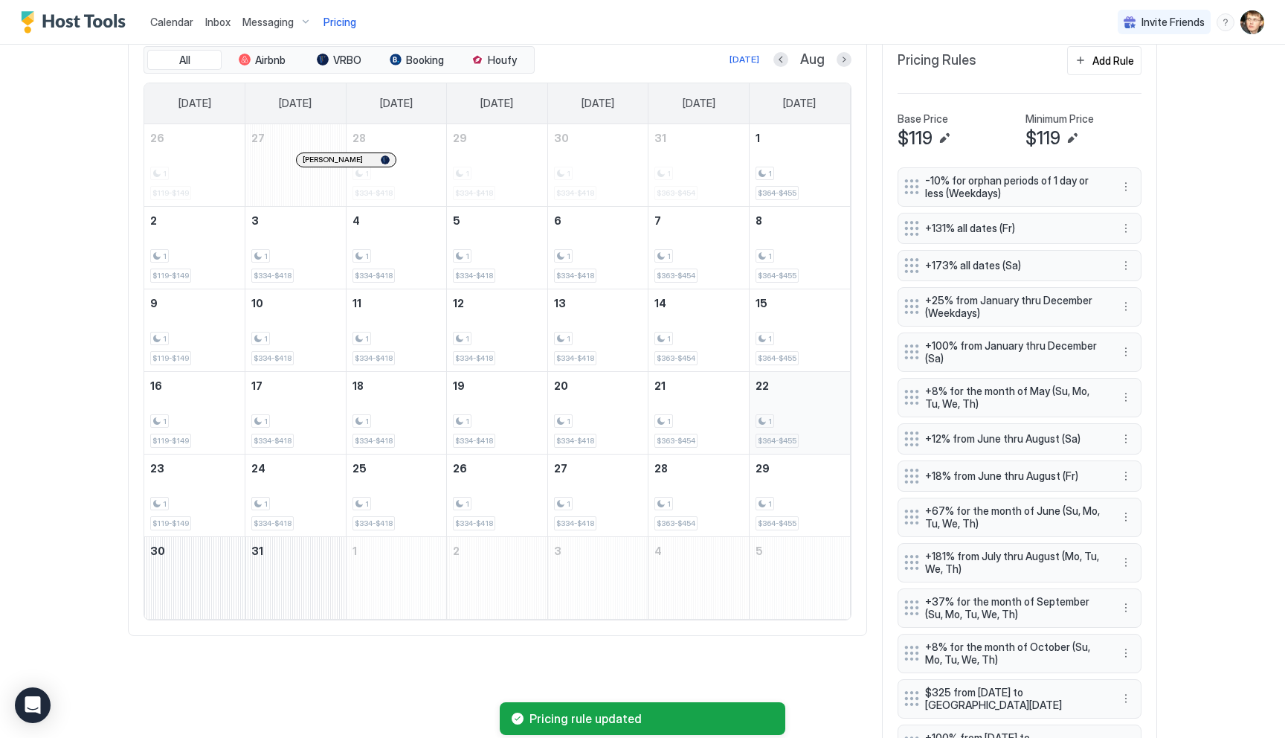
scroll to position [434, 0]
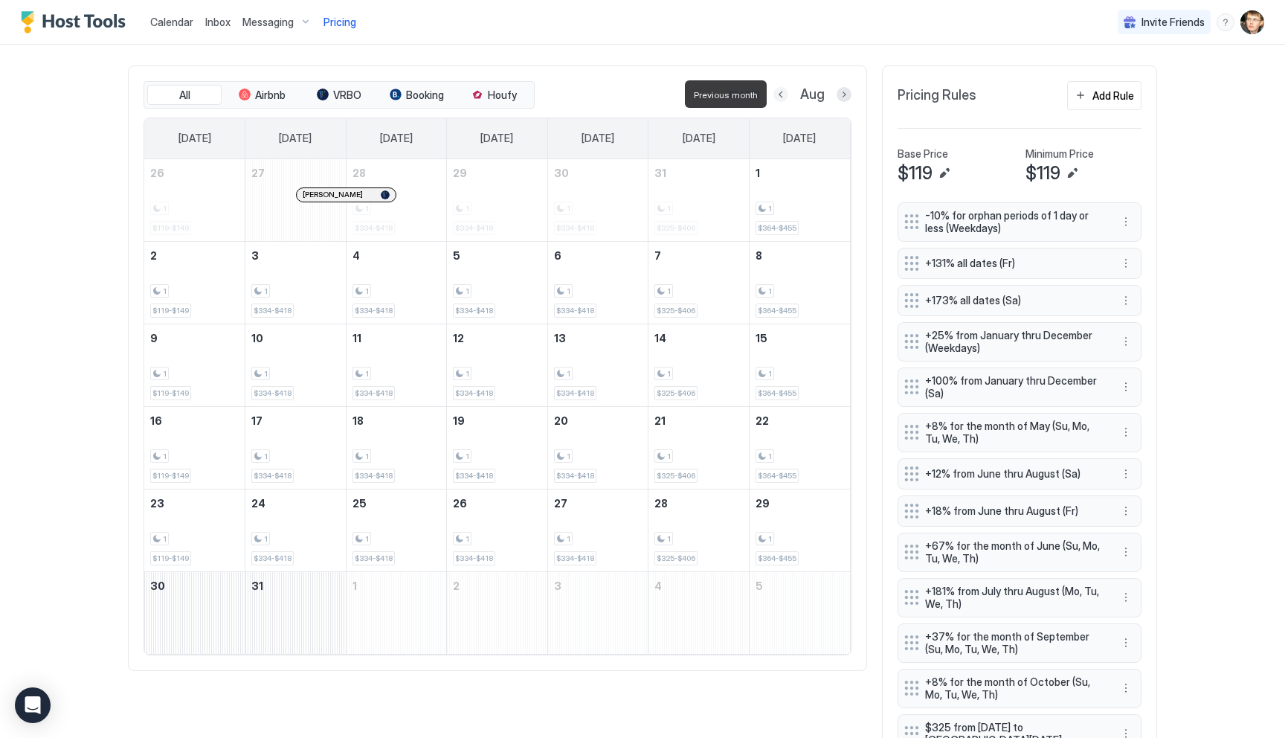
click at [782, 91] on button "Previous month" at bounding box center [780, 94] width 15 height 15
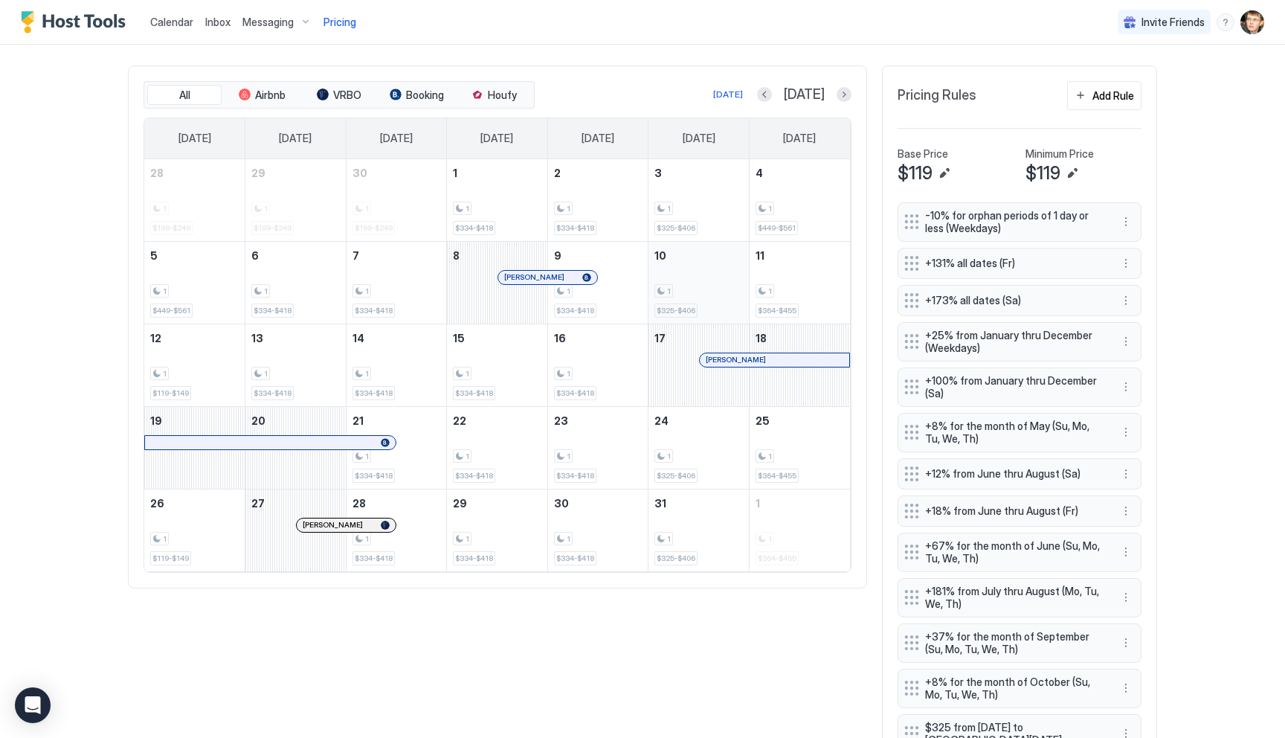
click at [698, 277] on div "1 $325-$406" at bounding box center [698, 283] width 88 height 70
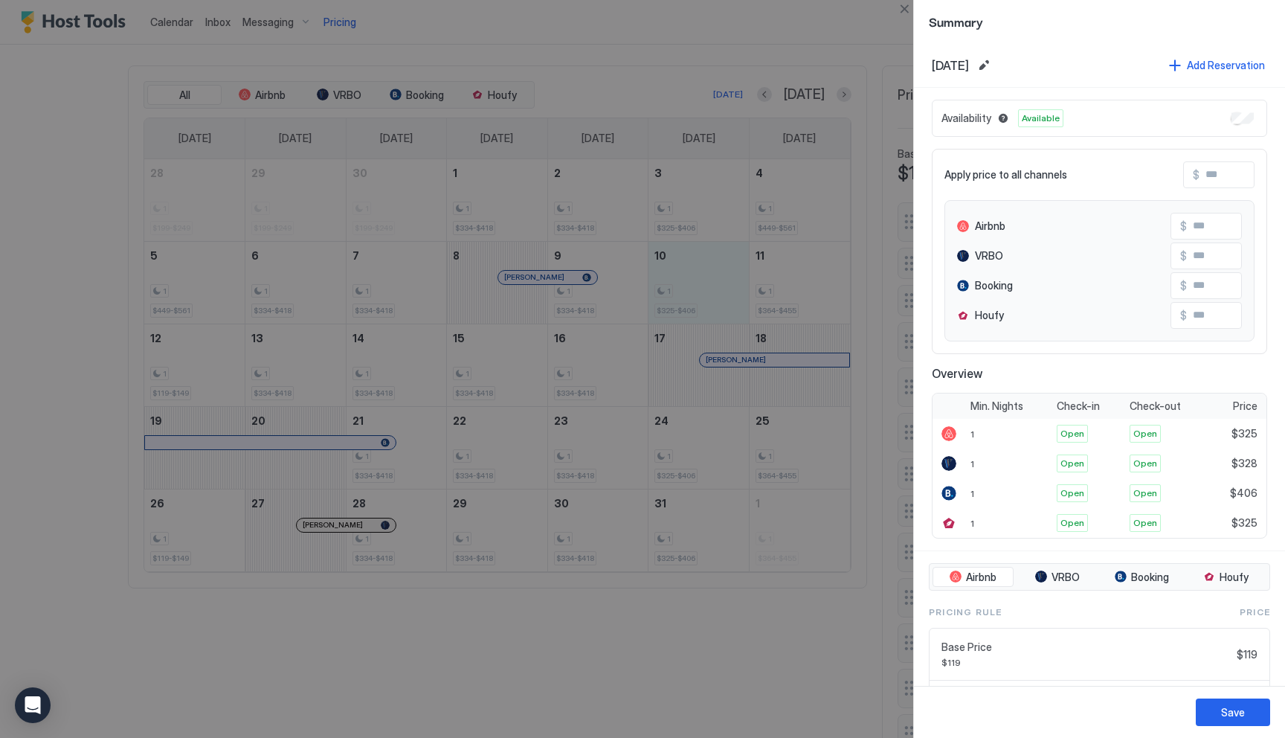
scroll to position [190, 0]
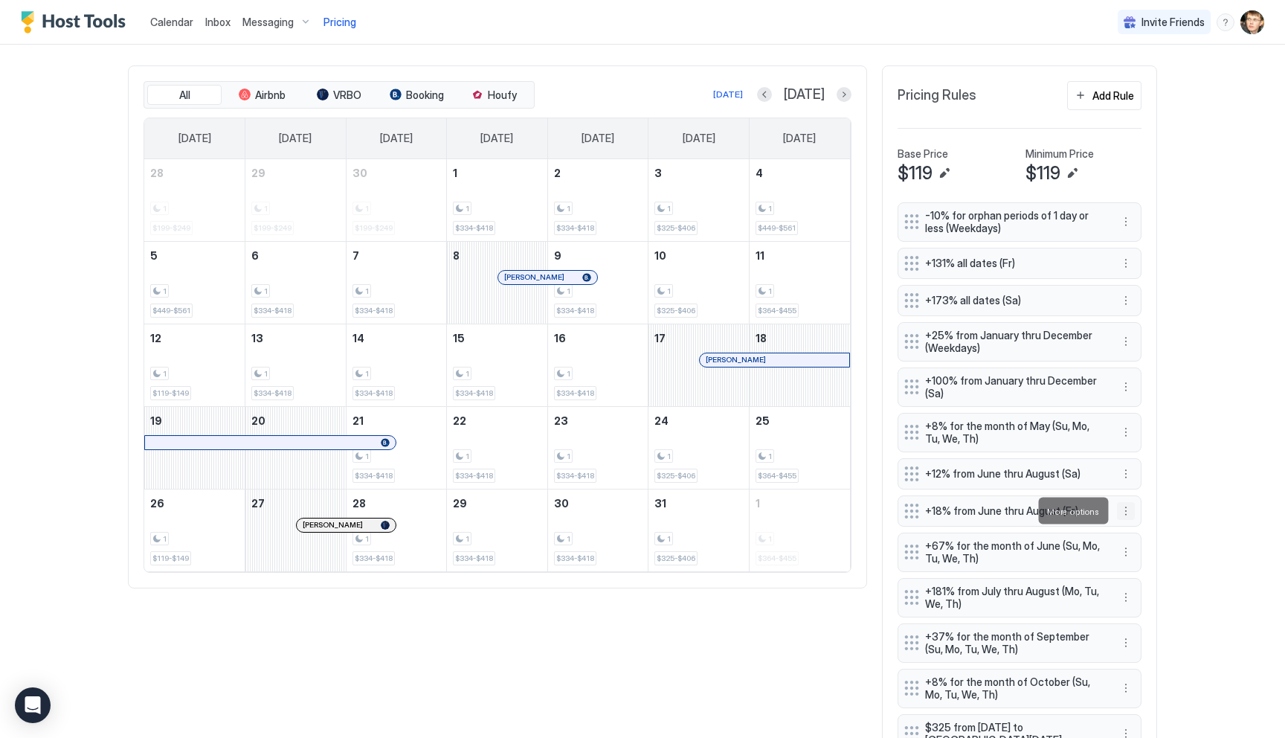
click at [1124, 507] on button "More options" at bounding box center [1126, 511] width 18 height 18
click at [1133, 529] on div "Edit" at bounding box center [1140, 531] width 33 height 11
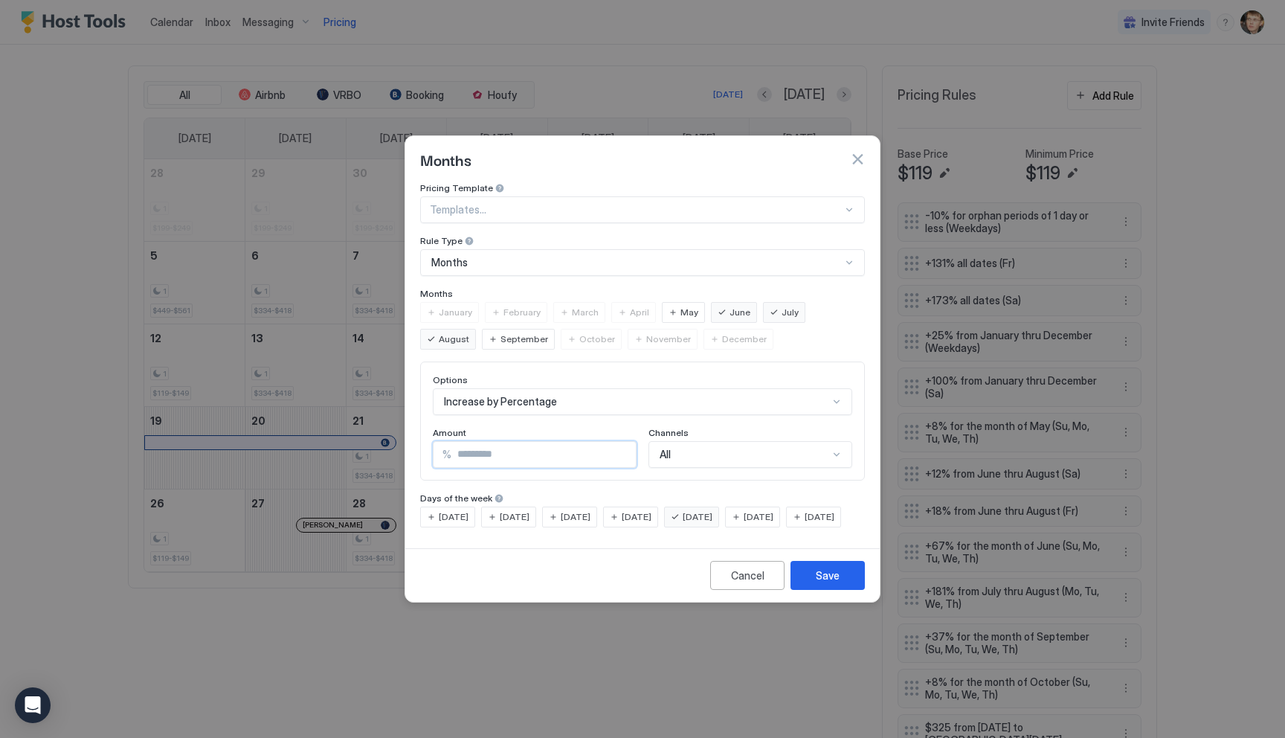
click at [494, 443] on input "**" at bounding box center [543, 454] width 184 height 25
type input "*"
type input "**"
click at [811, 590] on button "Save" at bounding box center [828, 575] width 74 height 29
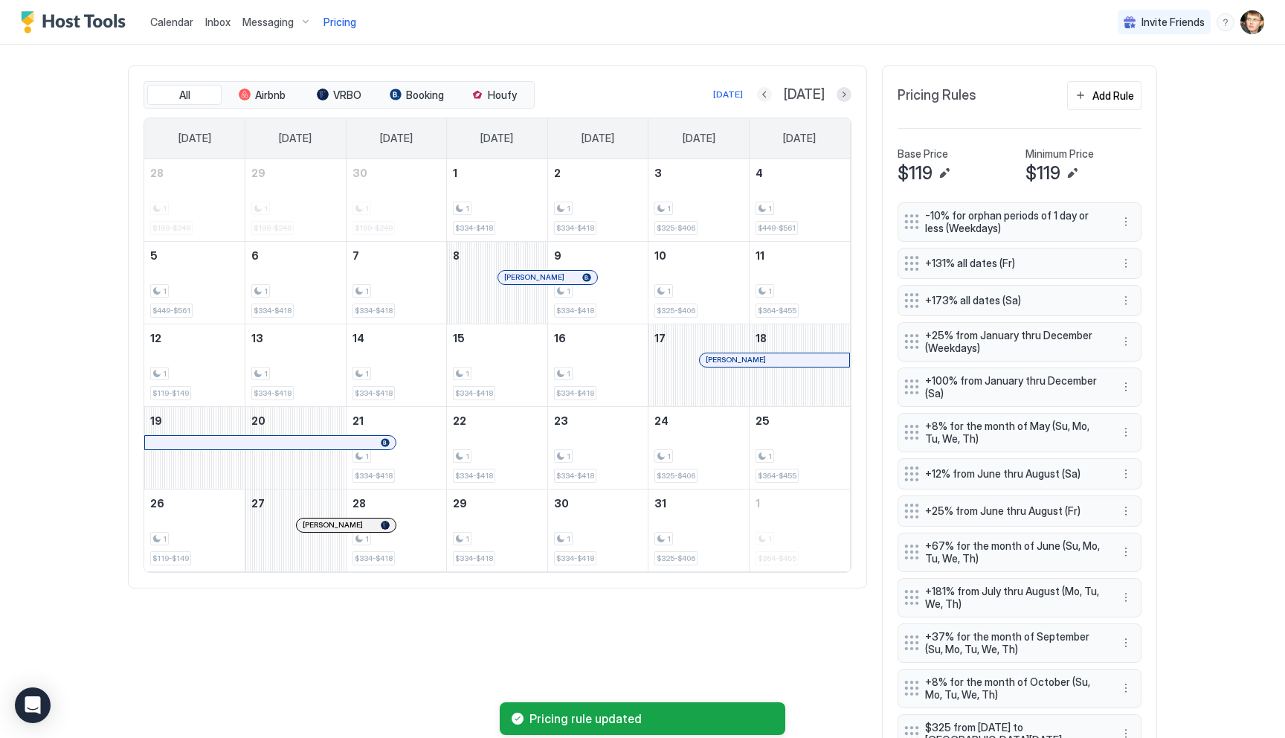
click at [772, 96] on button "Previous month" at bounding box center [764, 94] width 15 height 15
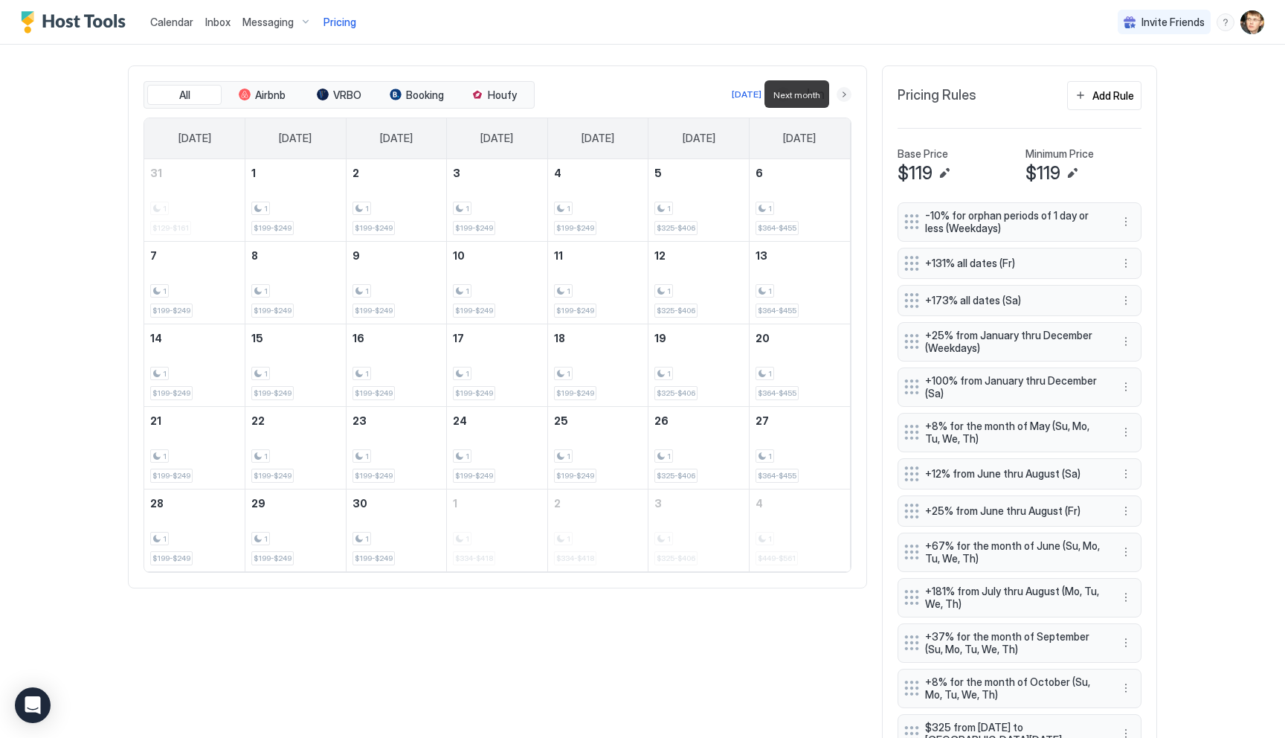
click at [843, 92] on button "Next month" at bounding box center [844, 94] width 15 height 15
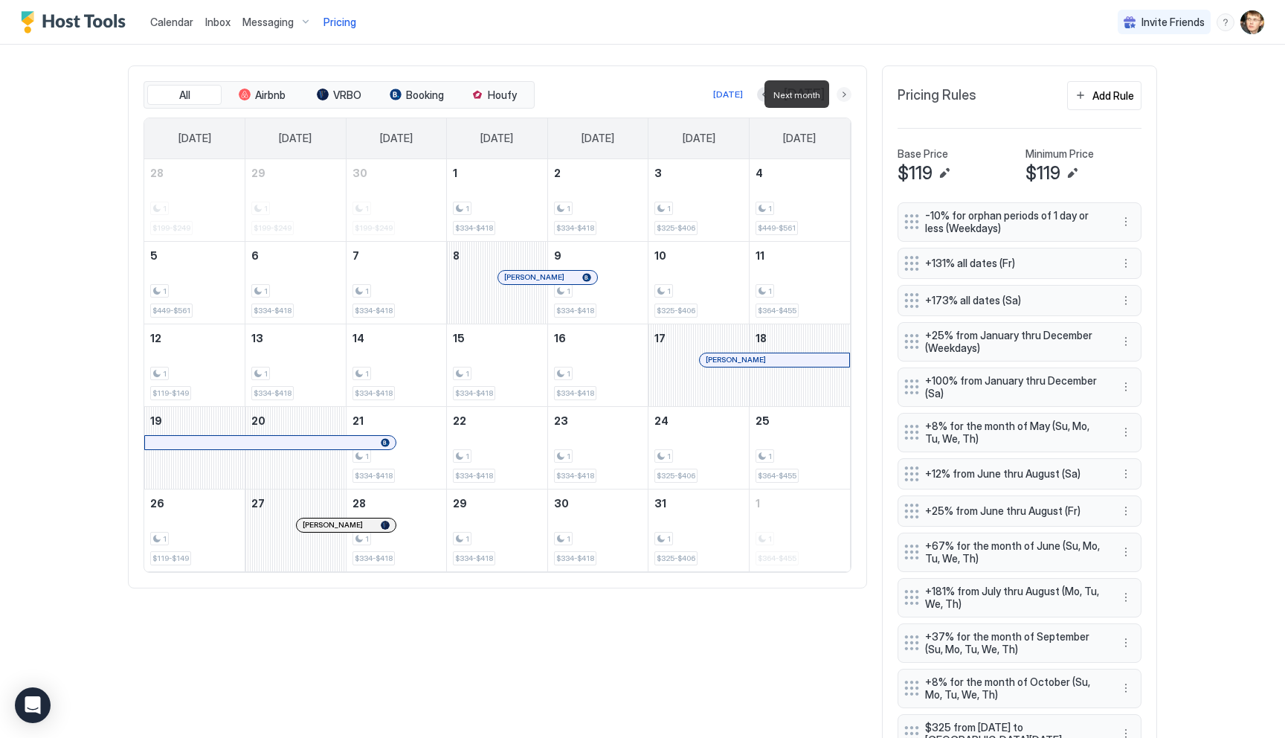
click at [841, 90] on button "Next month" at bounding box center [844, 94] width 15 height 15
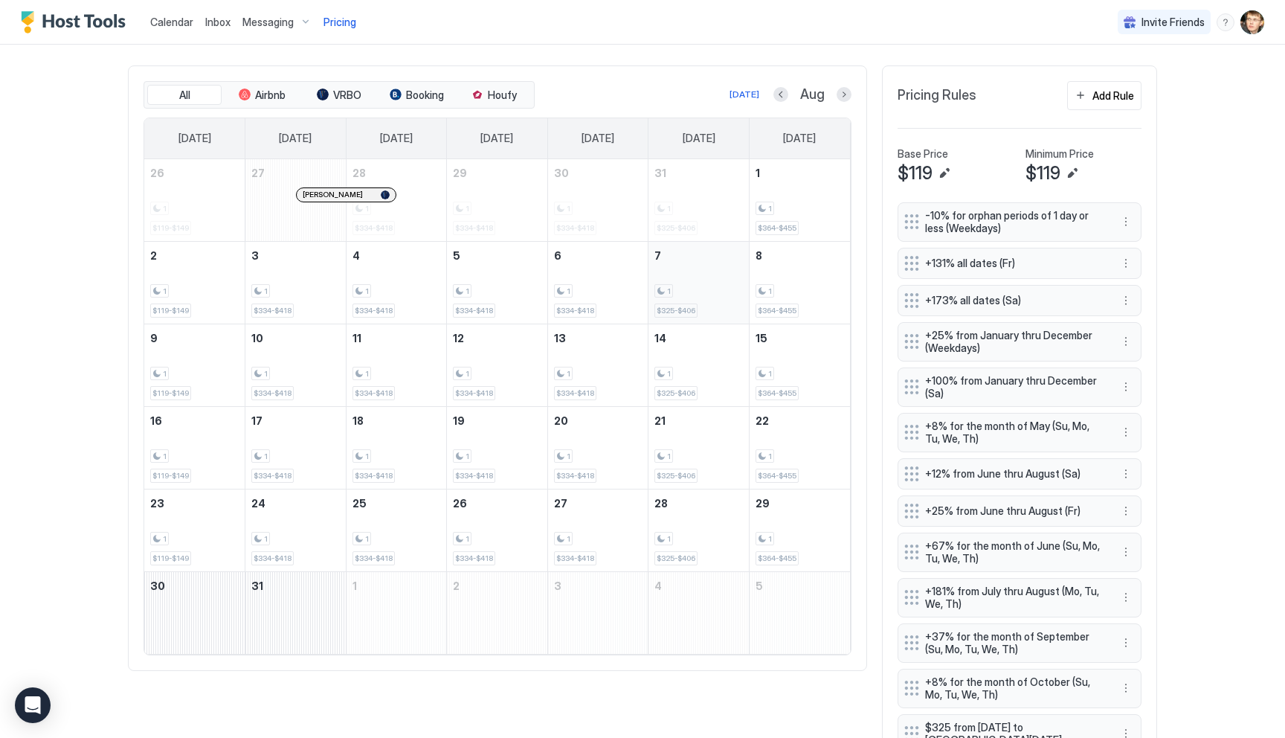
click at [702, 269] on div "1 $325-$406" at bounding box center [698, 283] width 88 height 70
click at [782, 94] on button "Previous month" at bounding box center [780, 94] width 15 height 15
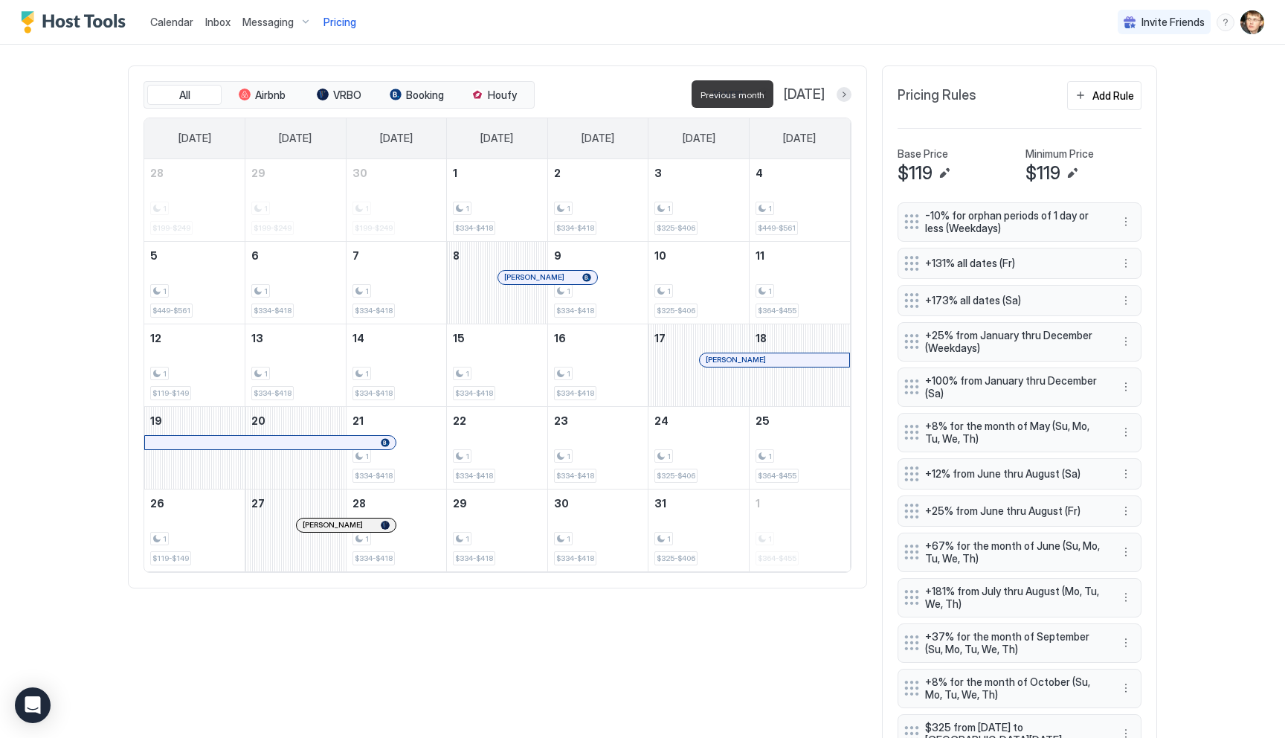
click at [772, 94] on button "Previous month" at bounding box center [764, 94] width 15 height 15
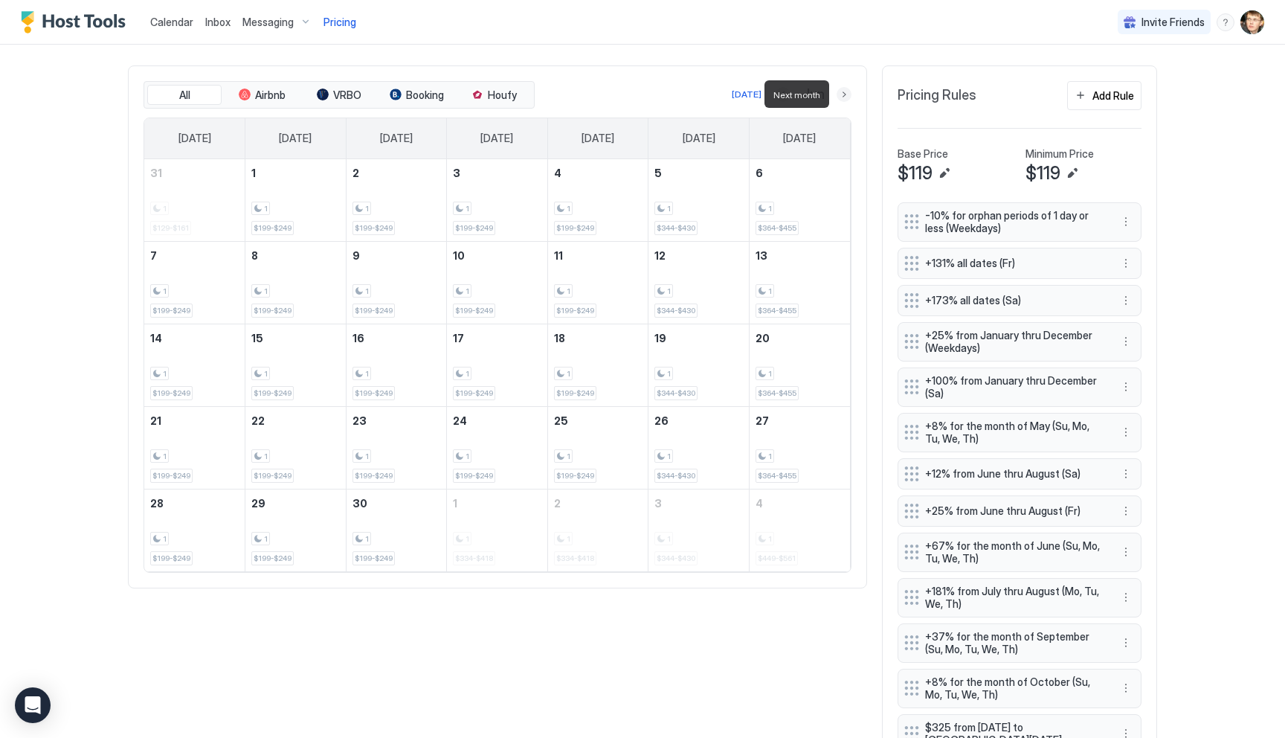
click at [842, 91] on button "Next month" at bounding box center [844, 94] width 15 height 15
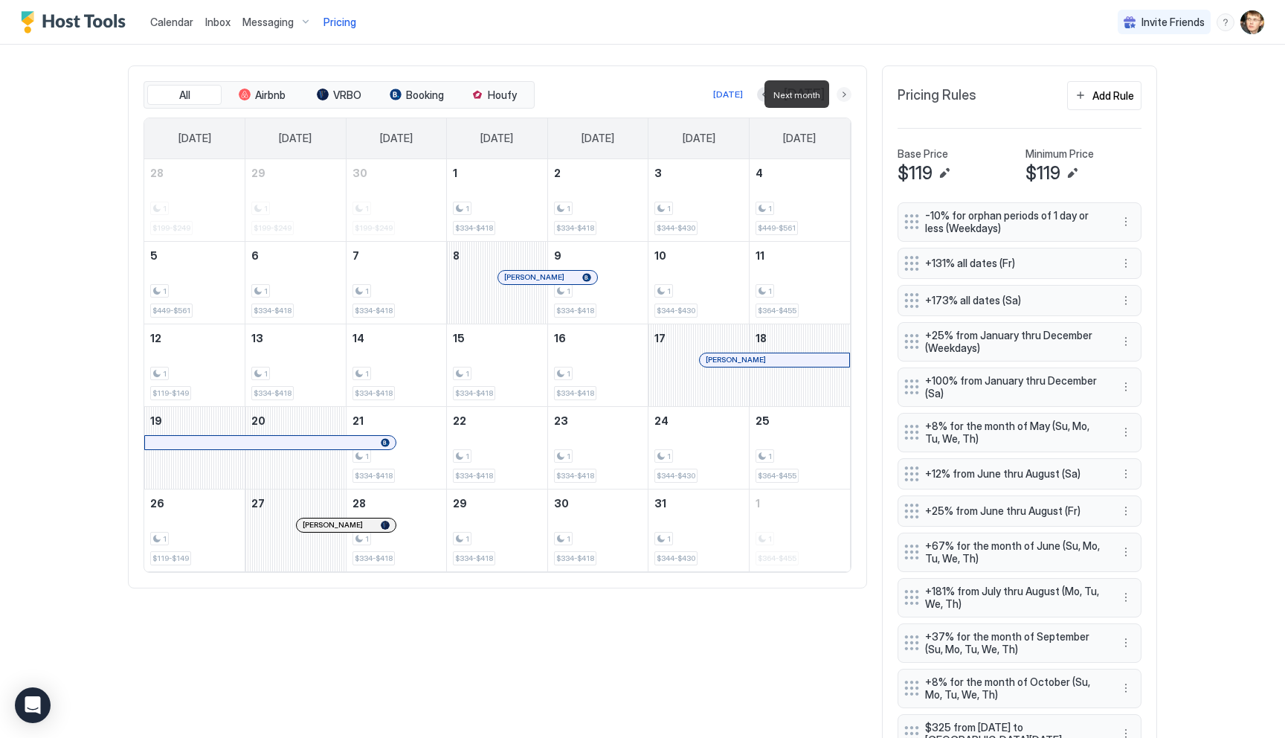
click at [842, 91] on button "Next month" at bounding box center [844, 94] width 15 height 15
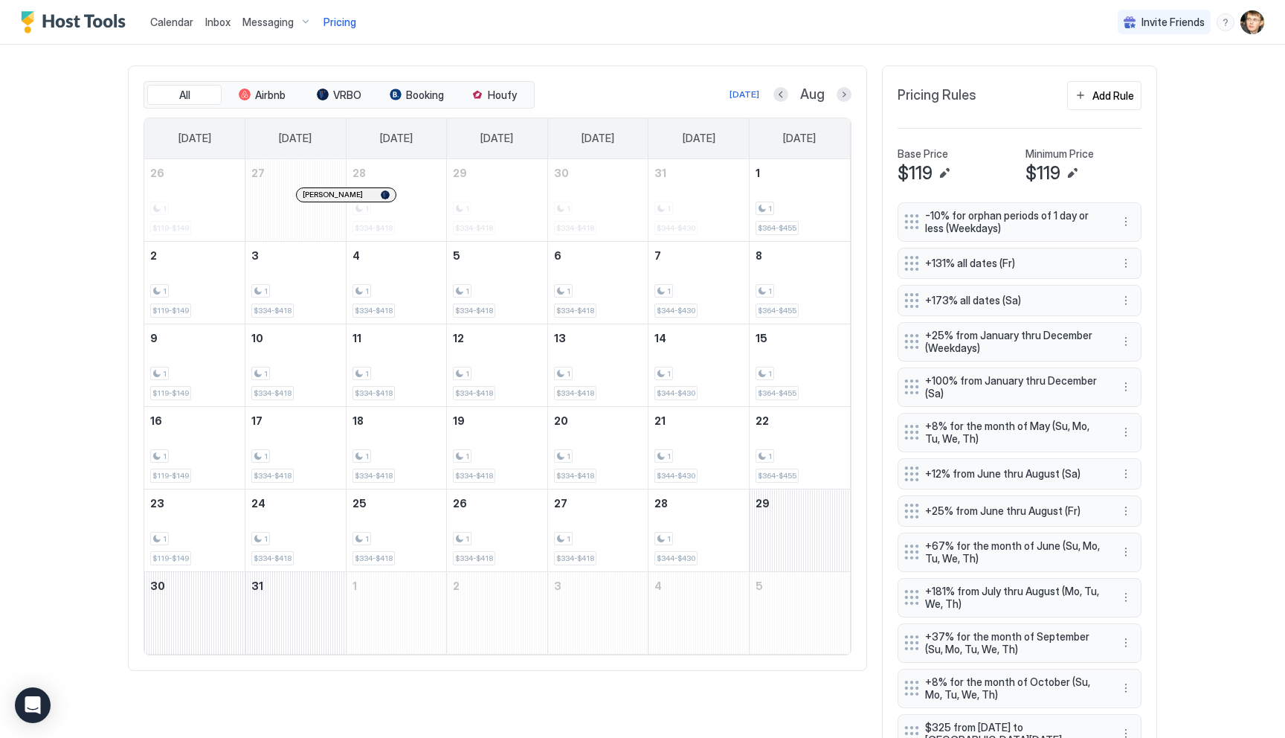
click at [841, 86] on div "Aug" at bounding box center [812, 94] width 78 height 17
click at [842, 94] on button "Next month" at bounding box center [844, 94] width 15 height 15
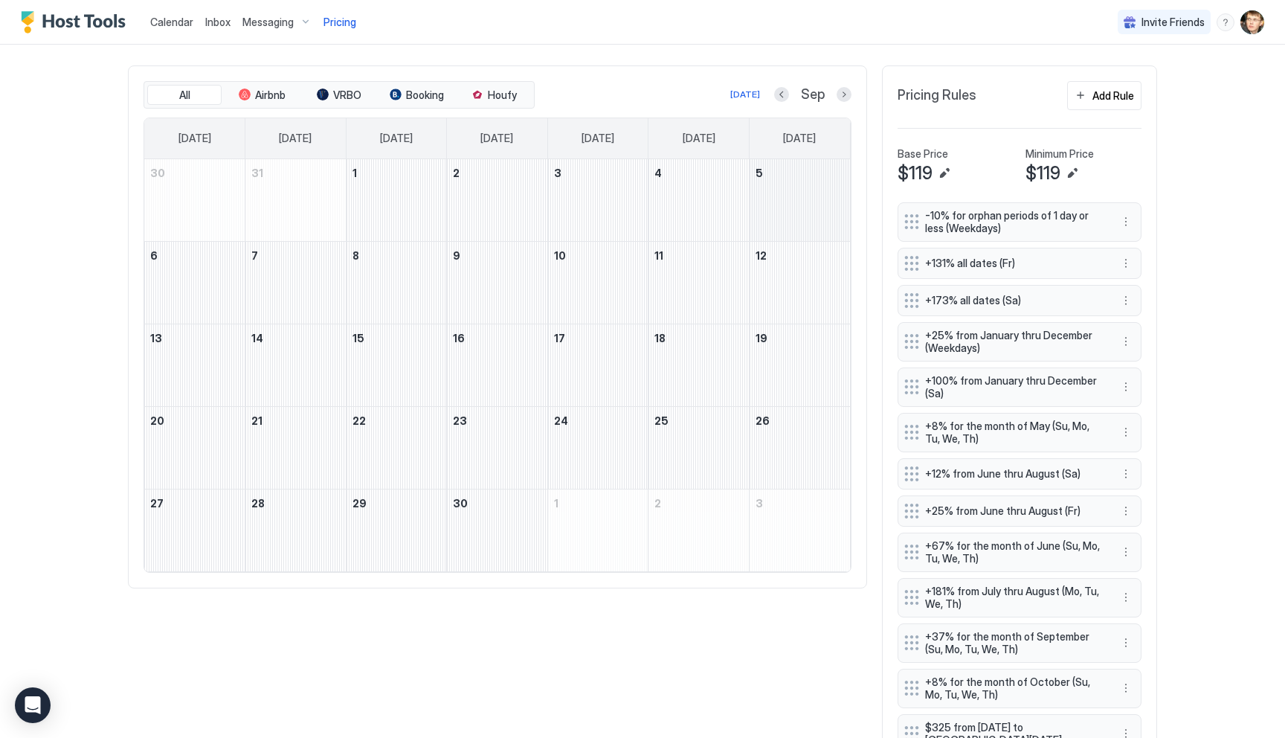
scroll to position [0, 0]
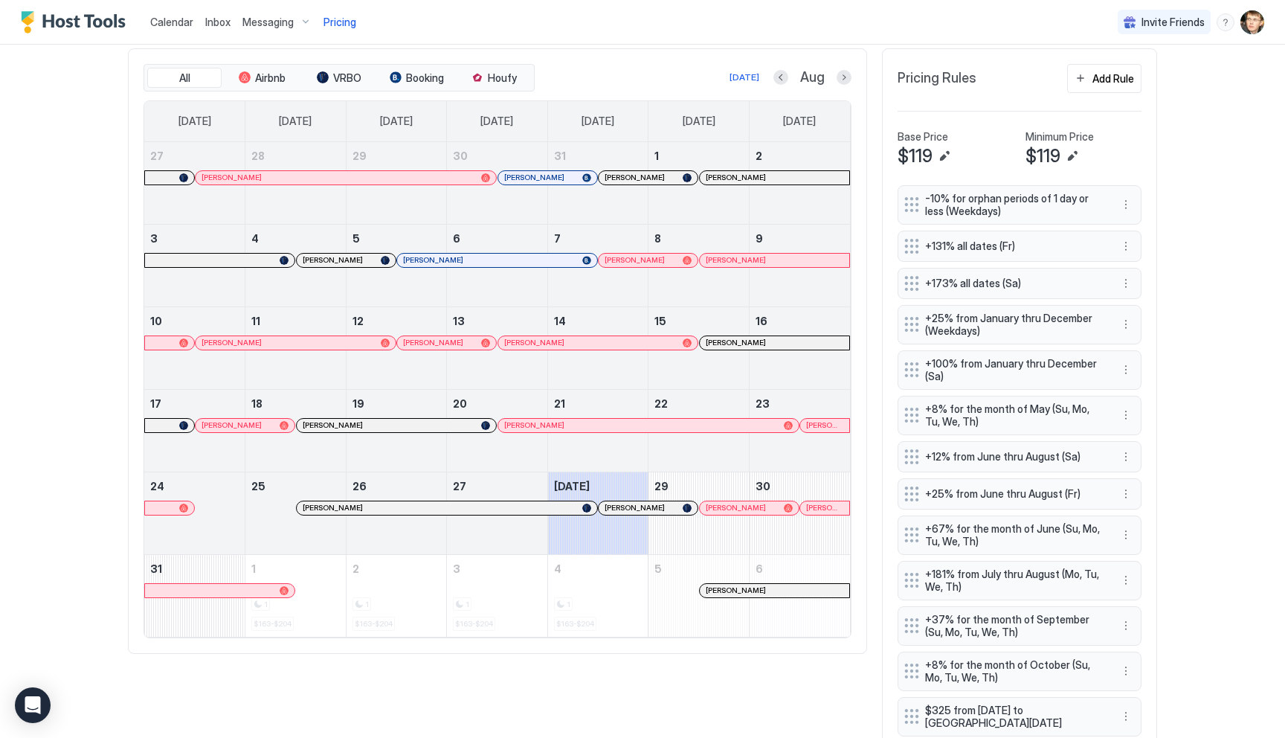
scroll to position [446, 0]
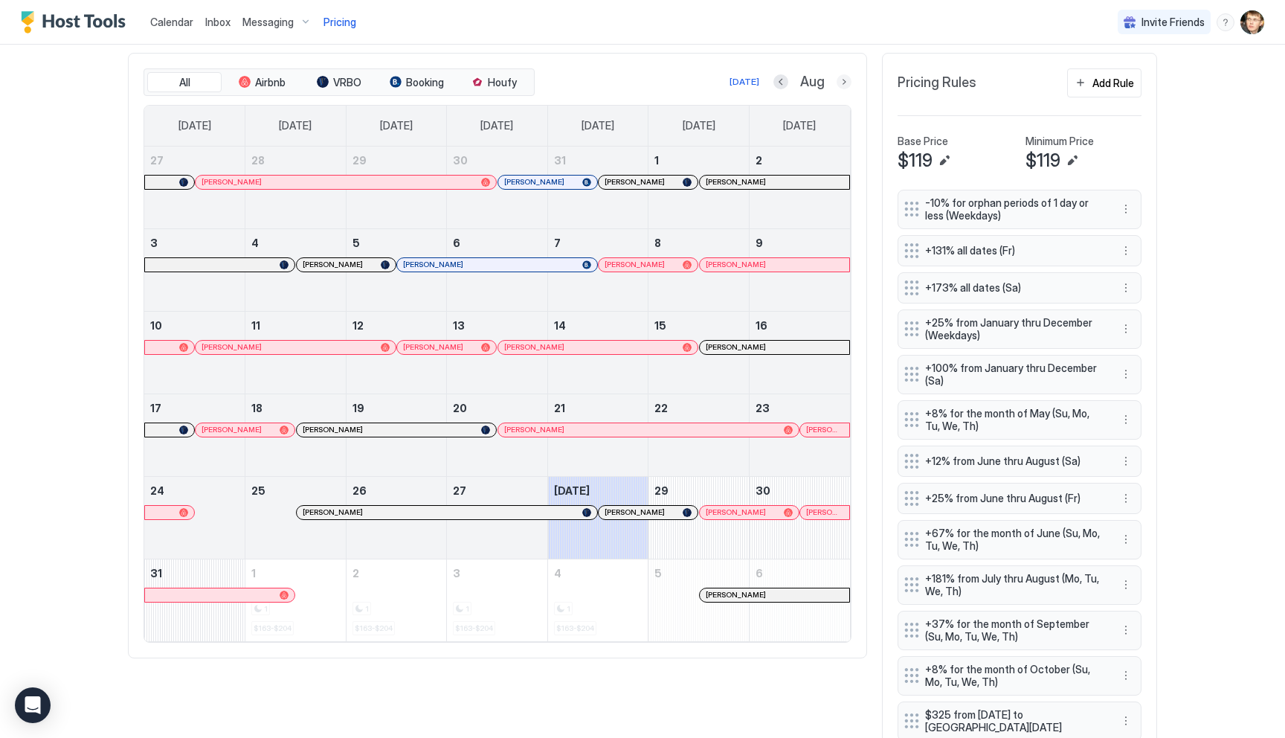
click at [845, 86] on button "Next month" at bounding box center [844, 81] width 15 height 15
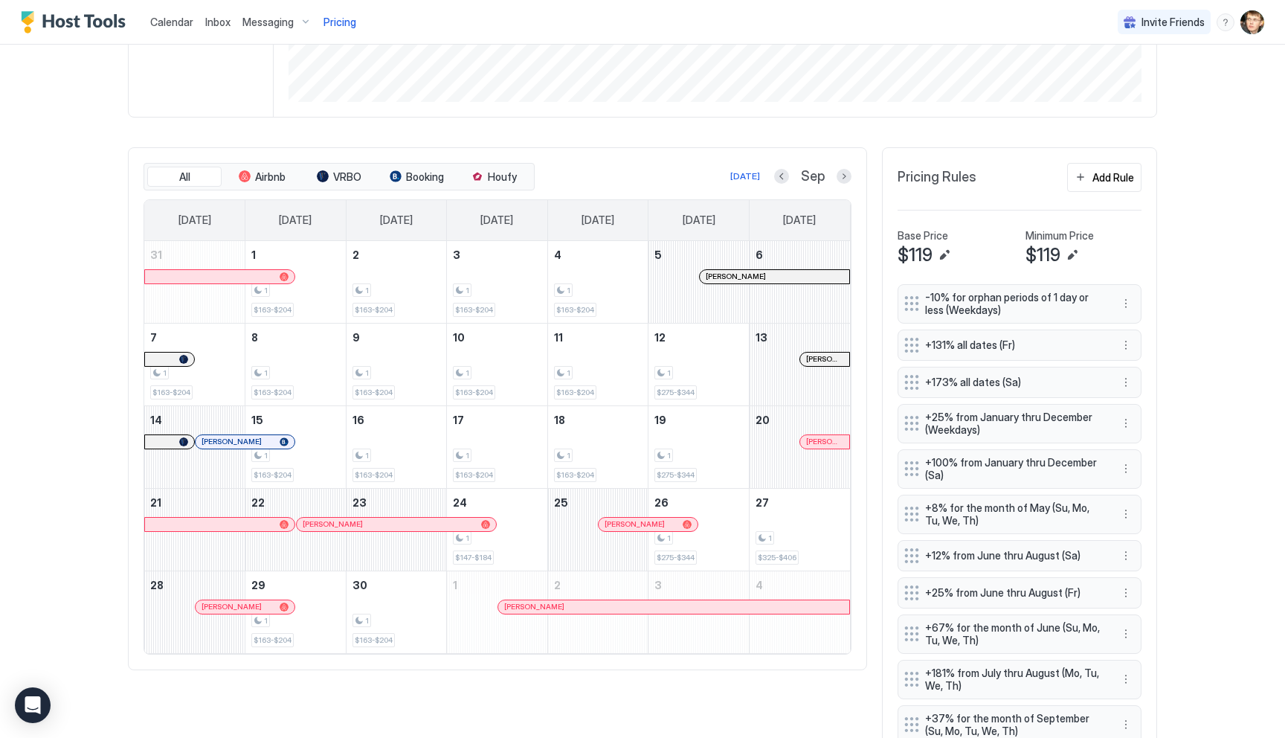
scroll to position [351, 0]
click at [1070, 252] on button "Edit" at bounding box center [1072, 256] width 18 height 18
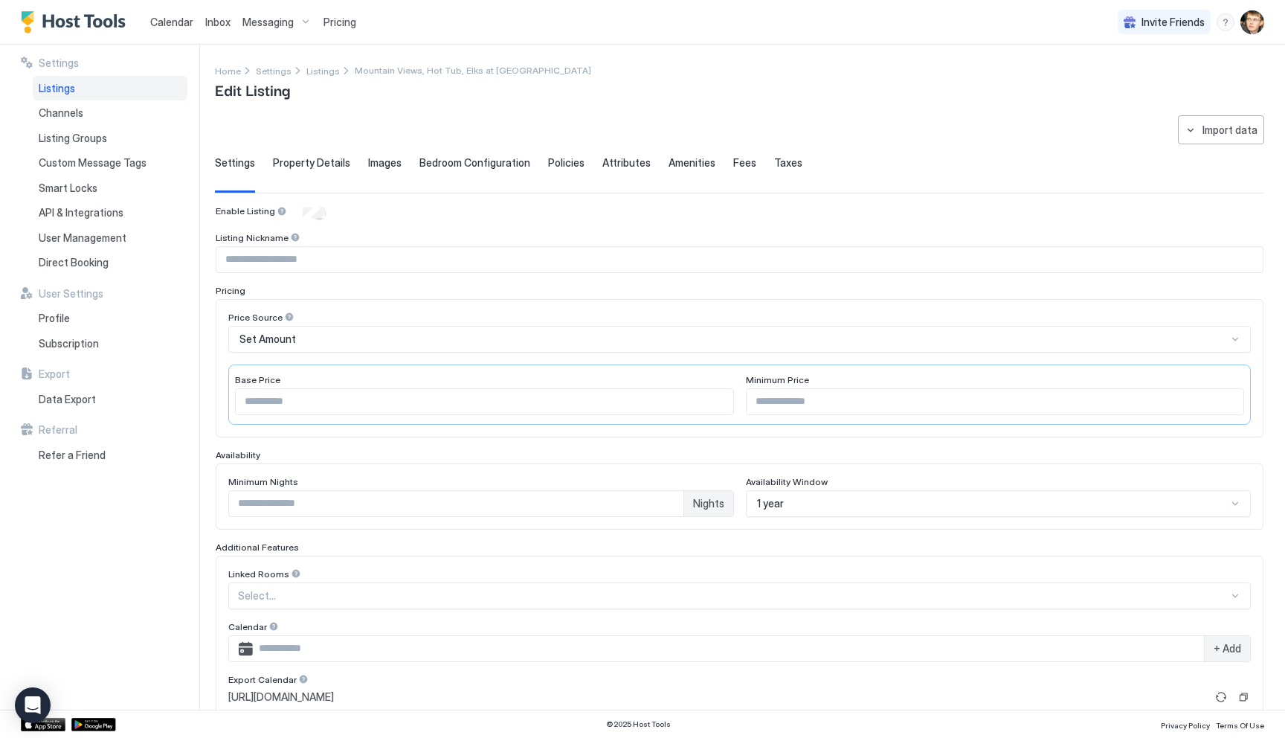
click at [804, 413] on input "***" at bounding box center [996, 401] width 498 height 25
type input "*"
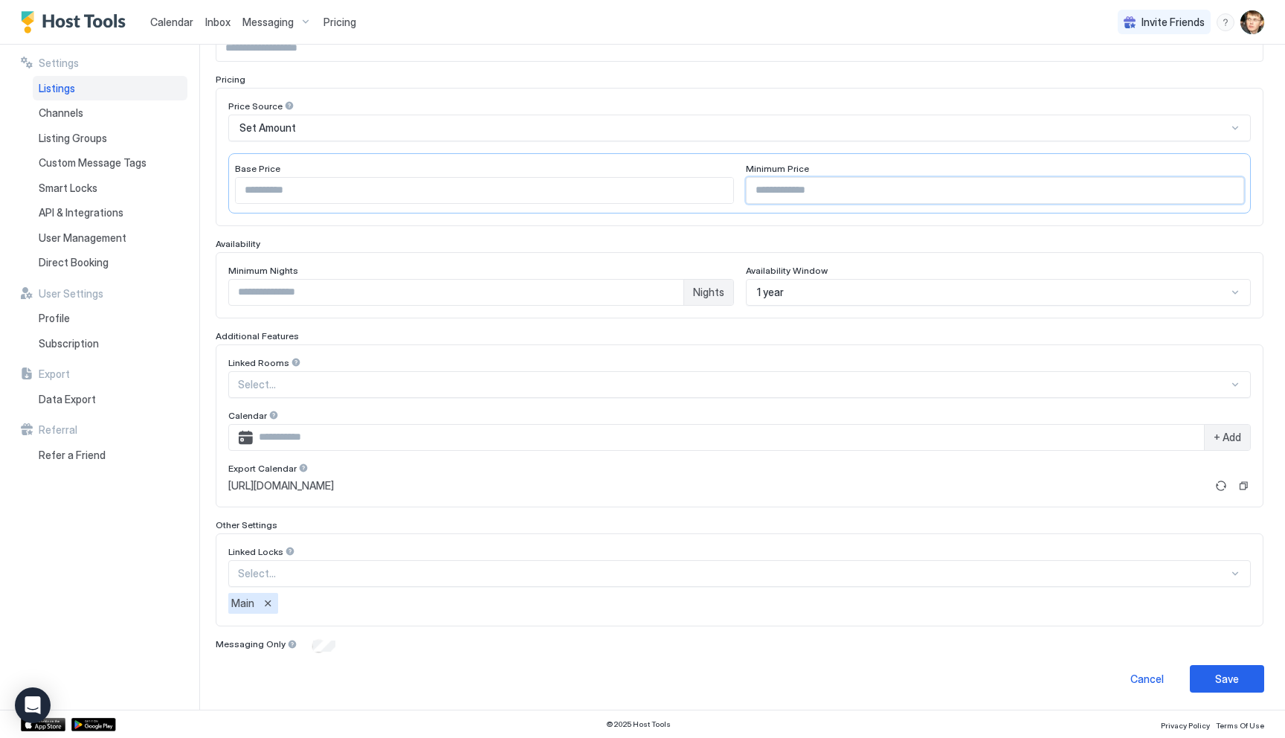
type input "**"
click at [1226, 675] on div "Save" at bounding box center [1227, 679] width 24 height 16
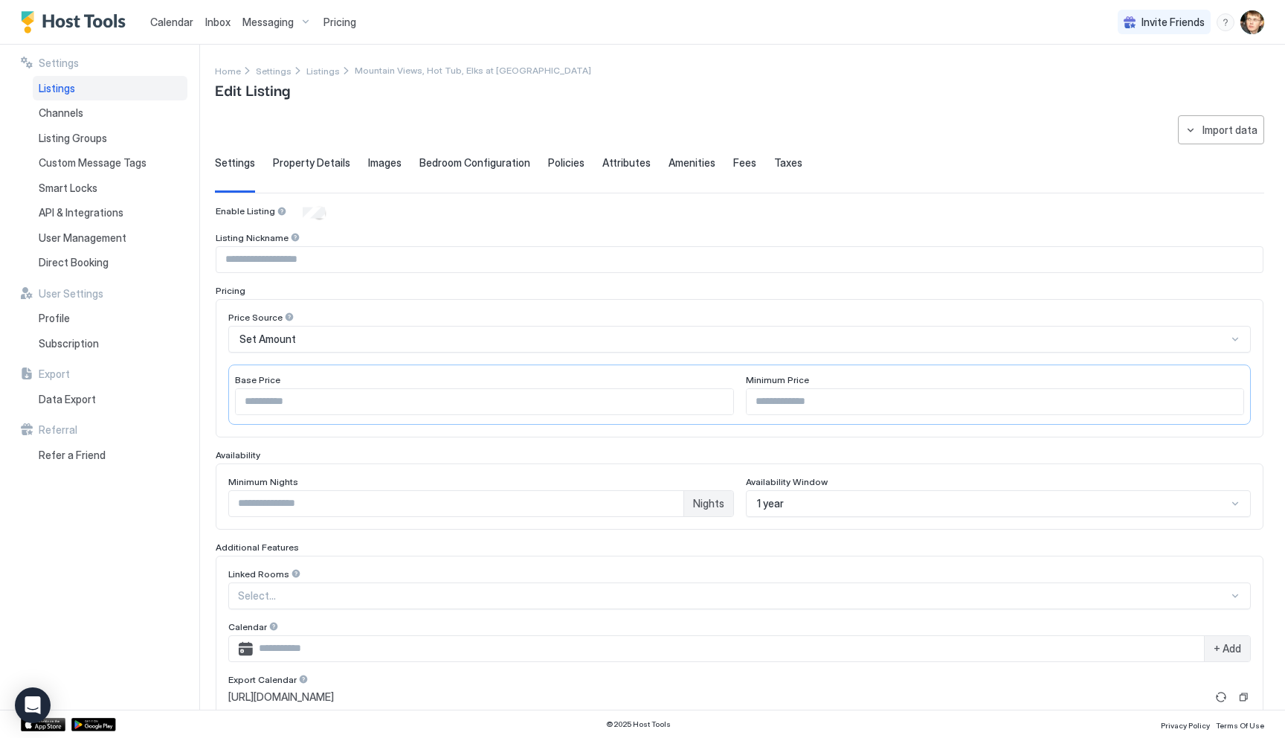
type input "**"
click at [333, 20] on span "Pricing" at bounding box center [339, 22] width 33 height 13
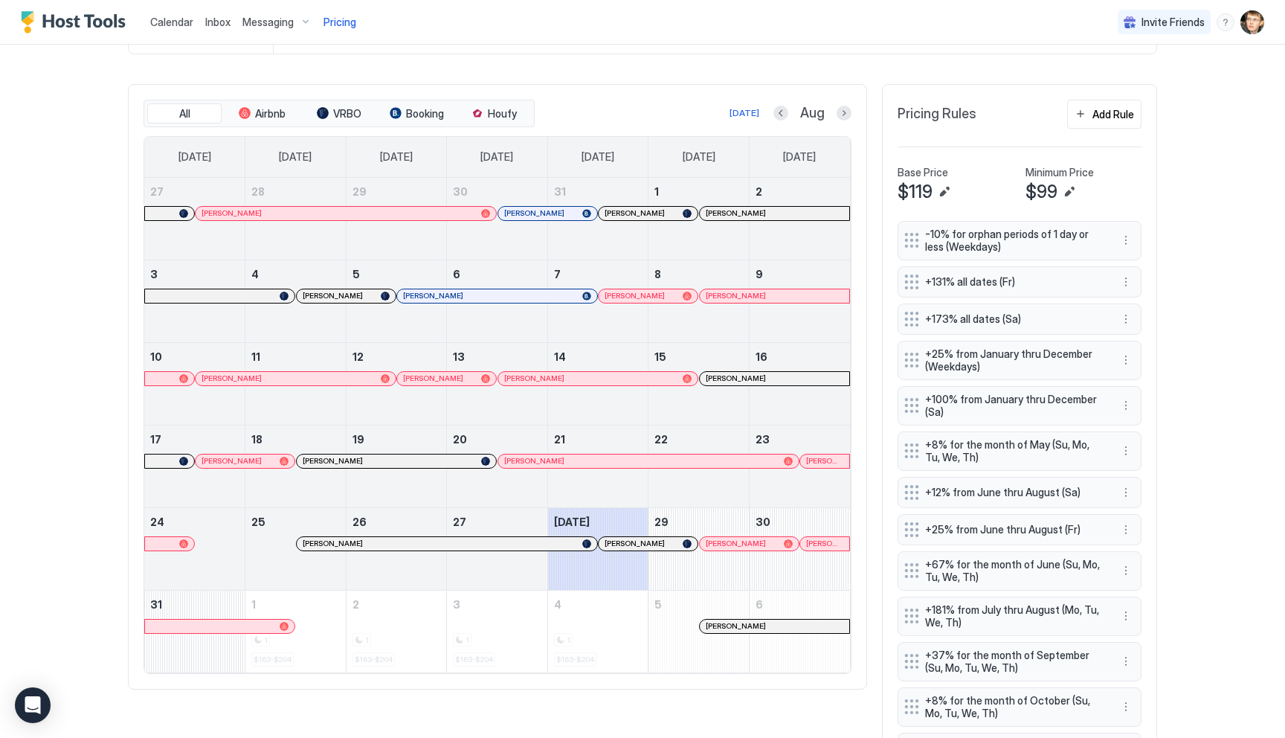
scroll to position [366, 0]
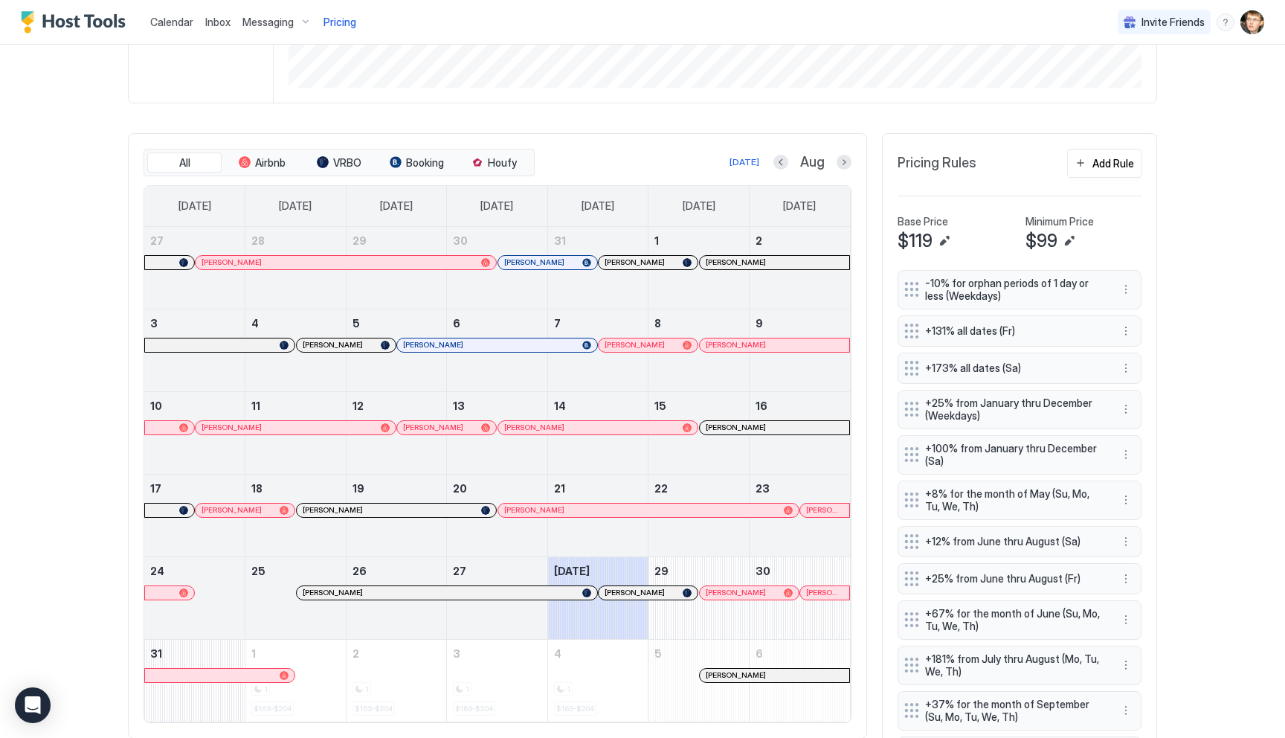
click at [845, 160] on button "Next month" at bounding box center [844, 162] width 15 height 15
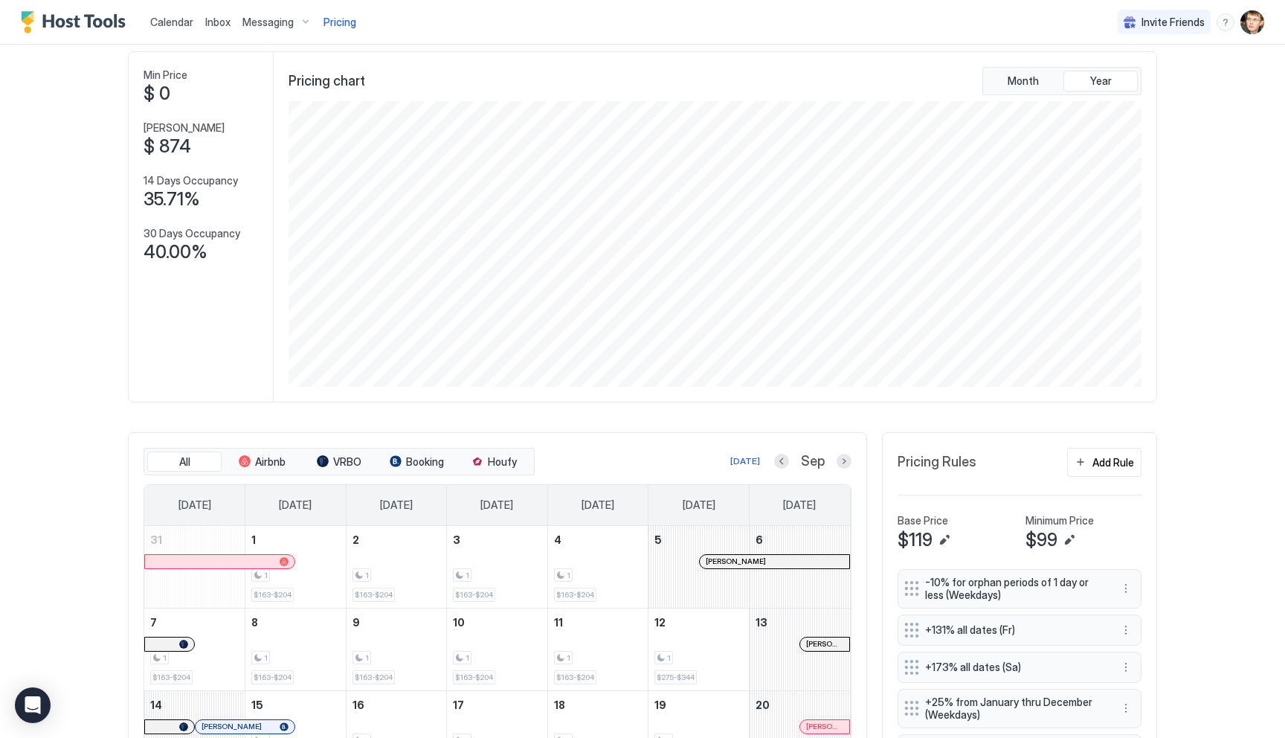
scroll to position [0, 0]
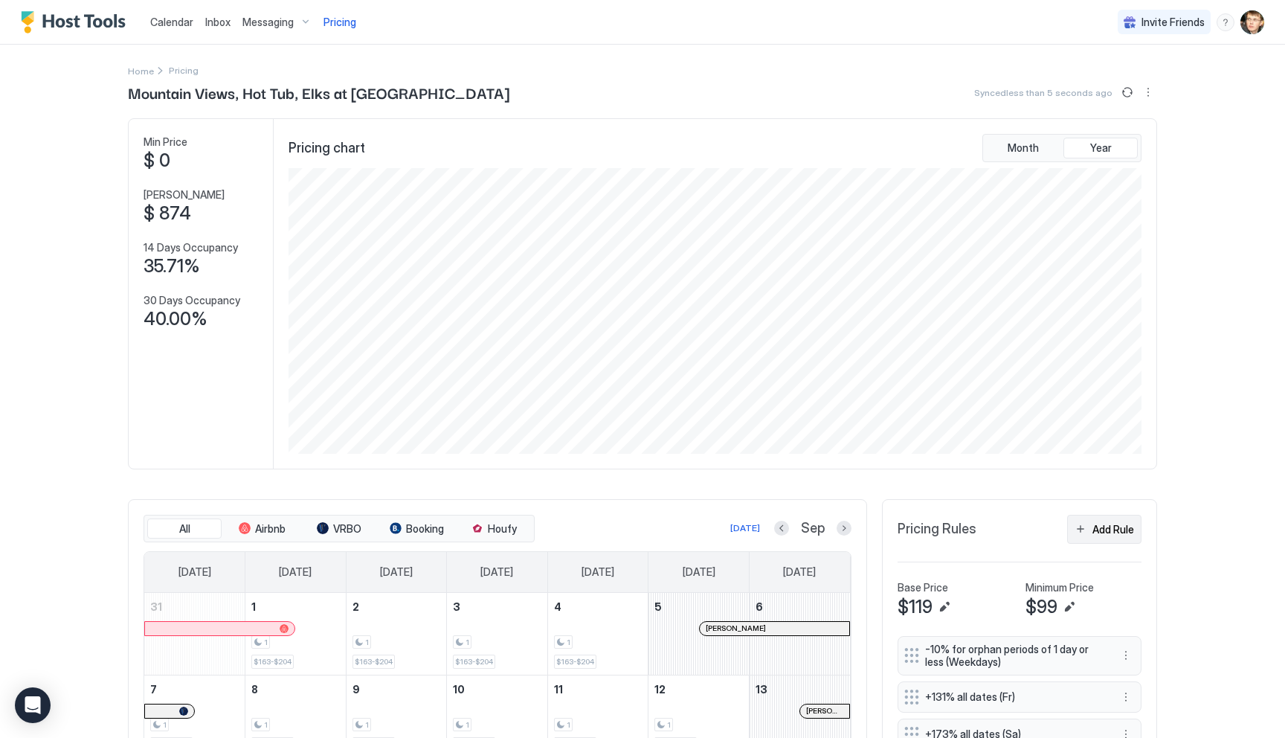
click at [1090, 527] on button "Add Rule" at bounding box center [1104, 529] width 74 height 29
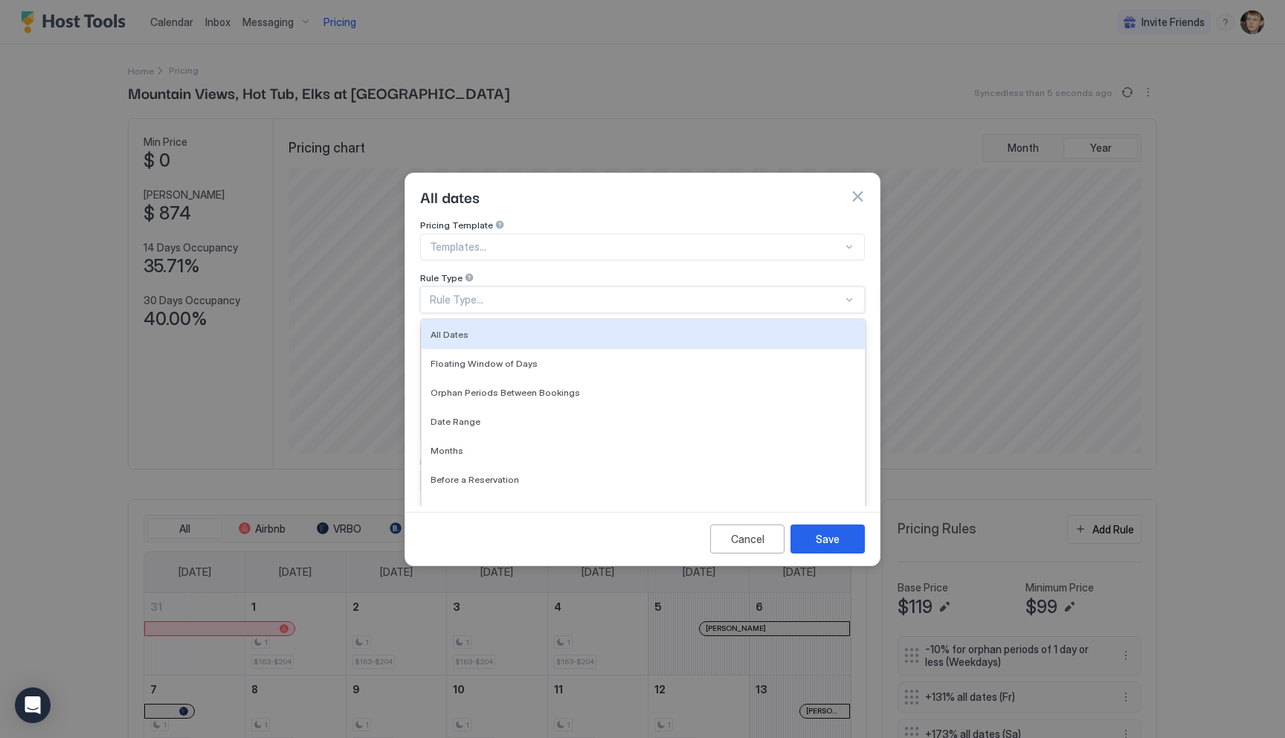
click at [629, 293] on div "Rule Type..." at bounding box center [636, 299] width 413 height 13
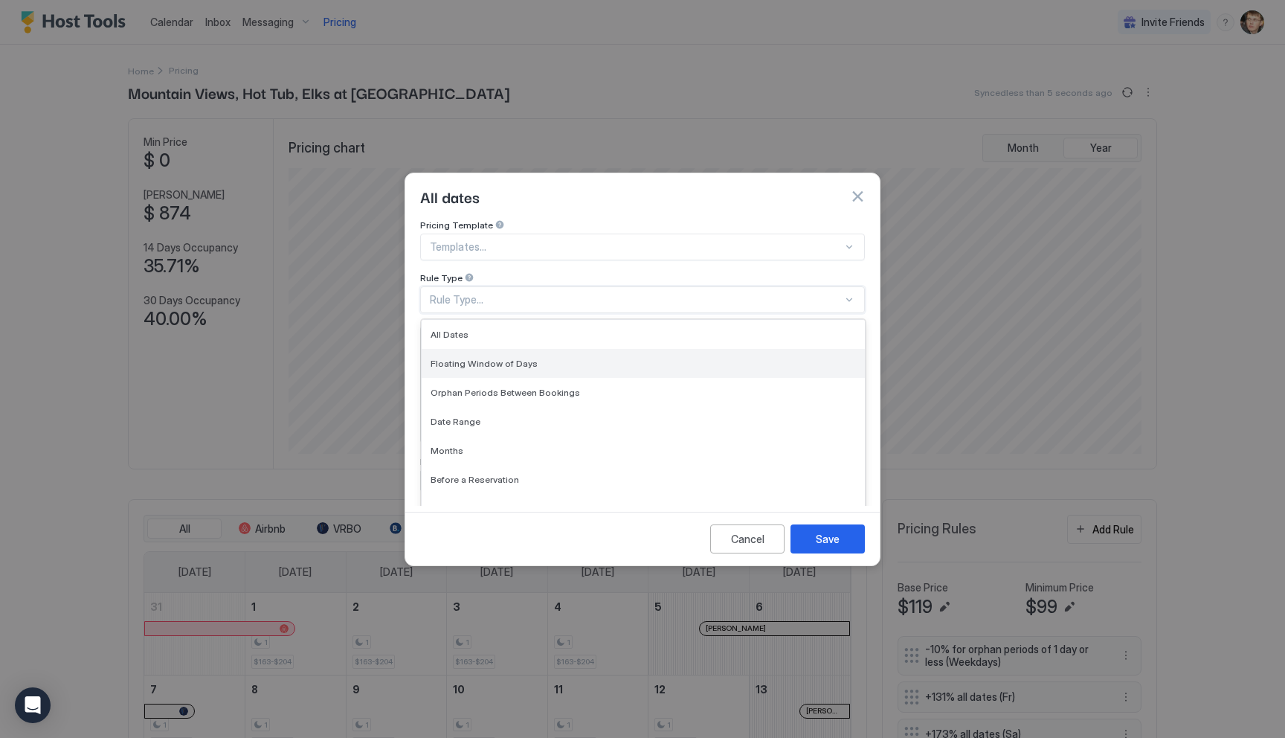
click at [618, 349] on div "Floating Window of Days" at bounding box center [643, 363] width 443 height 29
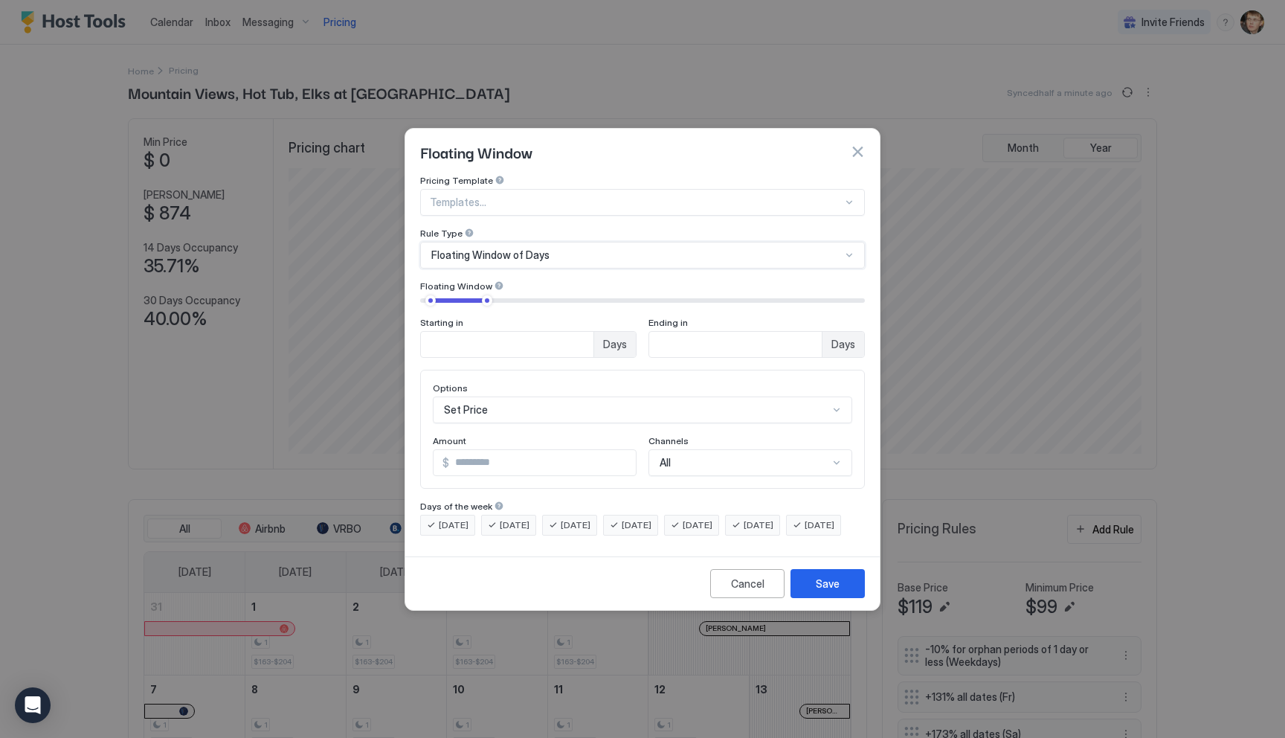
click at [654, 248] on div "Floating Window of Days" at bounding box center [636, 254] width 410 height 13
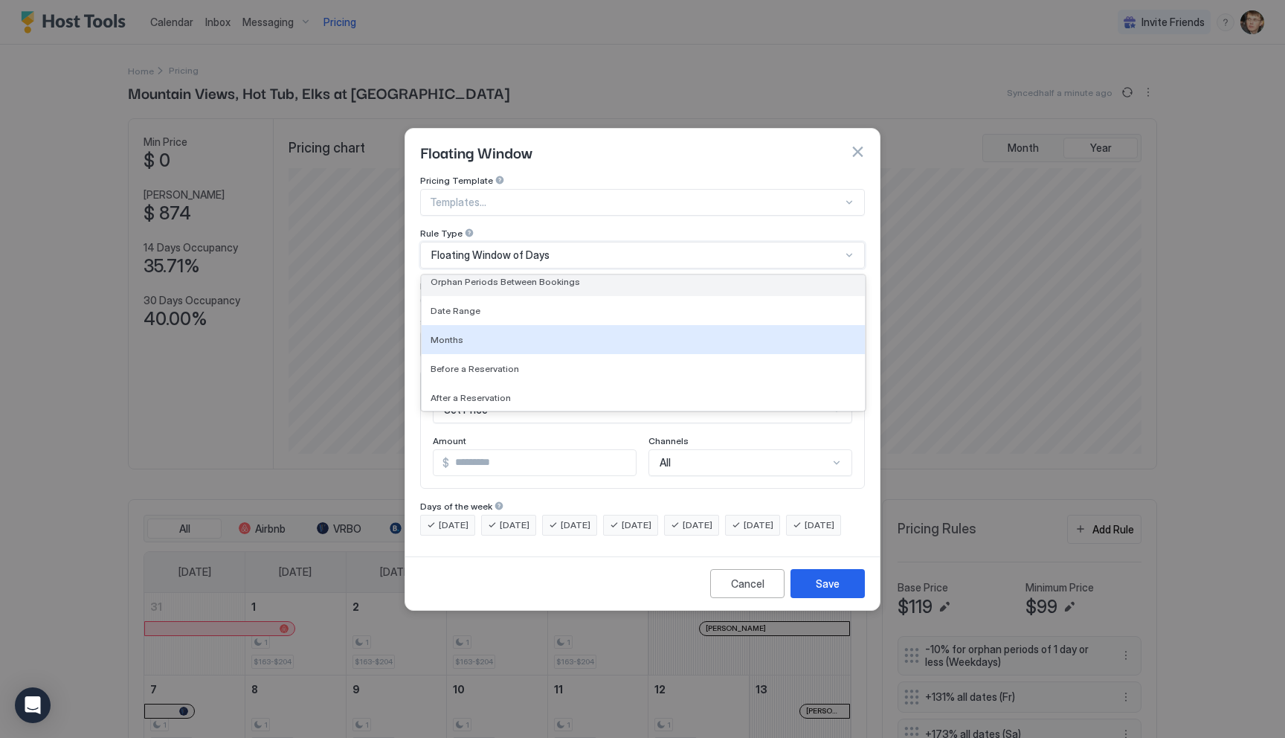
scroll to position [67, 0]
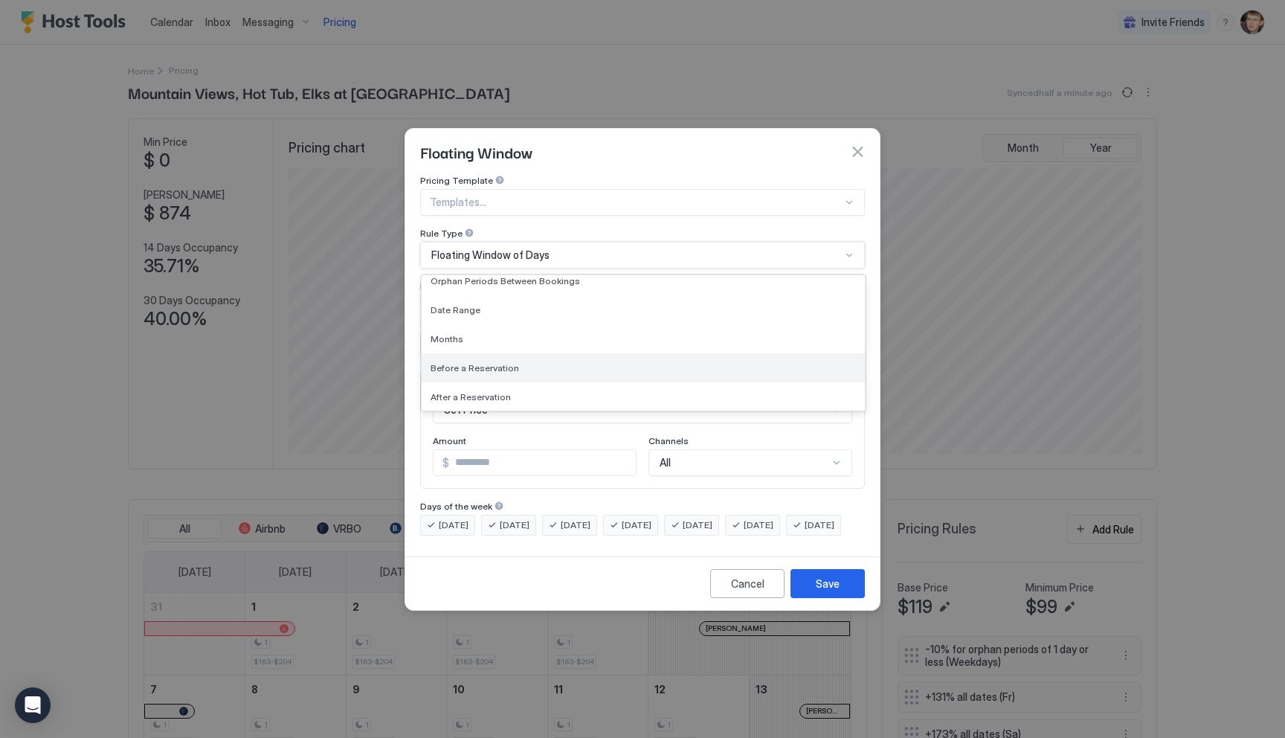
click at [634, 353] on div "Before a Reservation" at bounding box center [643, 367] width 443 height 29
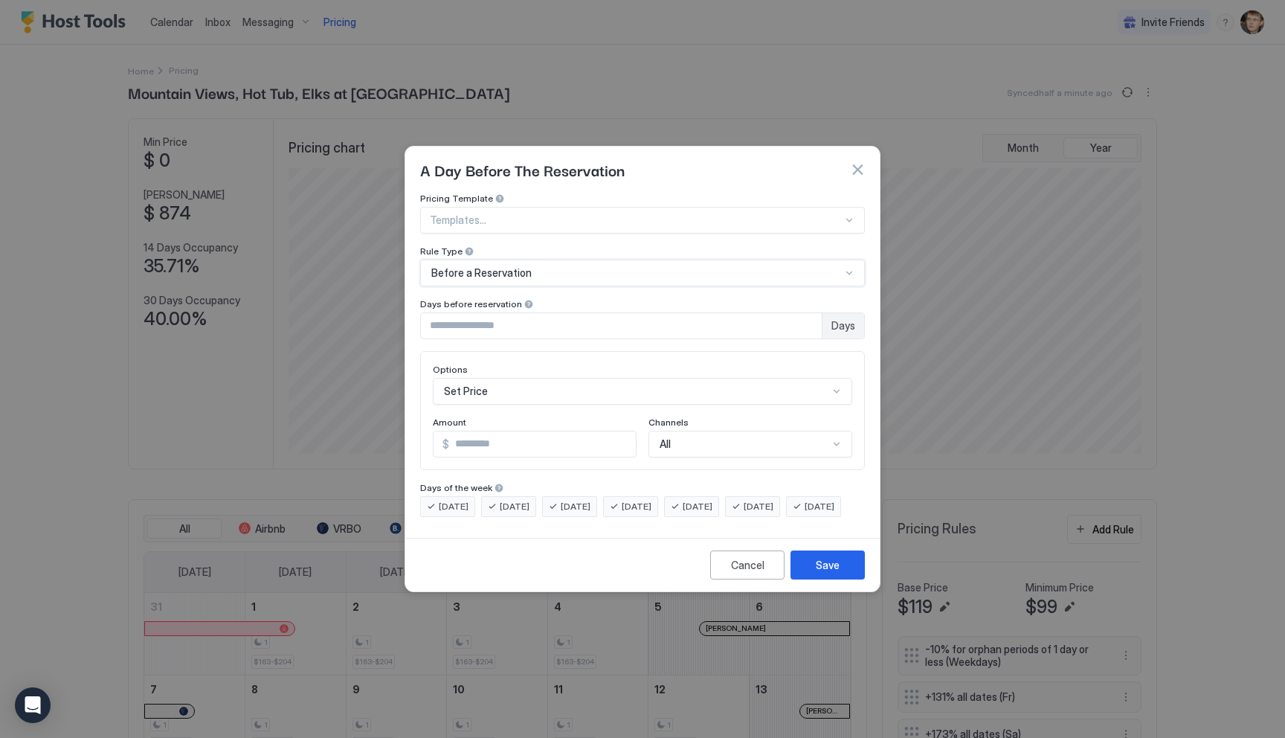
click at [614, 266] on div "Before a Reservation" at bounding box center [636, 272] width 410 height 13
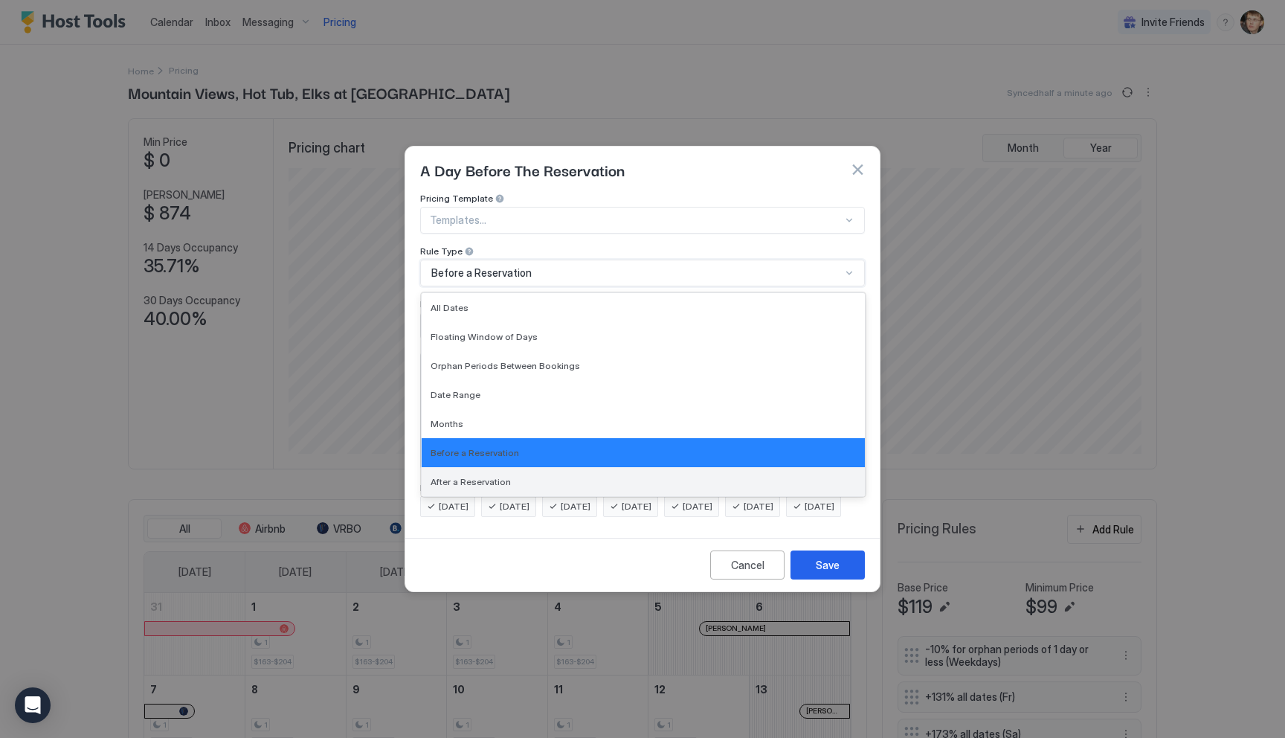
click at [576, 467] on div "After a Reservation" at bounding box center [643, 481] width 443 height 29
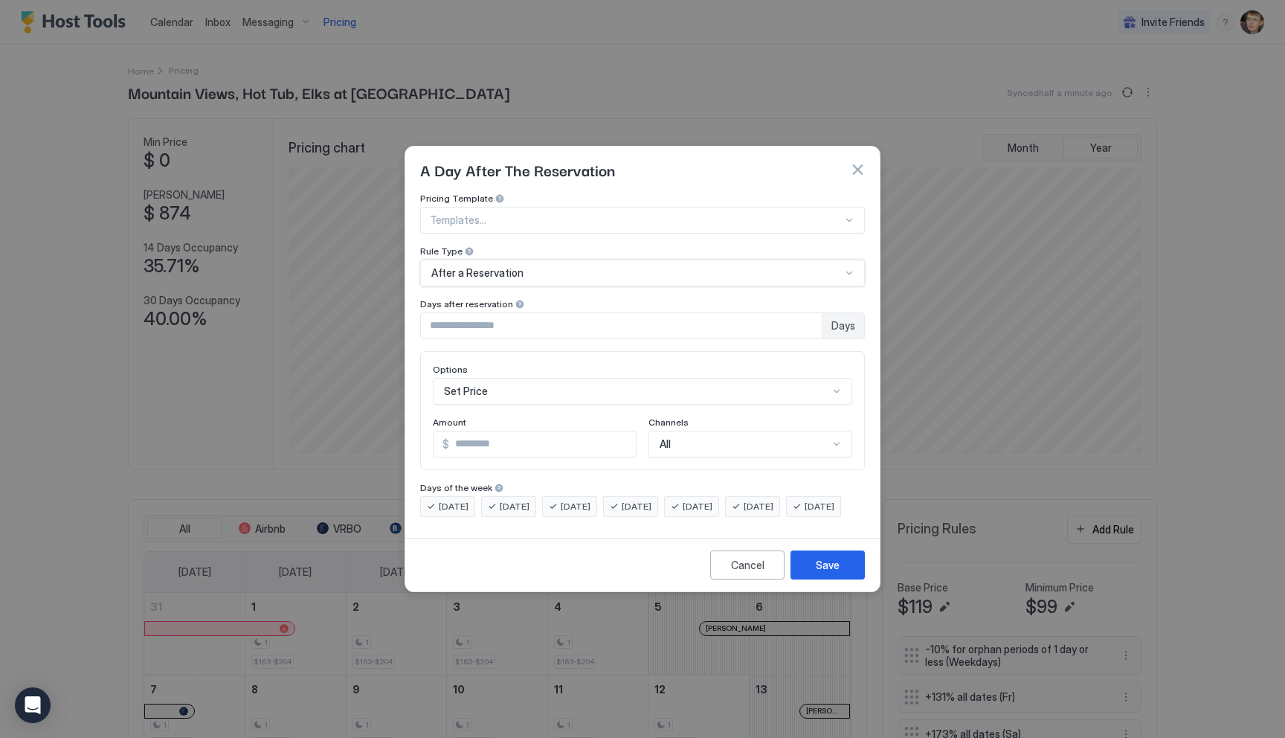
click at [584, 266] on div "After a Reservation" at bounding box center [636, 272] width 410 height 13
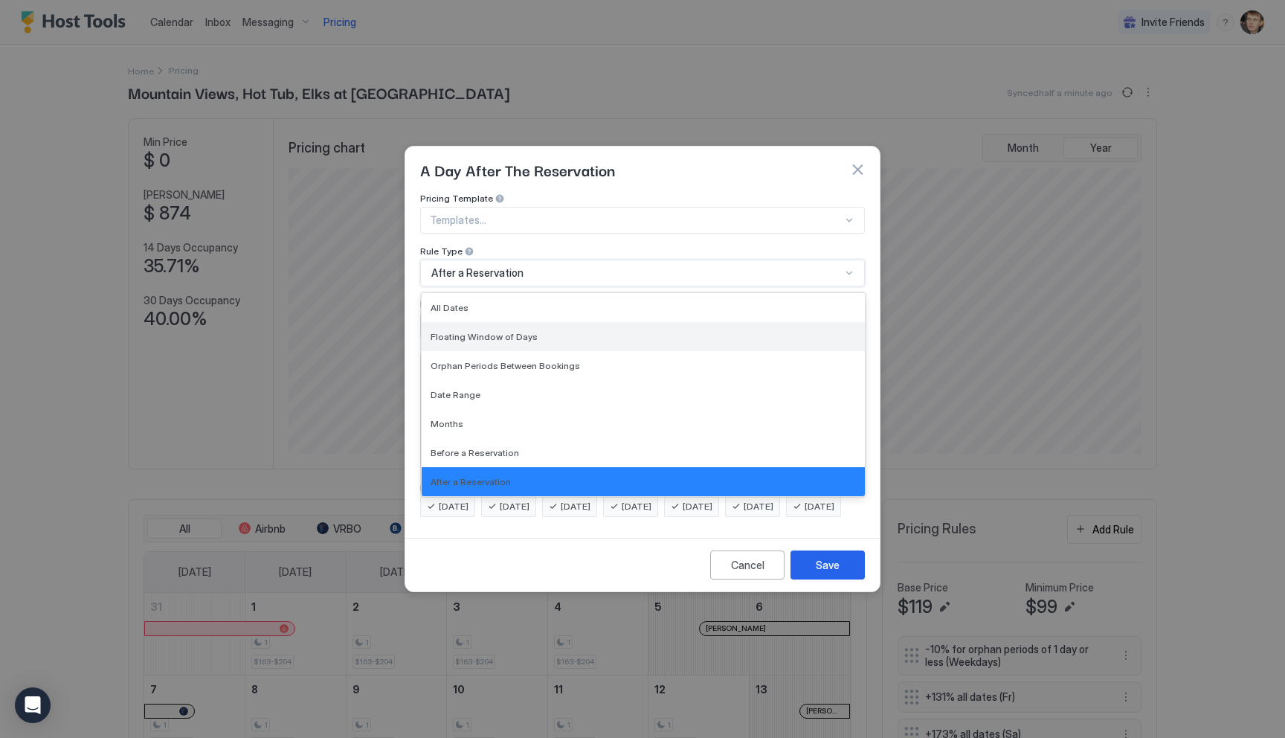
click at [583, 331] on div "Floating Window of Days" at bounding box center [643, 336] width 443 height 29
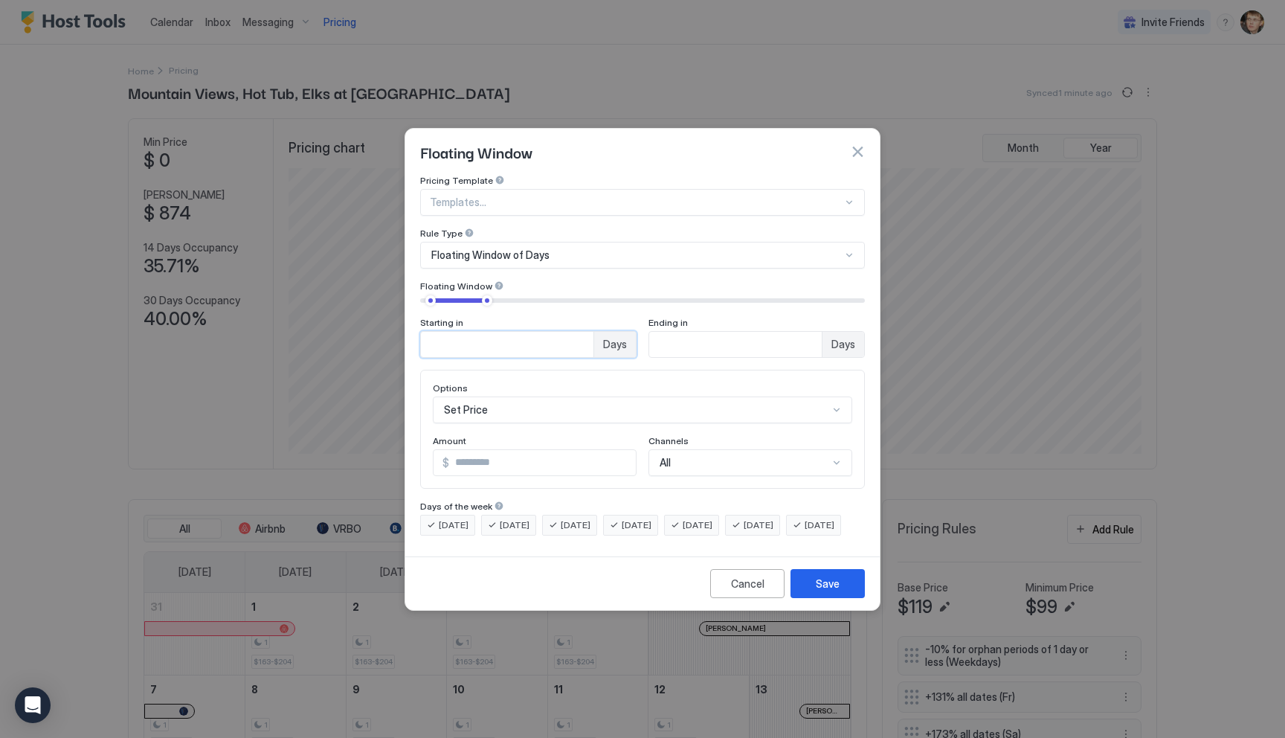
click at [532, 335] on input "**" at bounding box center [507, 344] width 173 height 25
type input "*"
click at [593, 338] on input "**" at bounding box center [507, 344] width 173 height 25
type input "*"
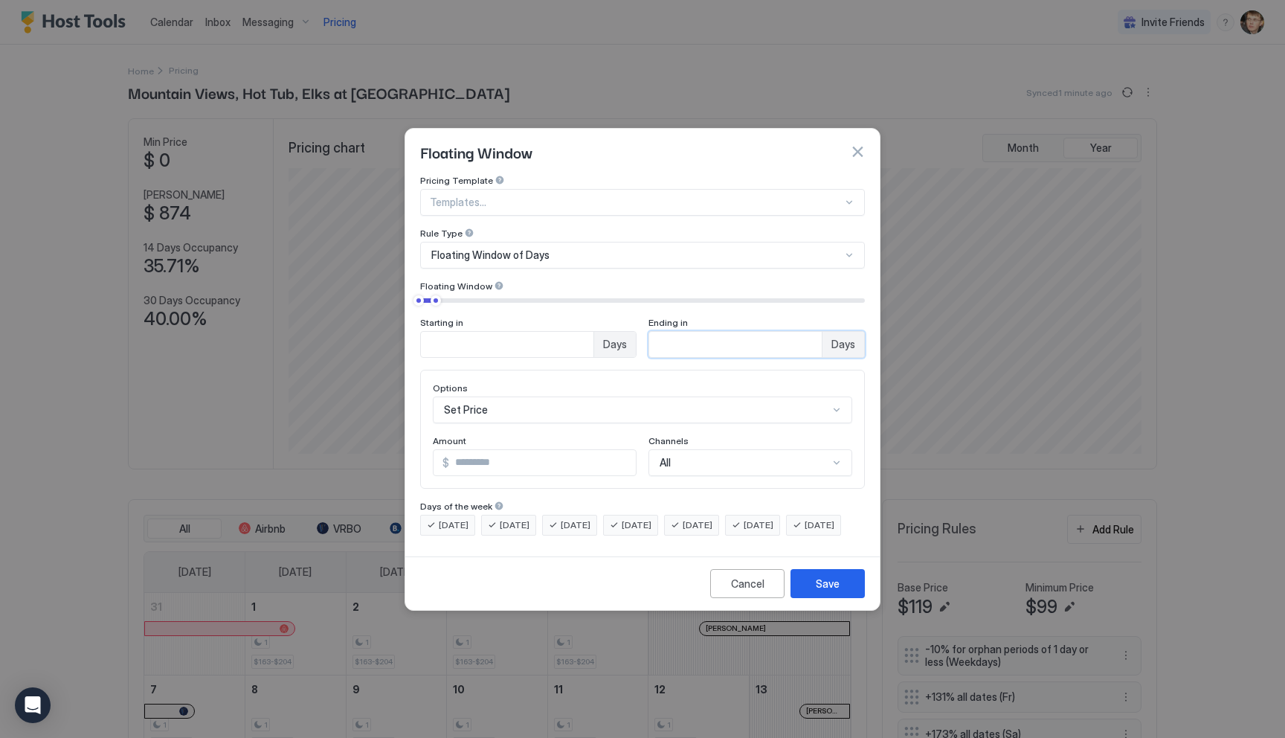
type input "**"
click at [599, 405] on div "Set Price" at bounding box center [642, 409] width 419 height 27
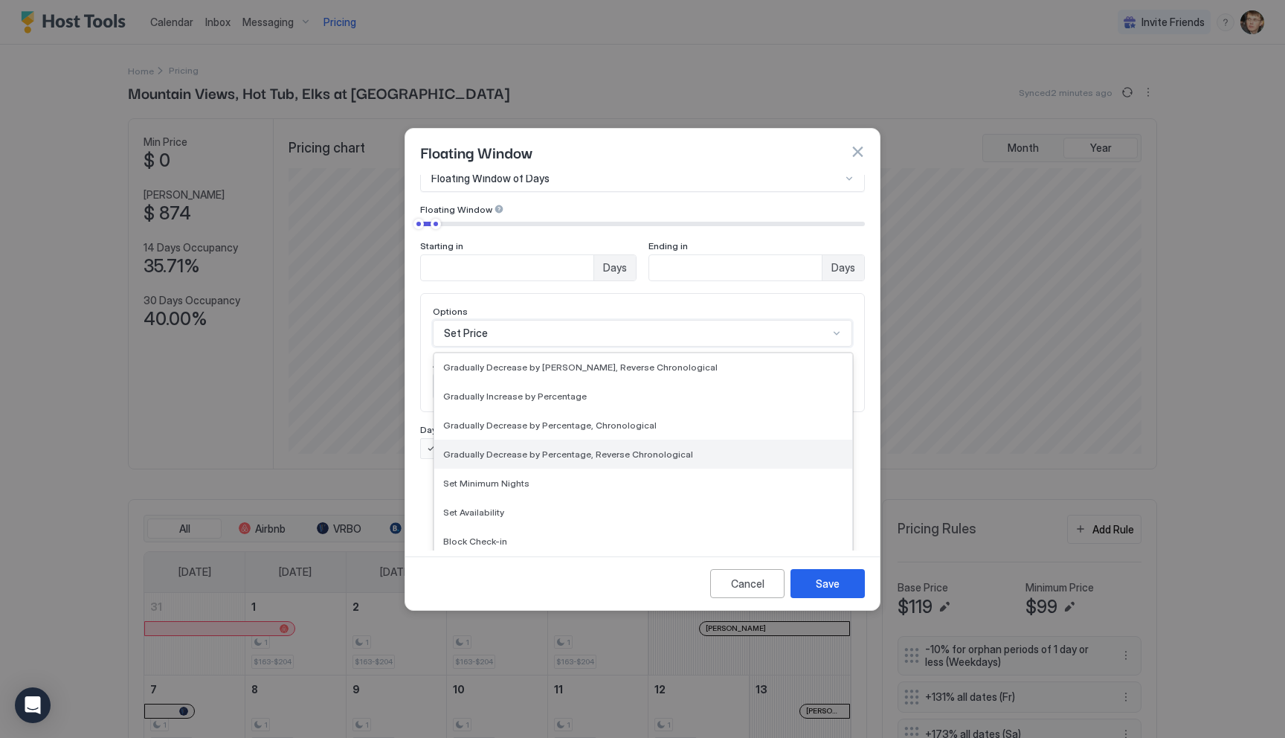
scroll to position [270, 0]
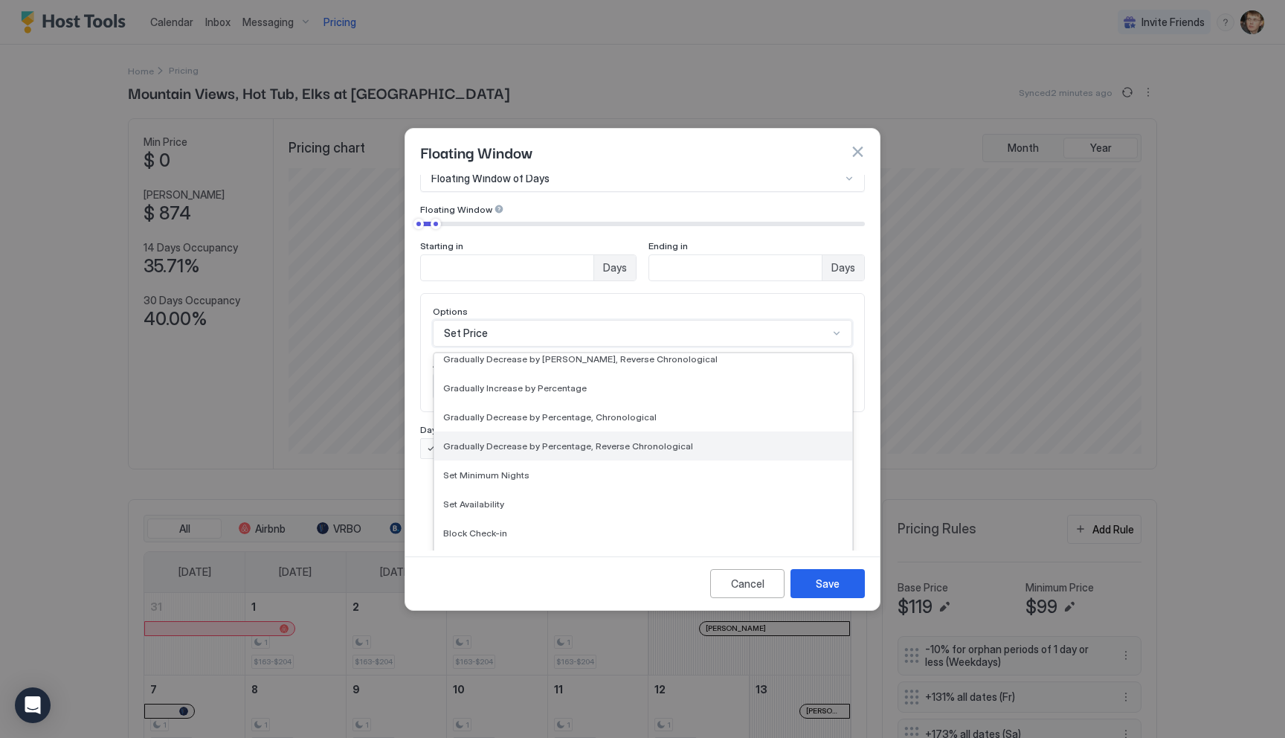
click at [658, 437] on div "Gradually Decrease by Percentage, Reverse Chronological" at bounding box center [643, 445] width 418 height 29
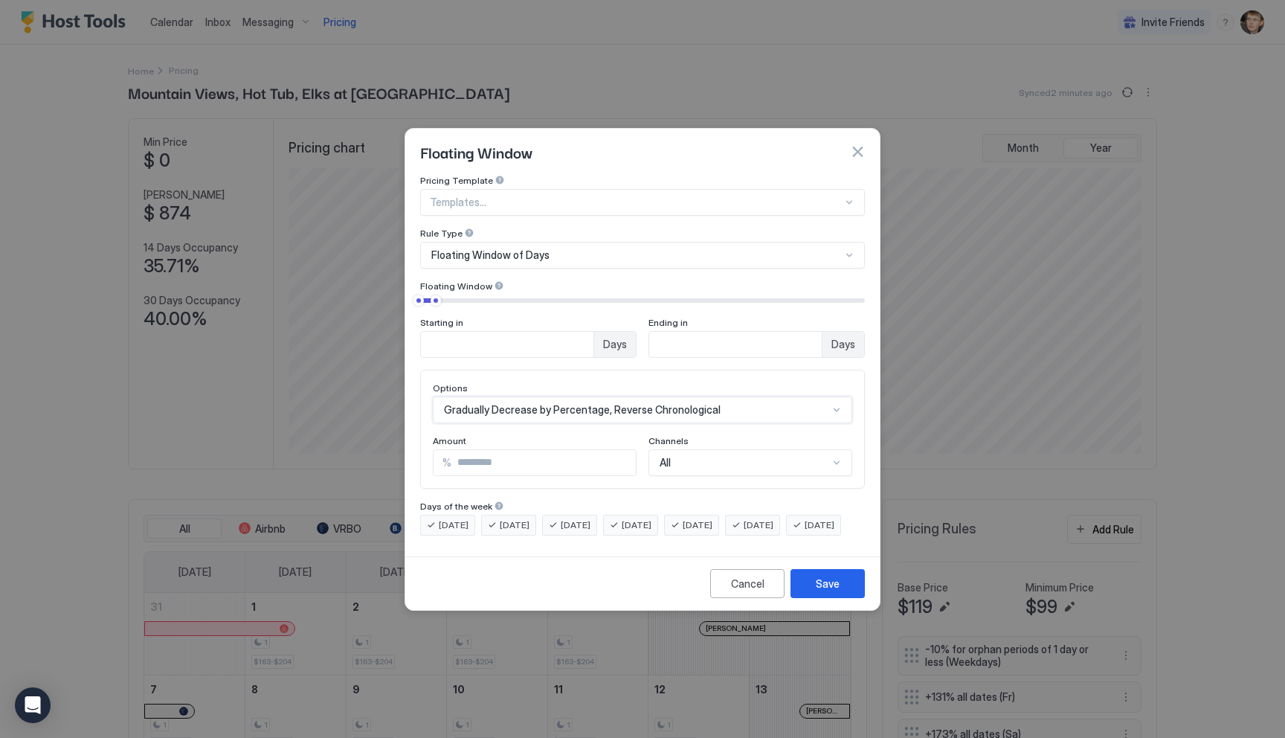
click at [587, 451] on input "*" at bounding box center [543, 462] width 184 height 25
type input "*"
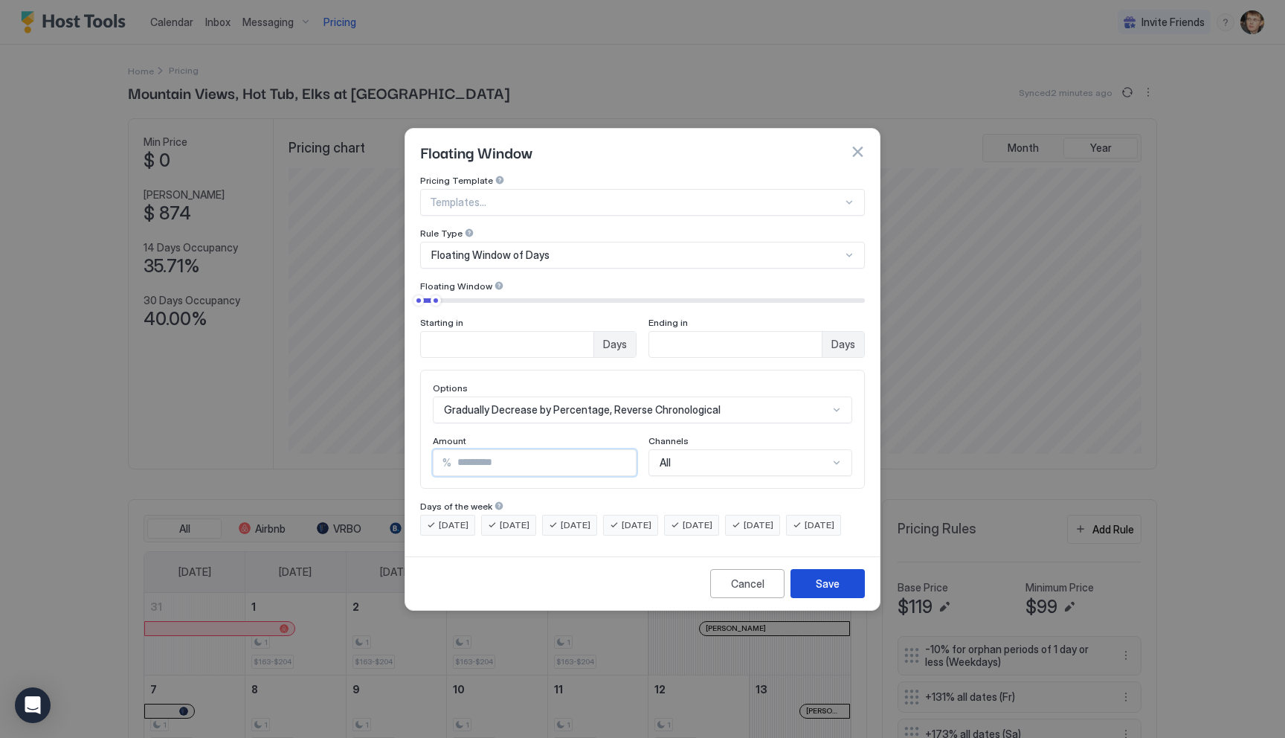
click at [838, 591] on div "Save" at bounding box center [828, 584] width 24 height 16
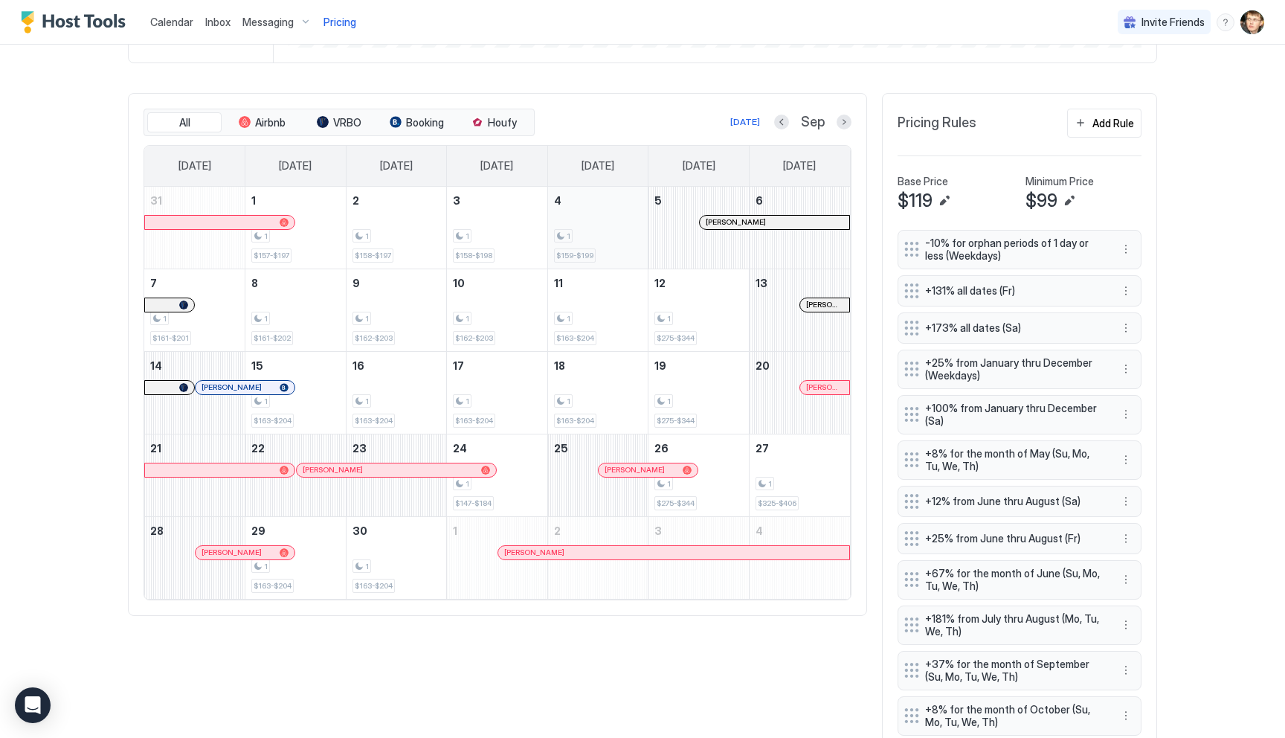
scroll to position [369, 0]
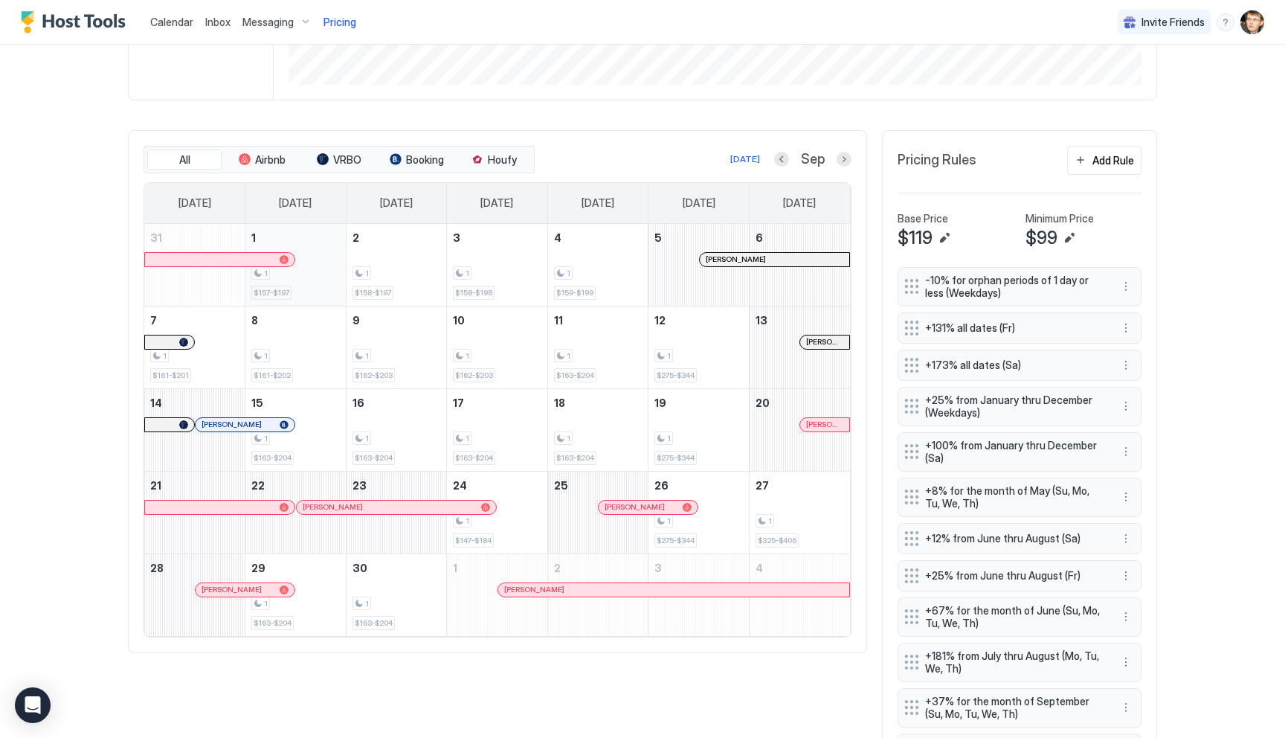
click at [329, 271] on div "1" at bounding box center [295, 273] width 88 height 14
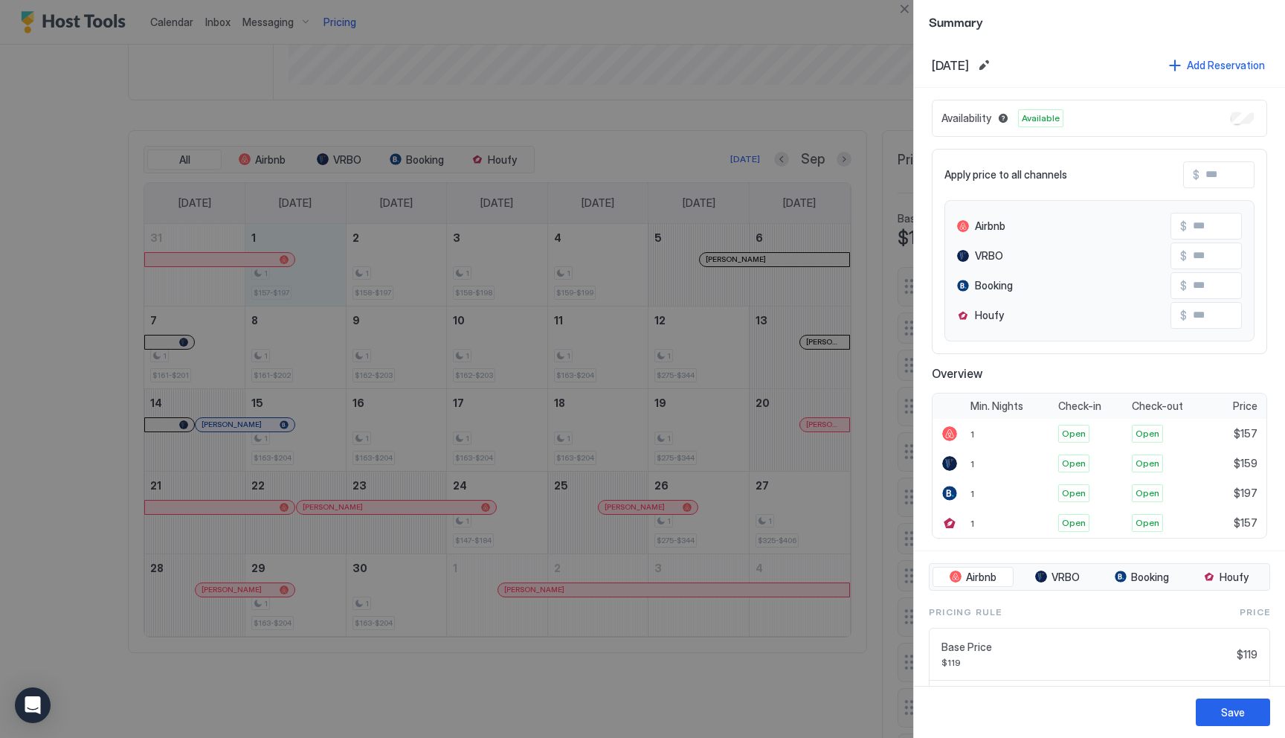
scroll to position [190, 0]
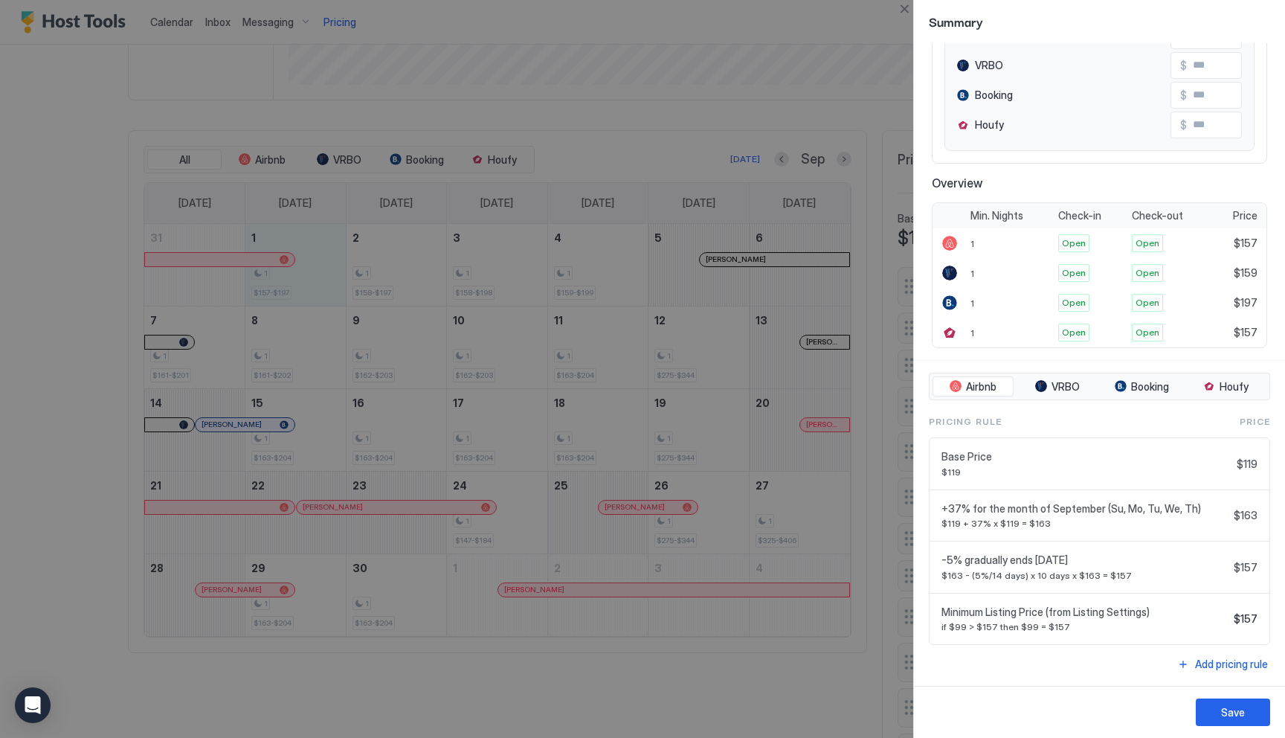
click at [861, 138] on div at bounding box center [642, 369] width 1285 height 738
click at [905, 13] on button "Close" at bounding box center [904, 9] width 18 height 18
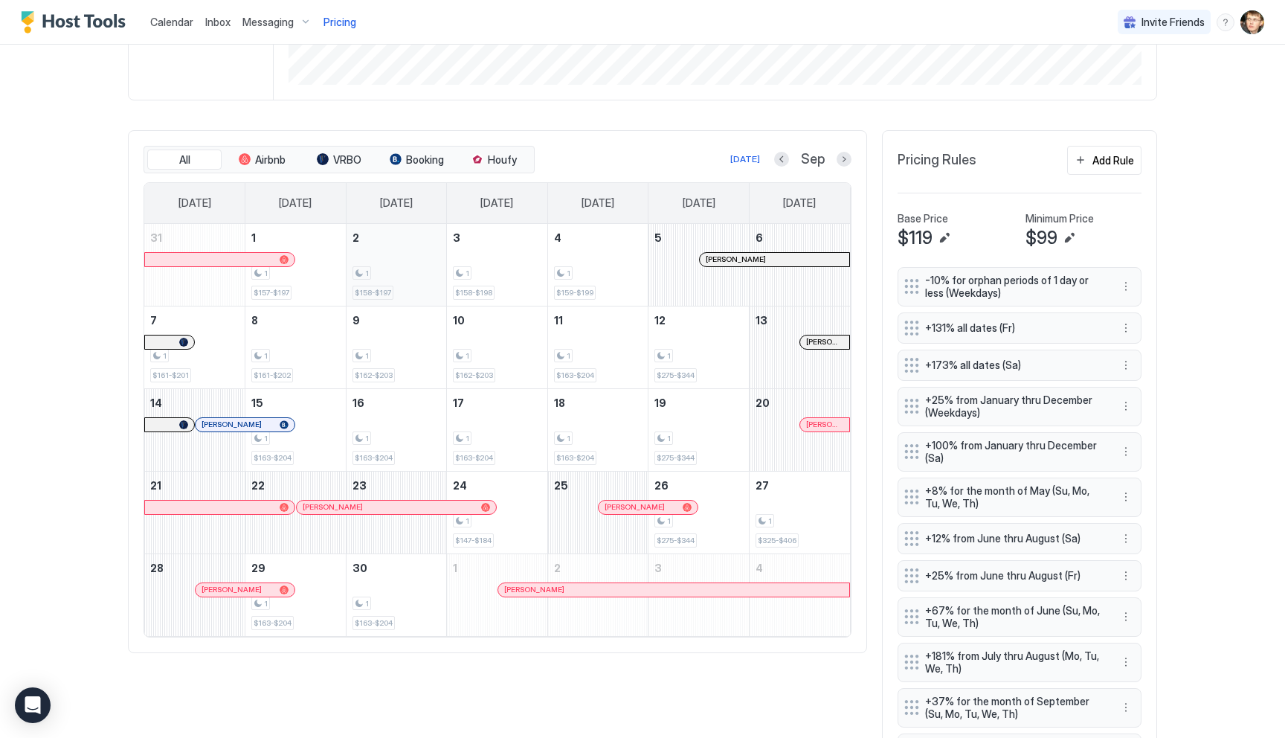
click at [399, 268] on div "1" at bounding box center [396, 273] width 88 height 14
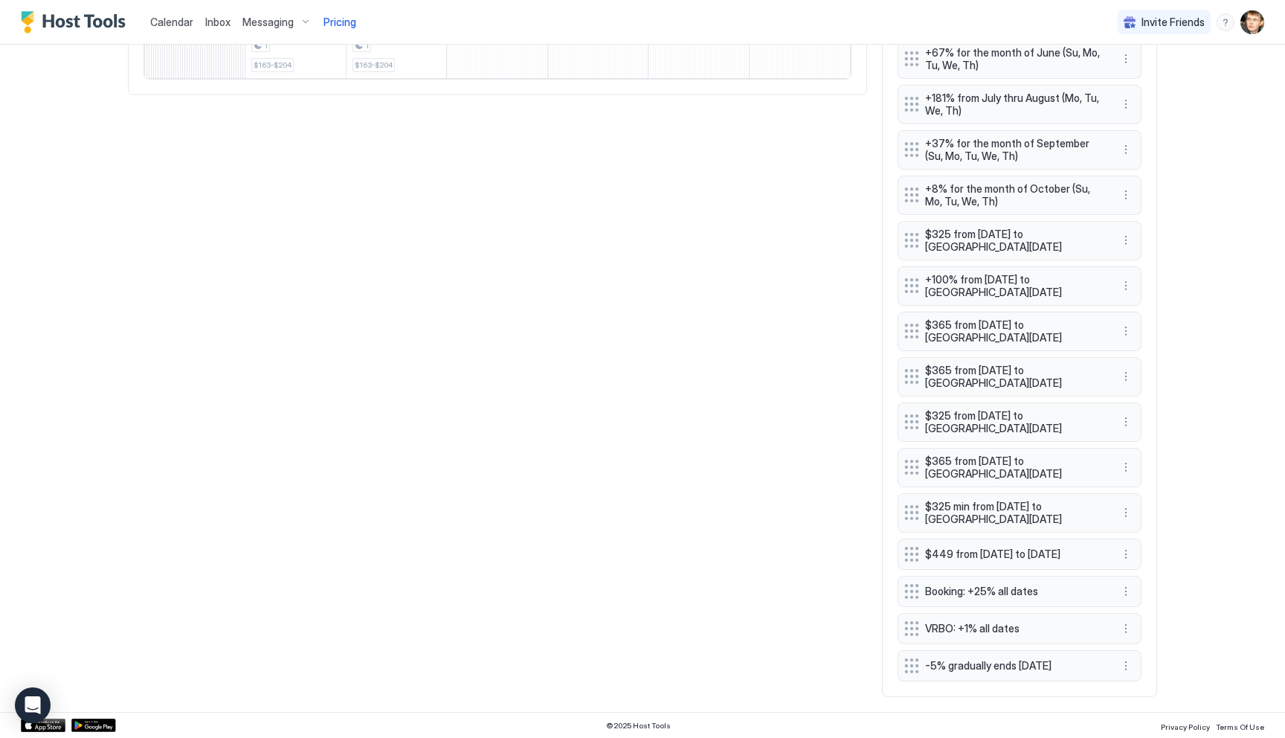
scroll to position [935, 0]
click at [1127, 667] on button "More options" at bounding box center [1126, 665] width 18 height 18
click at [1143, 598] on span "Edit" at bounding box center [1148, 595] width 16 height 11
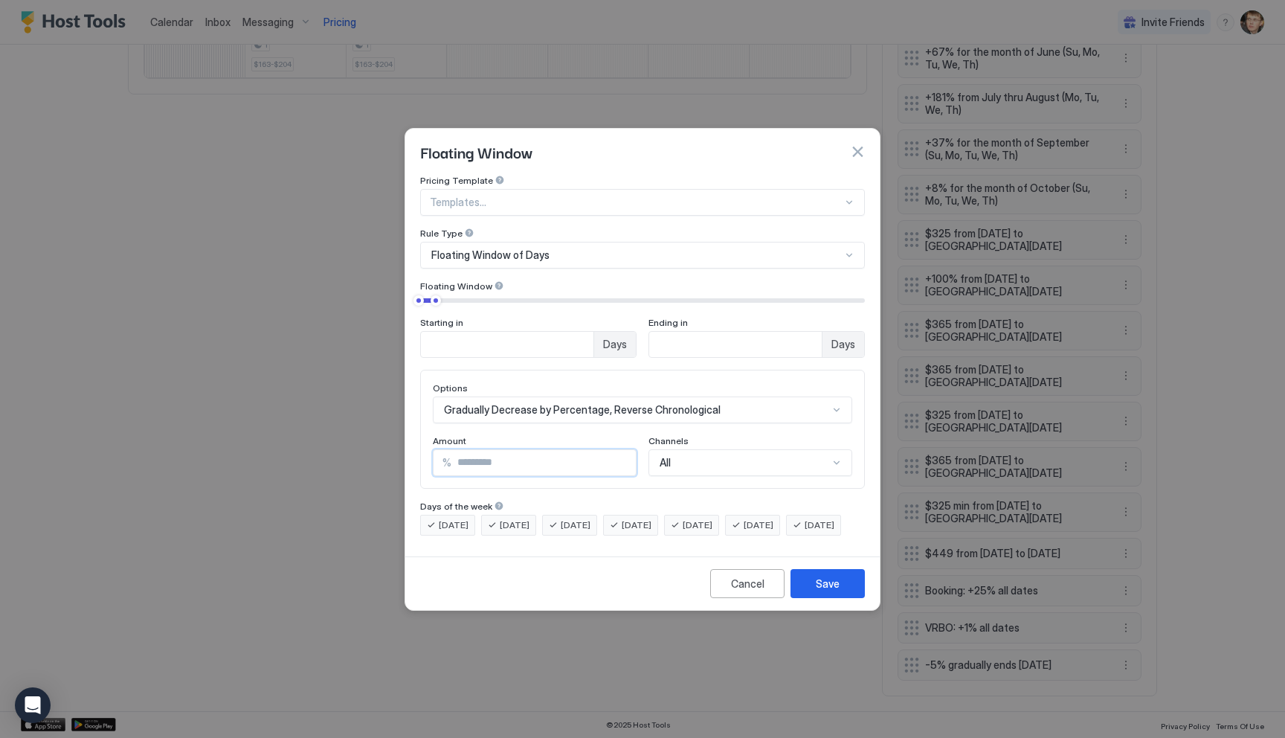
click at [516, 453] on input "*" at bounding box center [543, 462] width 184 height 25
type input "*"
type input "**"
click at [844, 598] on button "Save" at bounding box center [828, 583] width 74 height 29
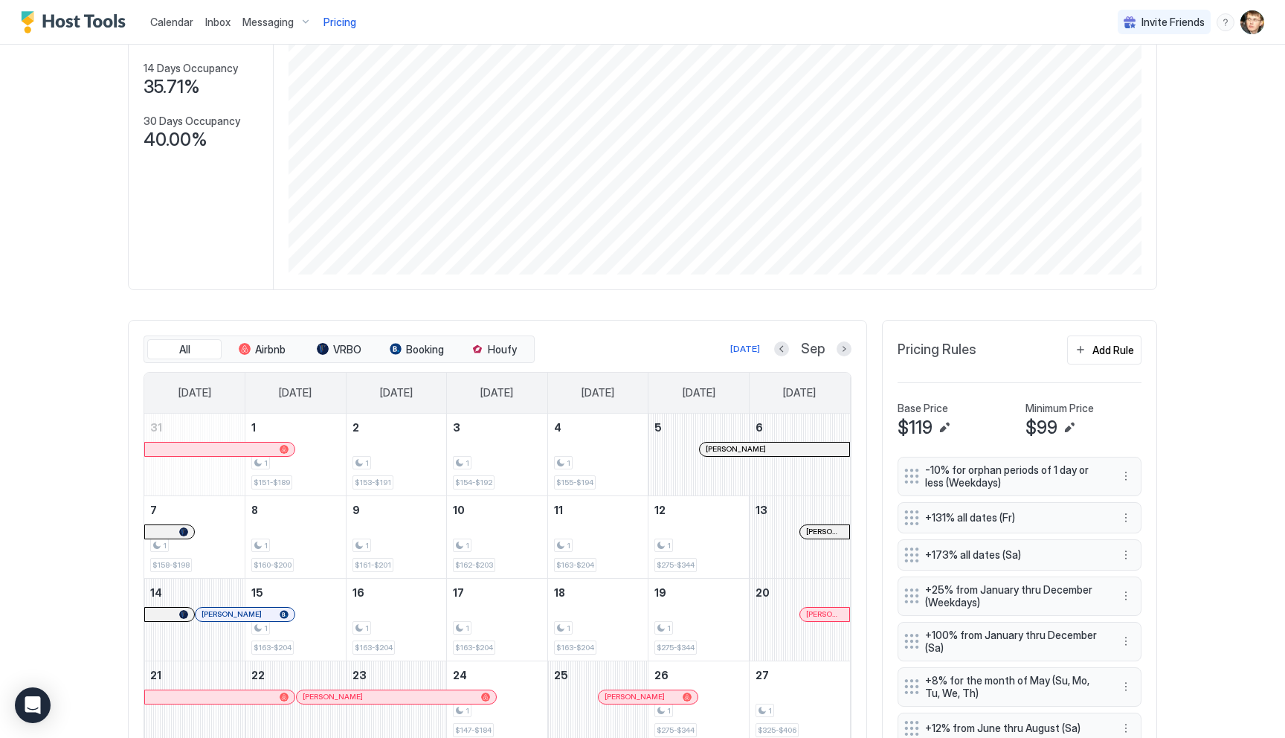
scroll to position [249, 0]
